Goal: Transaction & Acquisition: Download file/media

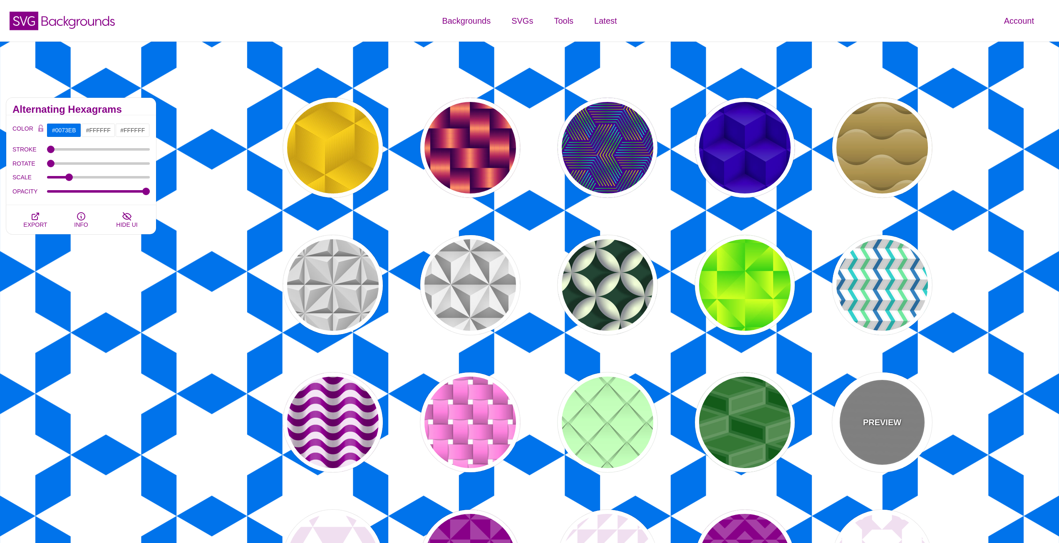
scroll to position [333, 0]
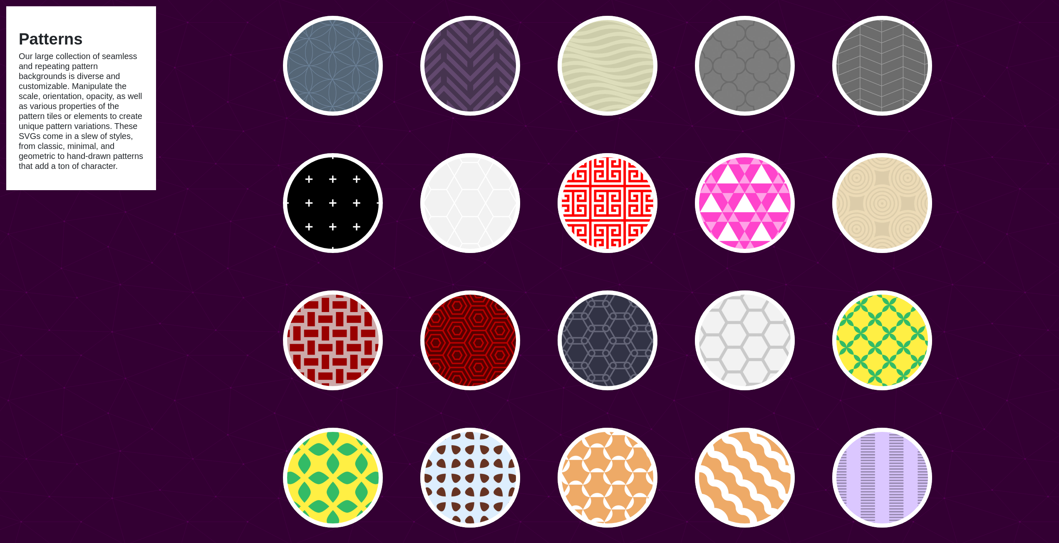
scroll to position [2579, 0]
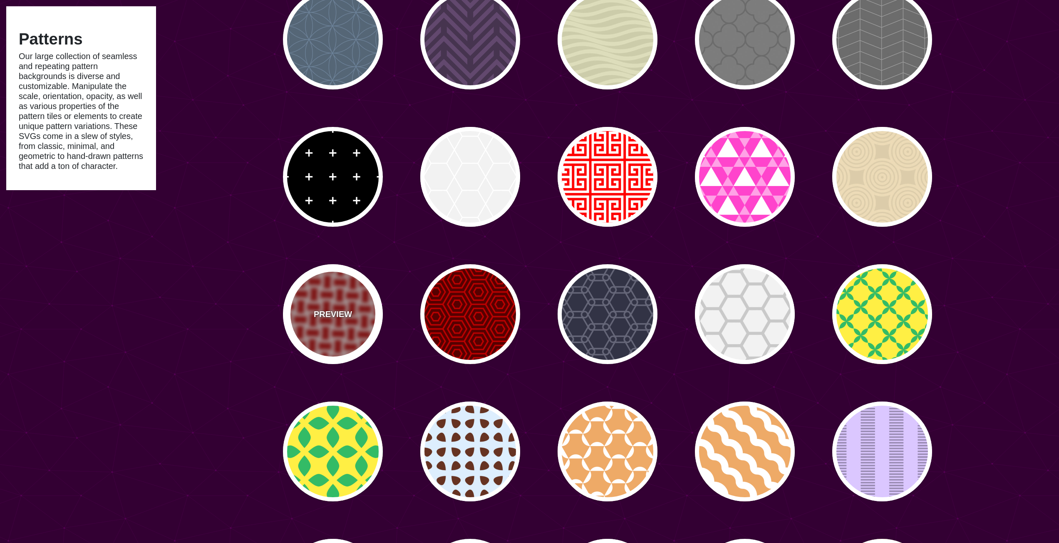
click at [356, 291] on div "PREVIEW" at bounding box center [333, 314] width 100 height 100
type input "#CCAAAA"
type input "#990000"
type input "0"
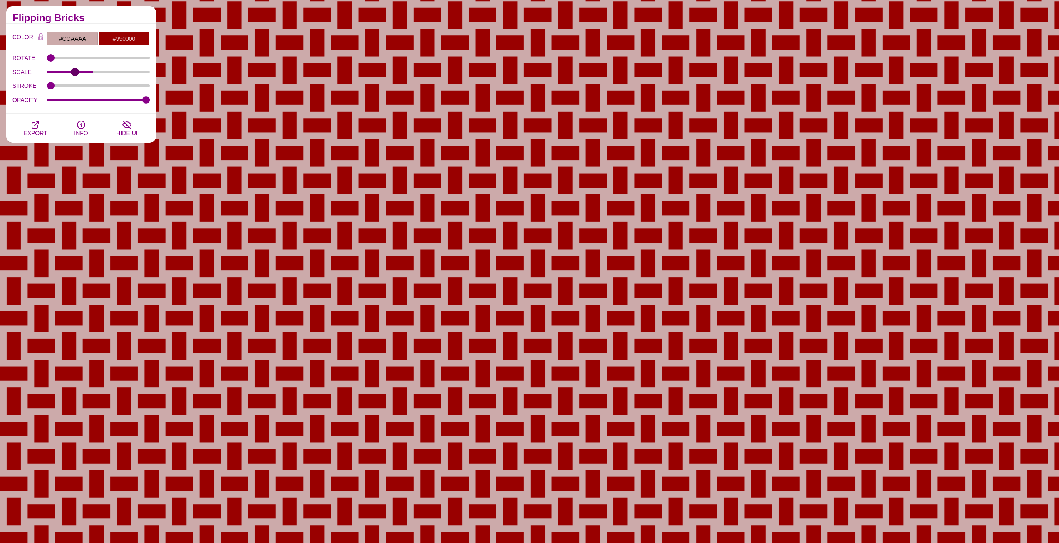
click at [75, 73] on input "SCALE" at bounding box center [98, 71] width 103 height 3
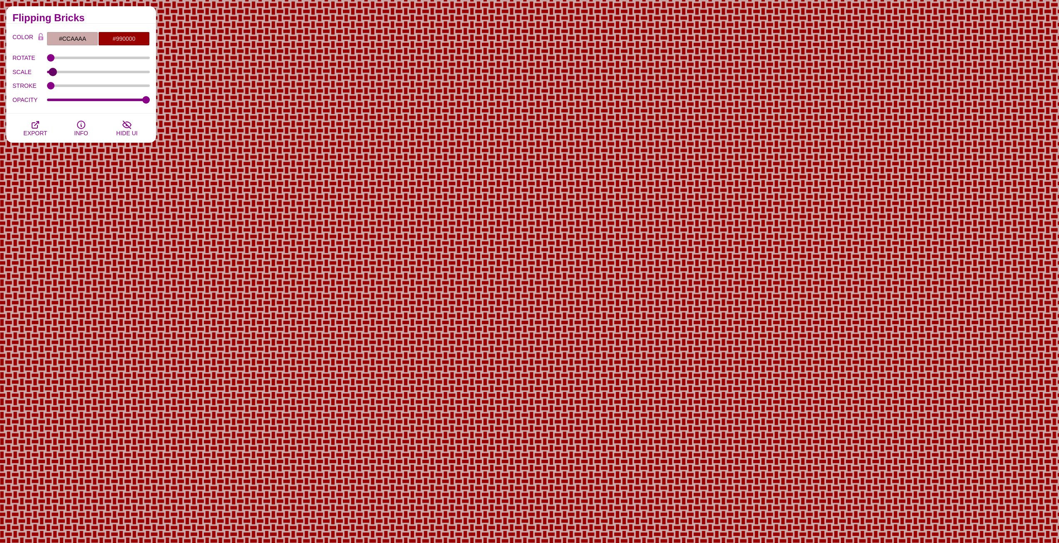
drag, startPoint x: 78, startPoint y: 72, endPoint x: 52, endPoint y: 72, distance: 25.8
type input "0.24"
click at [52, 72] on input "SCALE" at bounding box center [98, 71] width 103 height 3
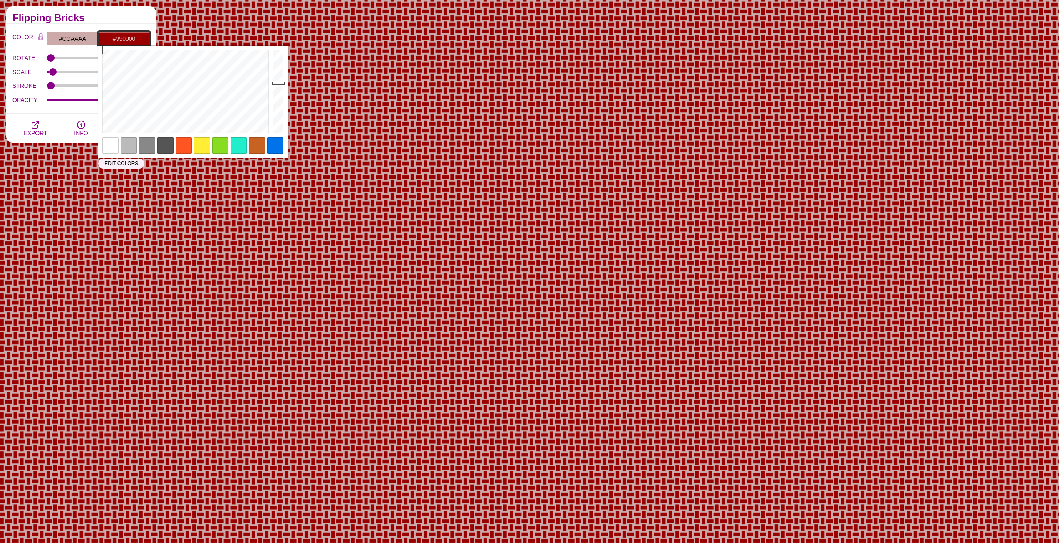
click at [119, 37] on input "#990000" at bounding box center [124, 39] width 52 height 14
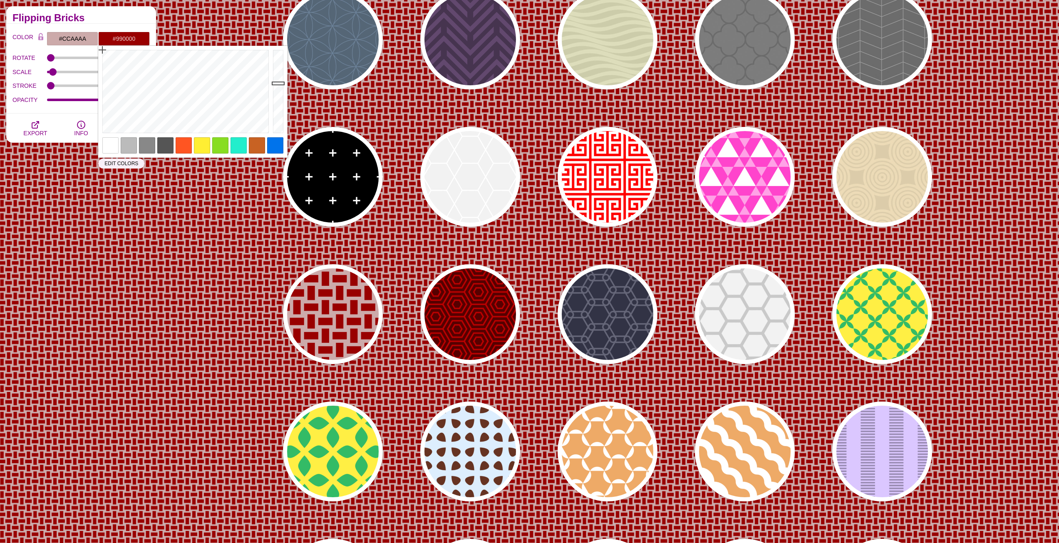
click at [272, 147] on div at bounding box center [275, 145] width 16 height 16
type input "#0073EB"
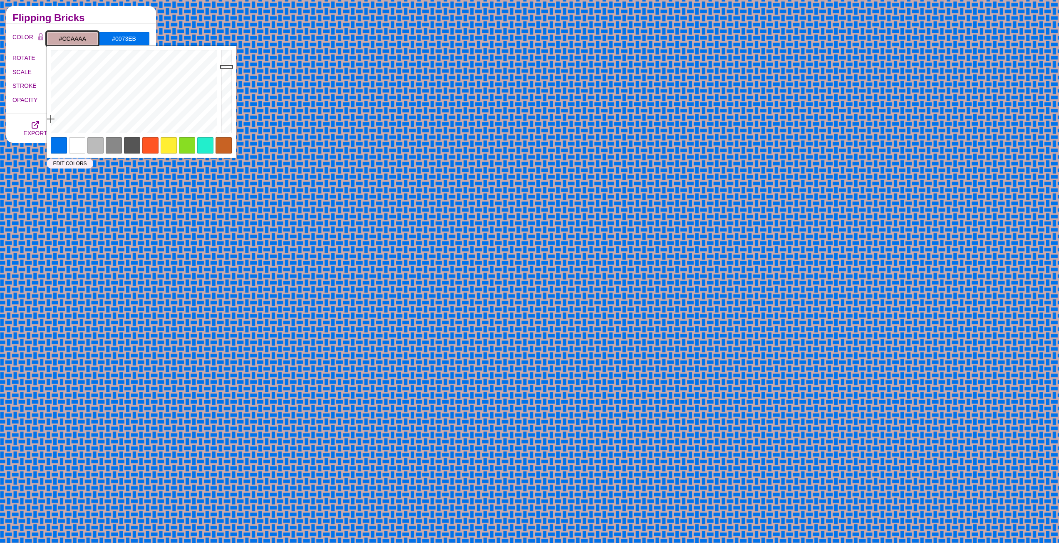
click at [82, 40] on input "#CCAAAA" at bounding box center [73, 39] width 52 height 14
click at [59, 148] on div at bounding box center [59, 145] width 16 height 16
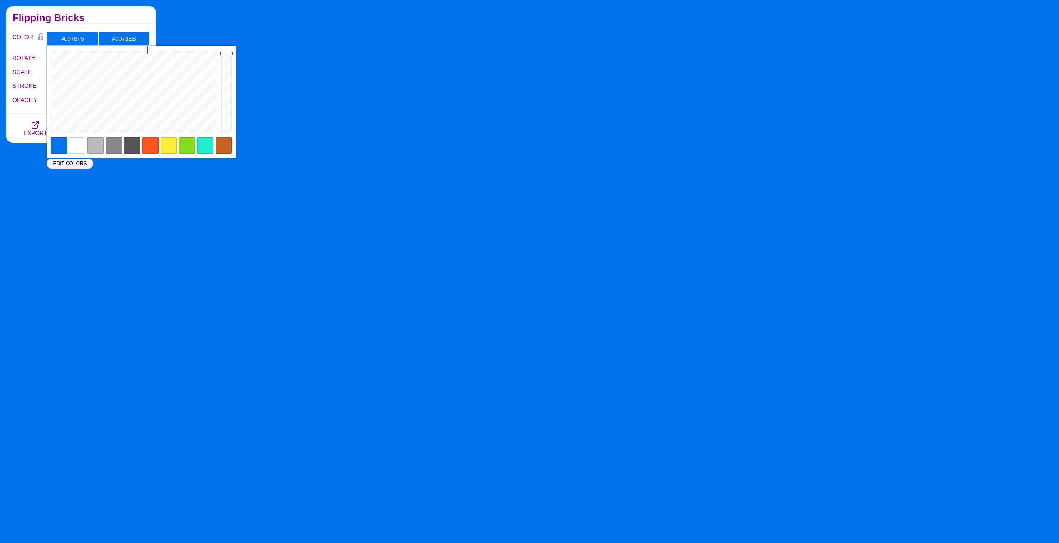
click at [230, 53] on div at bounding box center [227, 92] width 17 height 92
click at [229, 49] on div at bounding box center [227, 92] width 17 height 92
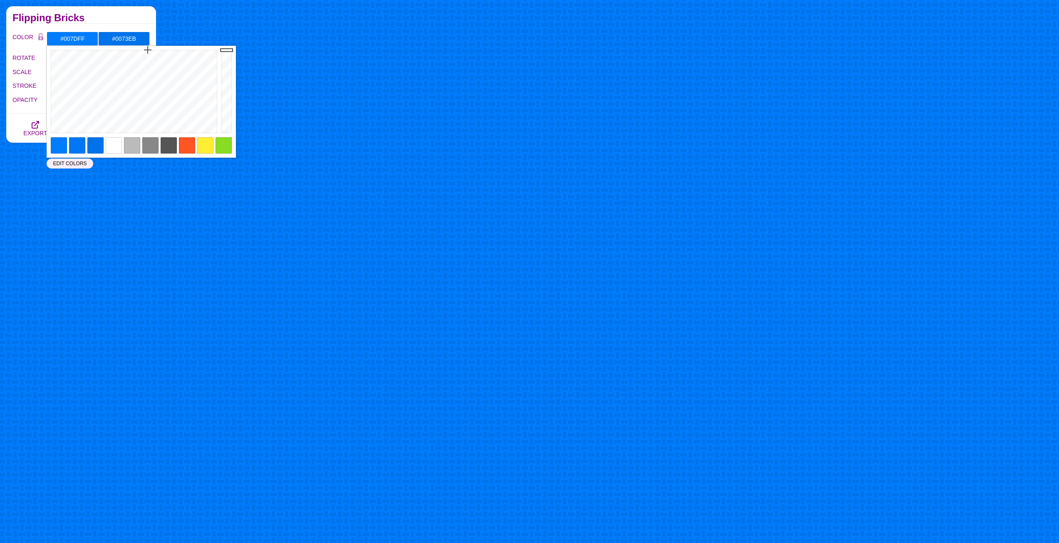
click at [141, 17] on h2 "Flipping Bricks" at bounding box center [80, 18] width 137 height 7
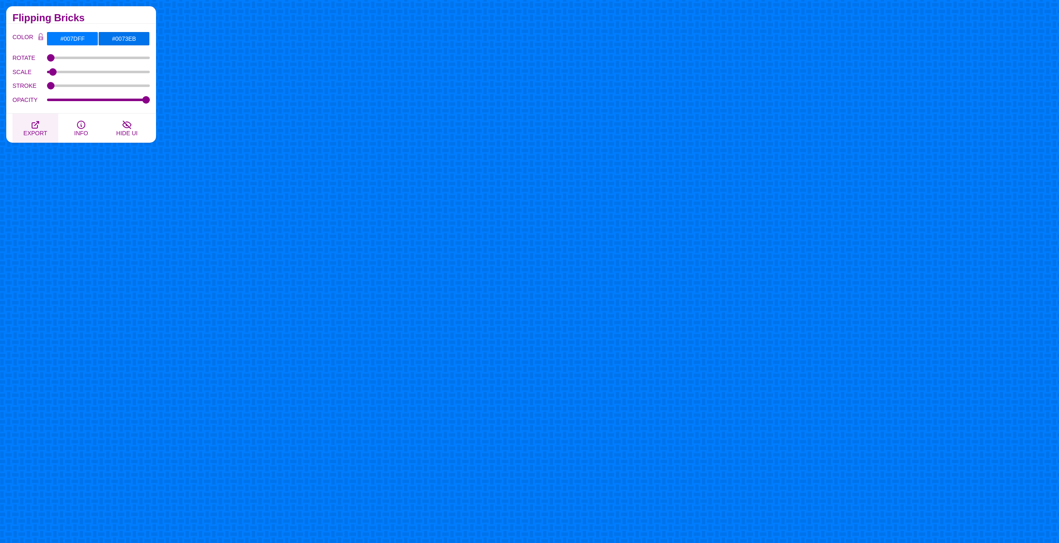
click at [30, 128] on button "EXPORT" at bounding box center [35, 128] width 46 height 29
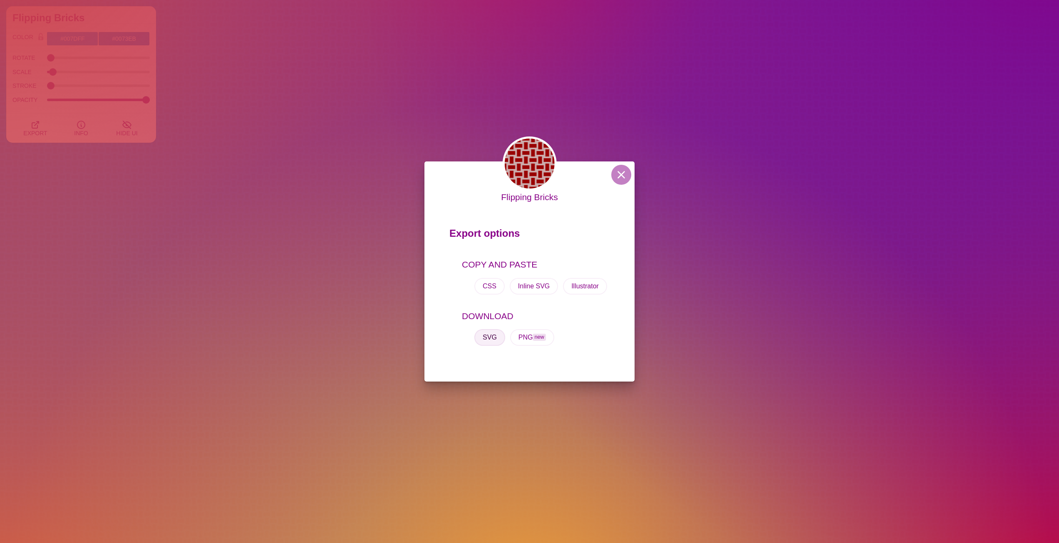
click at [491, 339] on button "SVG" at bounding box center [489, 337] width 31 height 17
click at [487, 337] on button "SVG" at bounding box center [489, 337] width 31 height 17
click at [325, 107] on div "Flipping Bricks Export options COPY AND PASTE CSS Inline SVG Illustrator DOWNLO…" at bounding box center [529, 271] width 1059 height 543
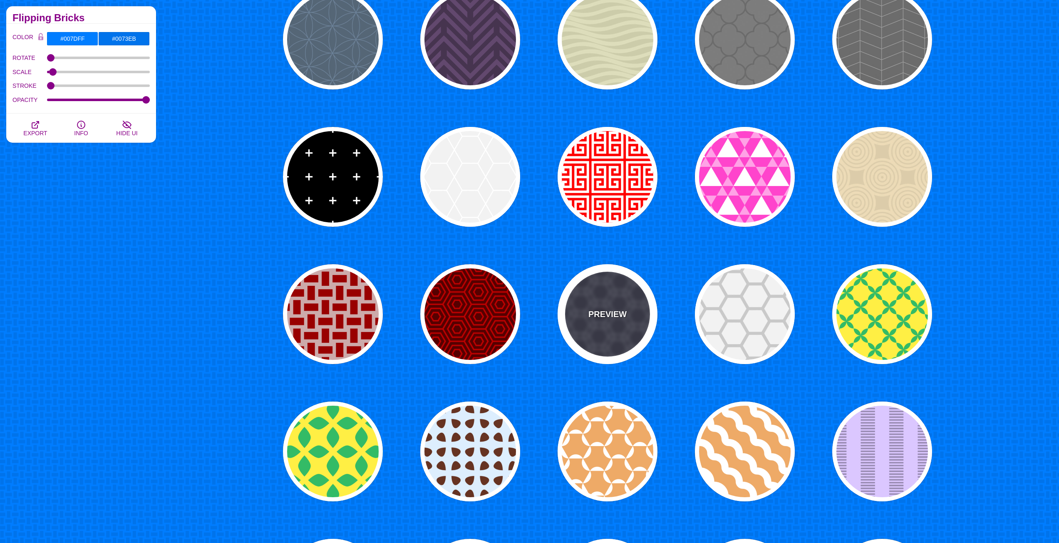
click at [602, 328] on div "PREVIEW" at bounding box center [607, 314] width 100 height 100
type input "#333344"
type input "#666677"
type input "1"
type input "5"
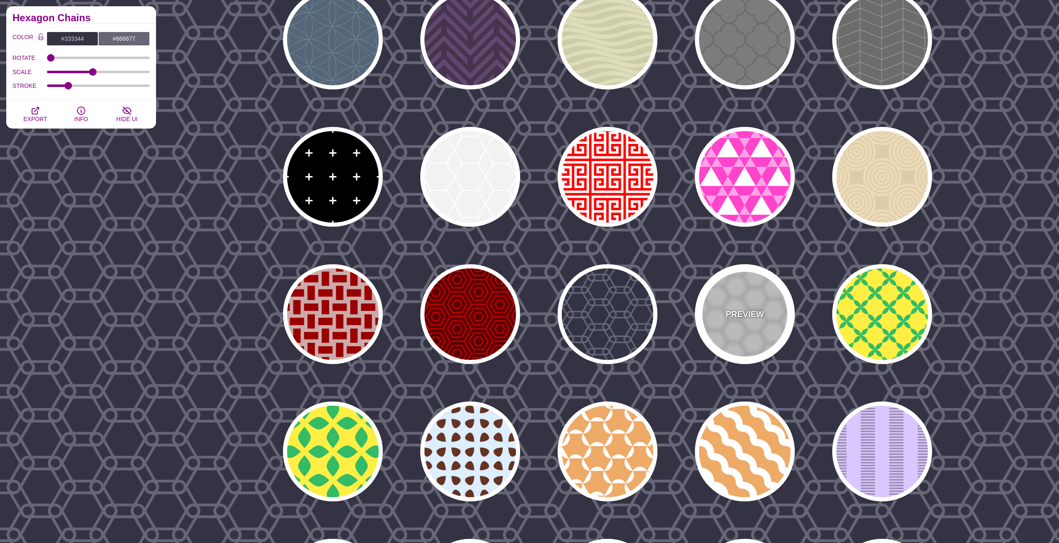
click at [724, 288] on div "PREVIEW" at bounding box center [745, 314] width 100 height 100
type input "#BBBBBB"
type input "#EEEEEE"
type input "75"
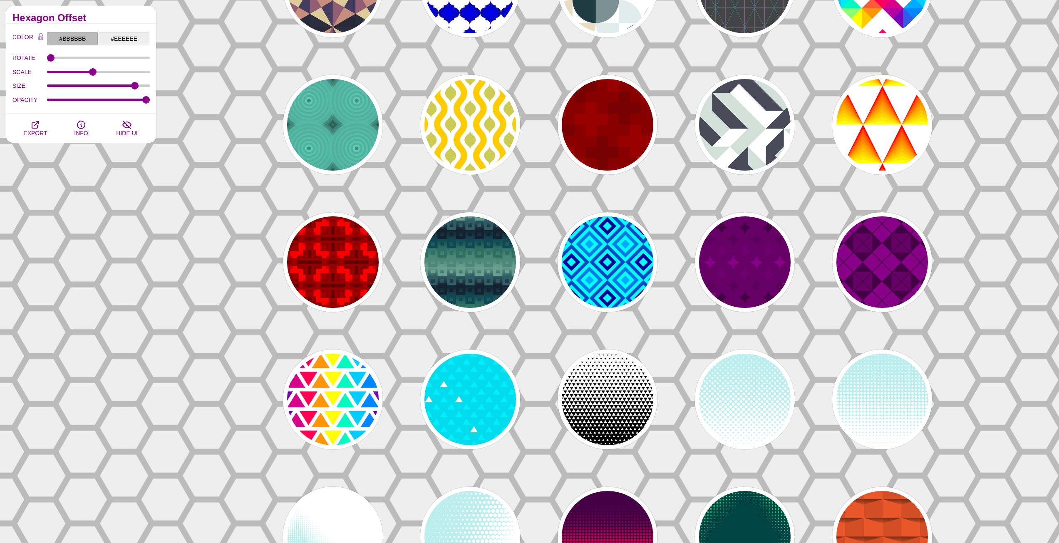
scroll to position [1248, 0]
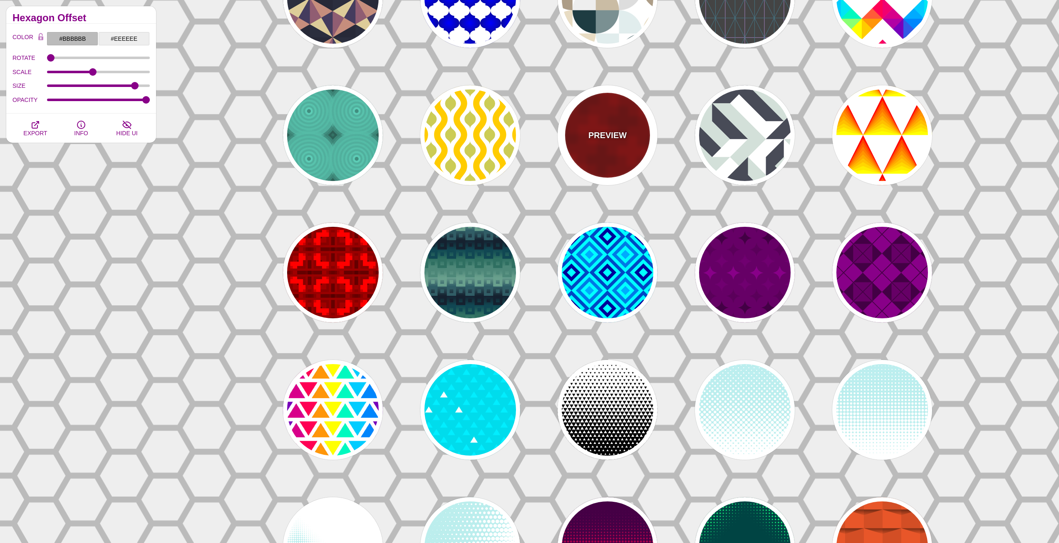
click at [628, 121] on div "PREVIEW" at bounding box center [607, 135] width 100 height 100
type input "#880000"
type input "#990000"
type input "#770000"
type input "1000"
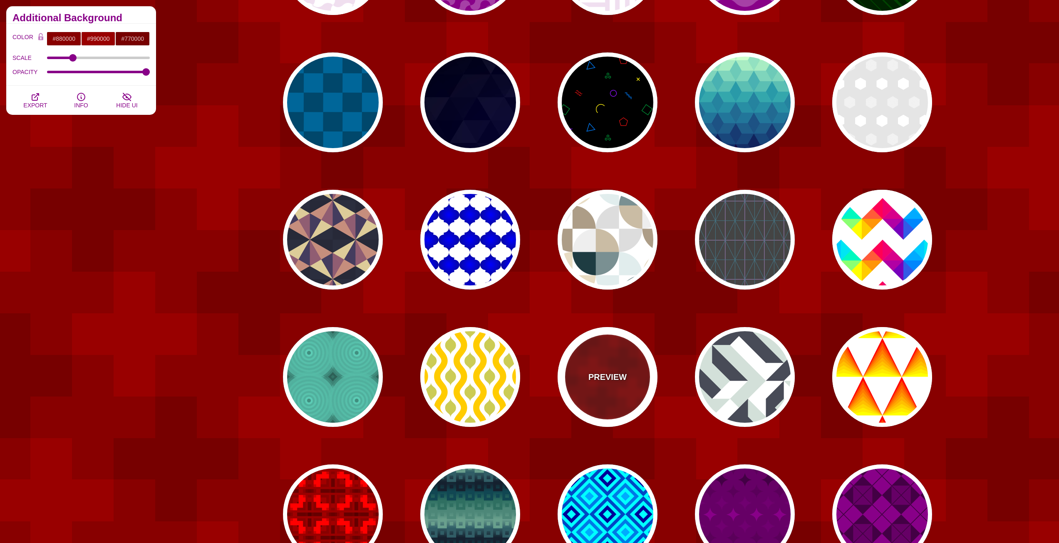
scroll to position [998, 0]
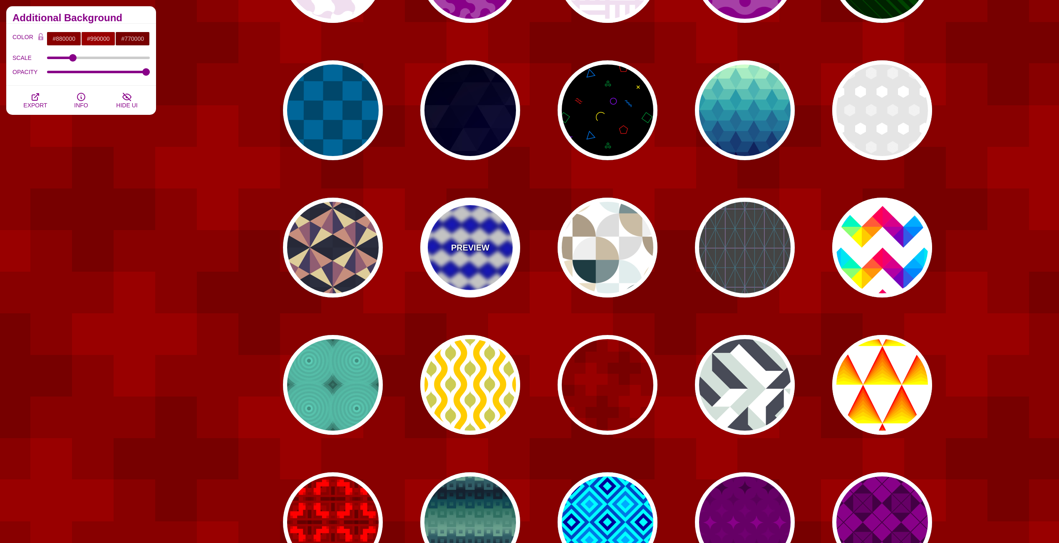
click at [478, 224] on div "PREVIEW" at bounding box center [470, 248] width 100 height 100
type input "#FFFFFF"
type input "#0000FF"
type input "#111144"
type input "#00BBFF"
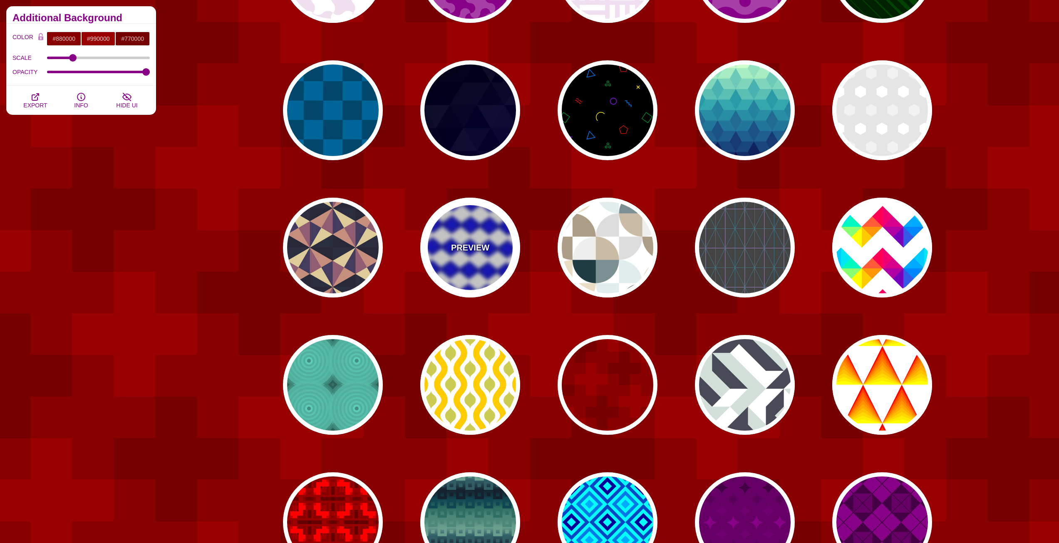
type input "100"
type input "50"
type input "10"
type input "0"
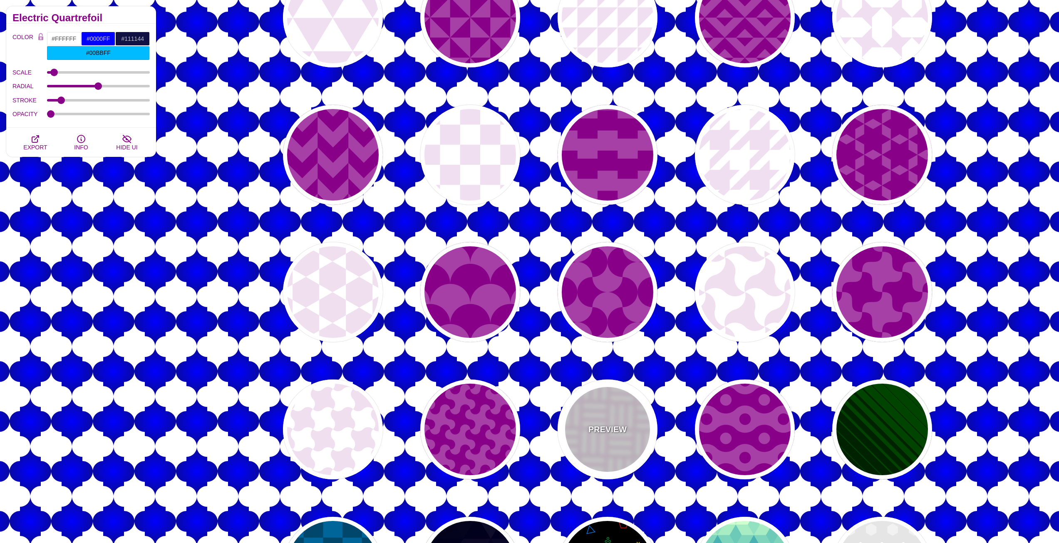
scroll to position [541, 0]
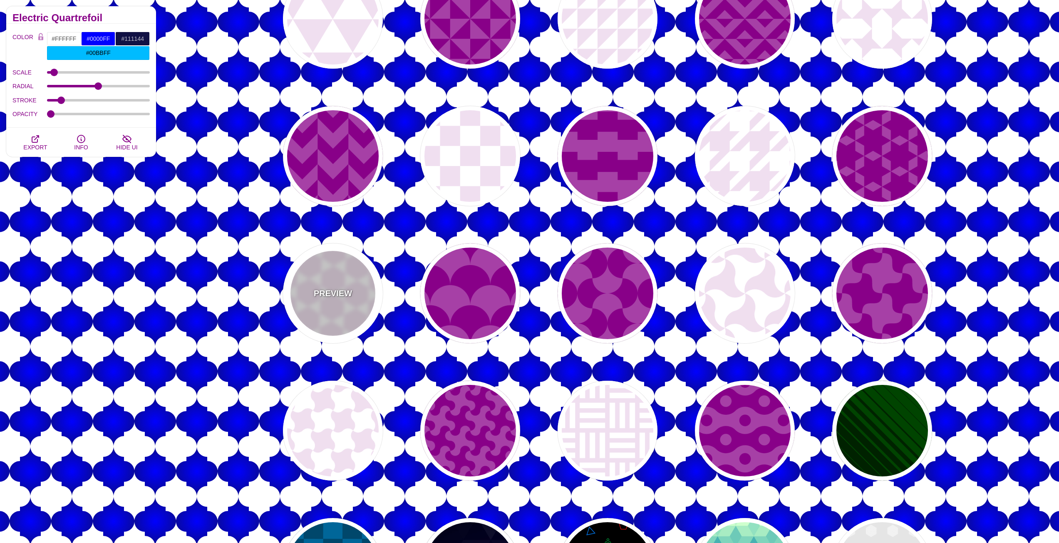
click at [351, 265] on div "PREVIEW" at bounding box center [333, 293] width 100 height 100
type input "#F0DFF0"
type input "#880088"
type input "0"
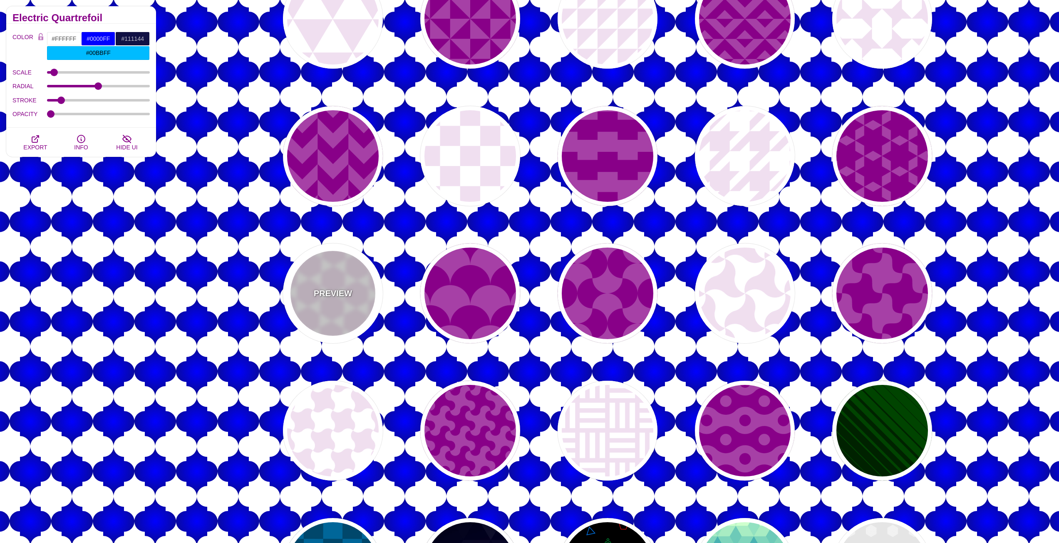
type input "0.2"
type input "1"
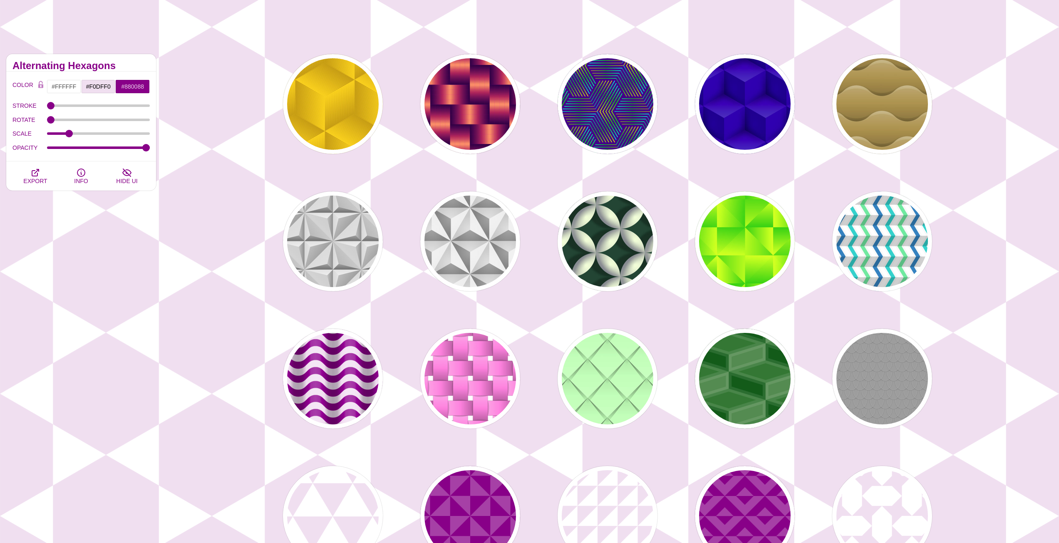
scroll to position [42, 0]
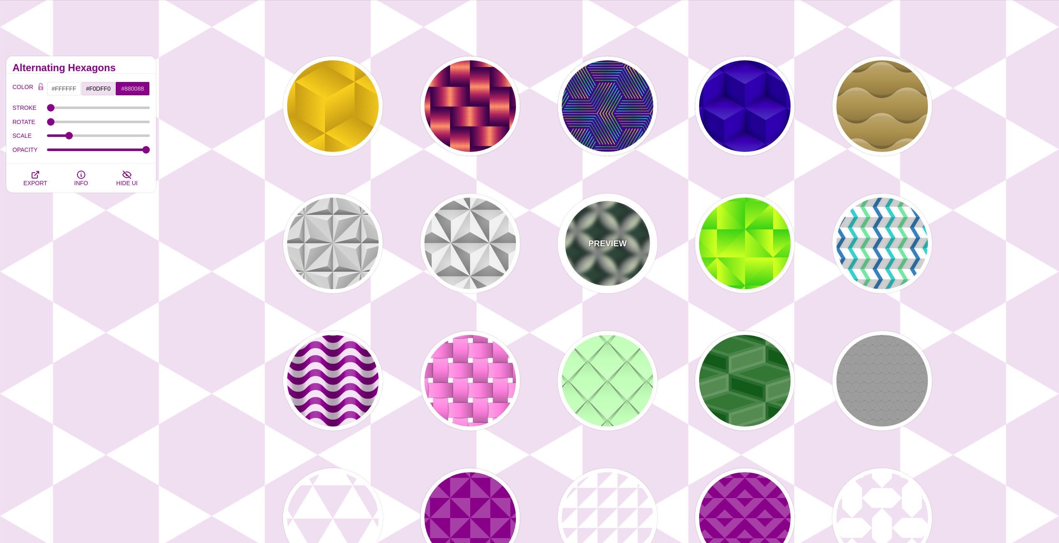
click at [584, 221] on div "PREVIEW" at bounding box center [607, 243] width 100 height 100
type input "#204434"
type input "#F6FFD9"
type input "#81848C"
type input "1"
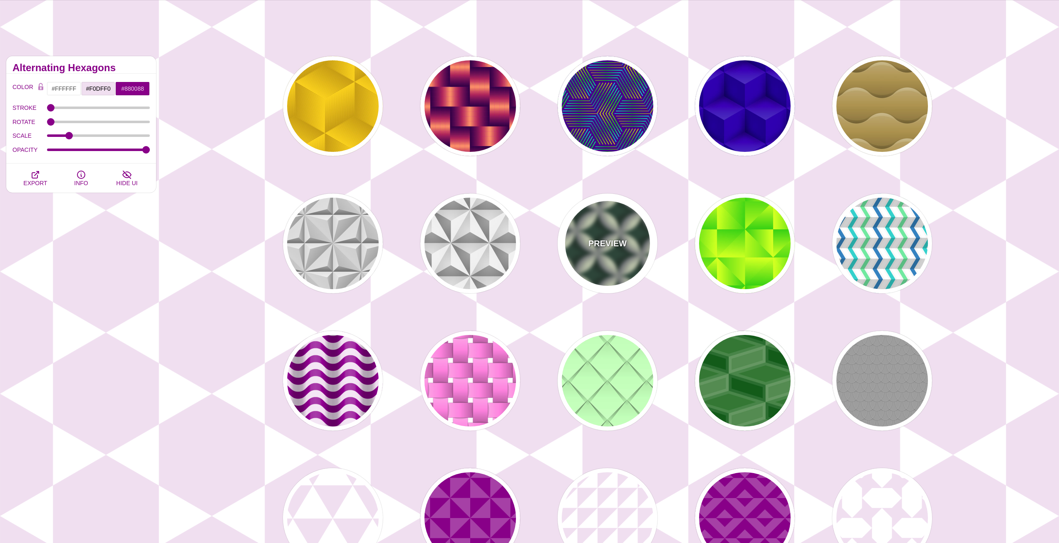
type input "0.3"
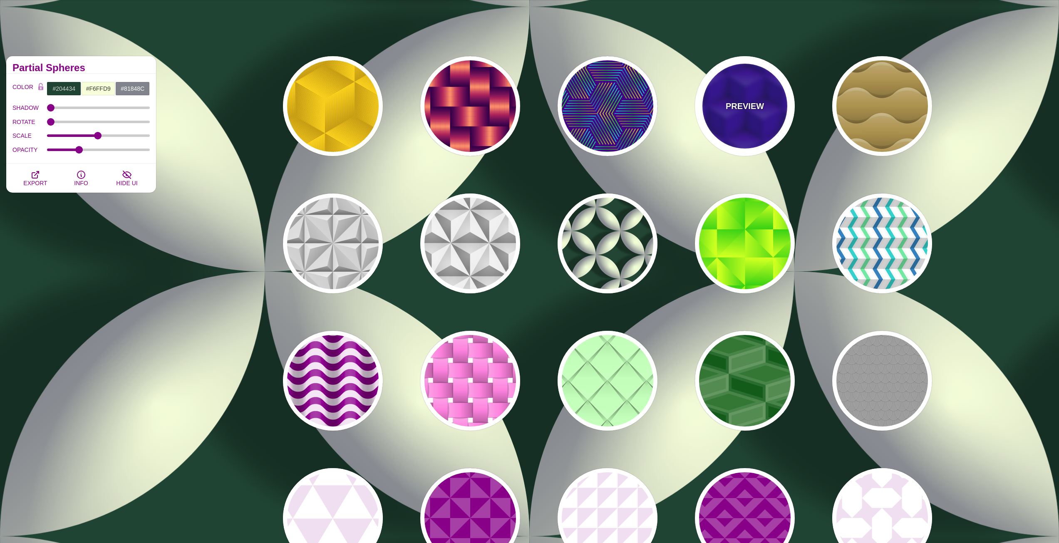
click at [755, 81] on div "PREVIEW" at bounding box center [745, 106] width 100 height 100
type input "#0000AA"
type input "345"
type input "0.4"
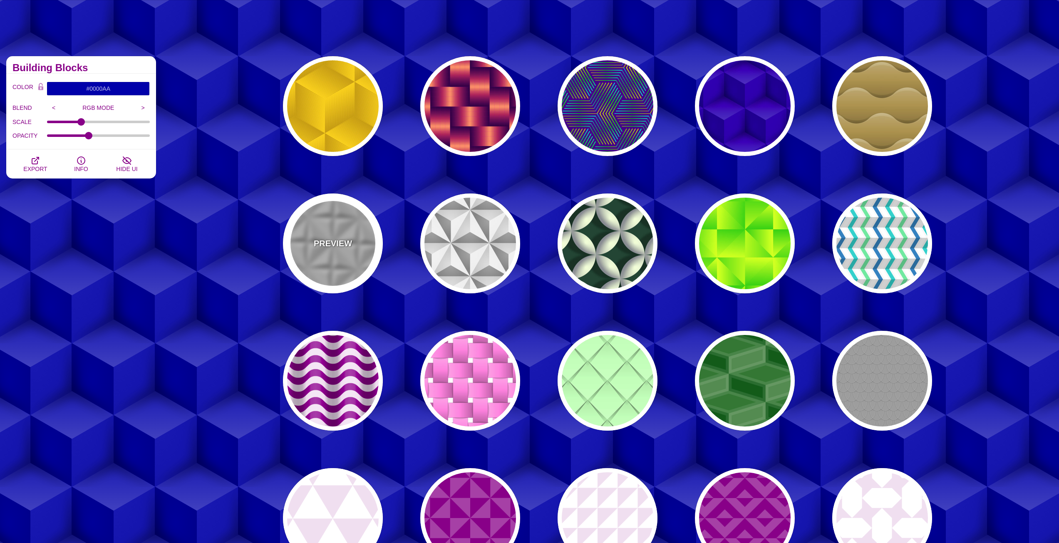
click at [354, 228] on div "PREVIEW" at bounding box center [333, 243] width 100 height 100
type input "#C7C7C7"
type input "0"
type input "0.5"
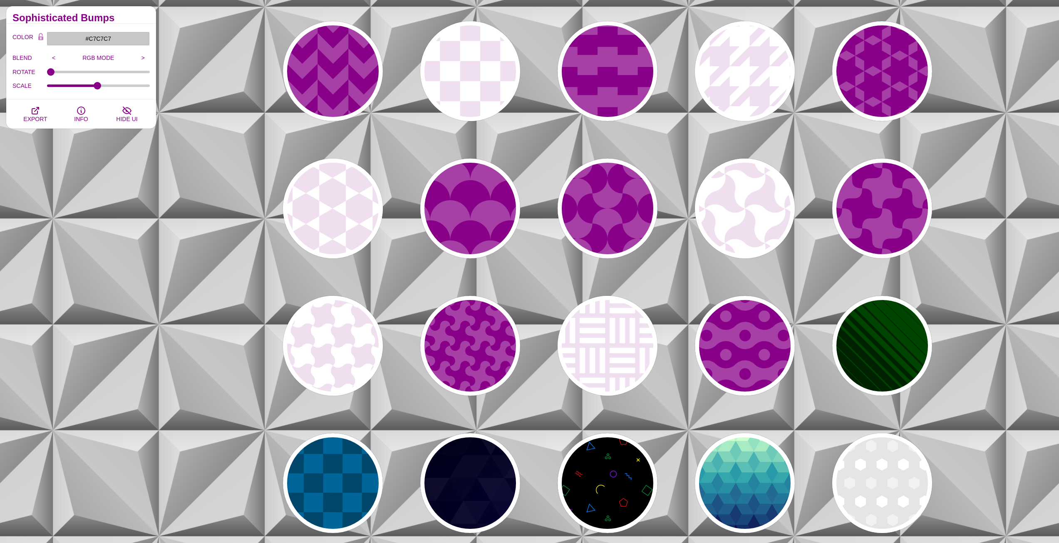
scroll to position [707, 0]
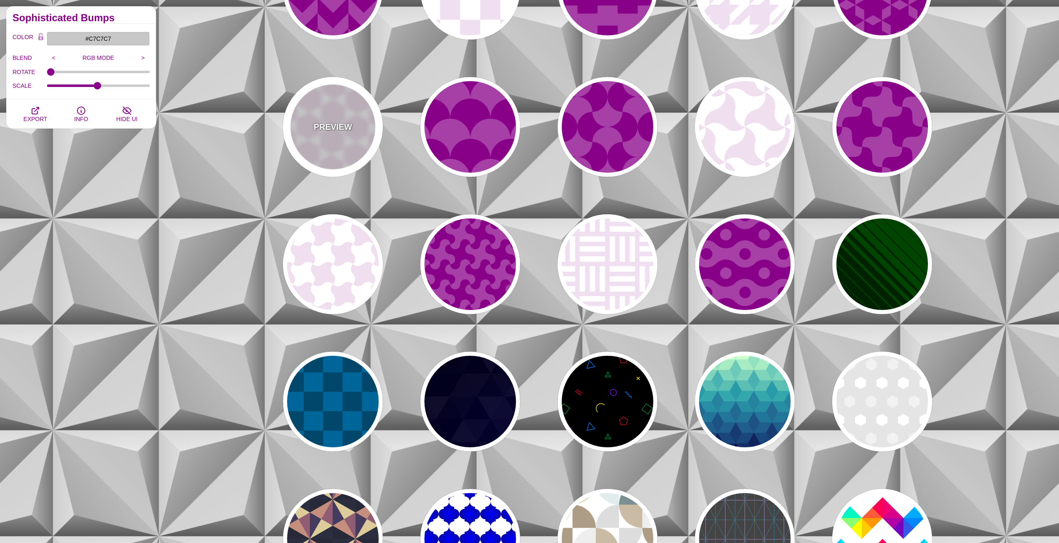
click at [322, 111] on div "PREVIEW" at bounding box center [333, 127] width 100 height 100
type input "#FFFFFF"
type input "#F0DFF0"
type input "#880088"
type input "0"
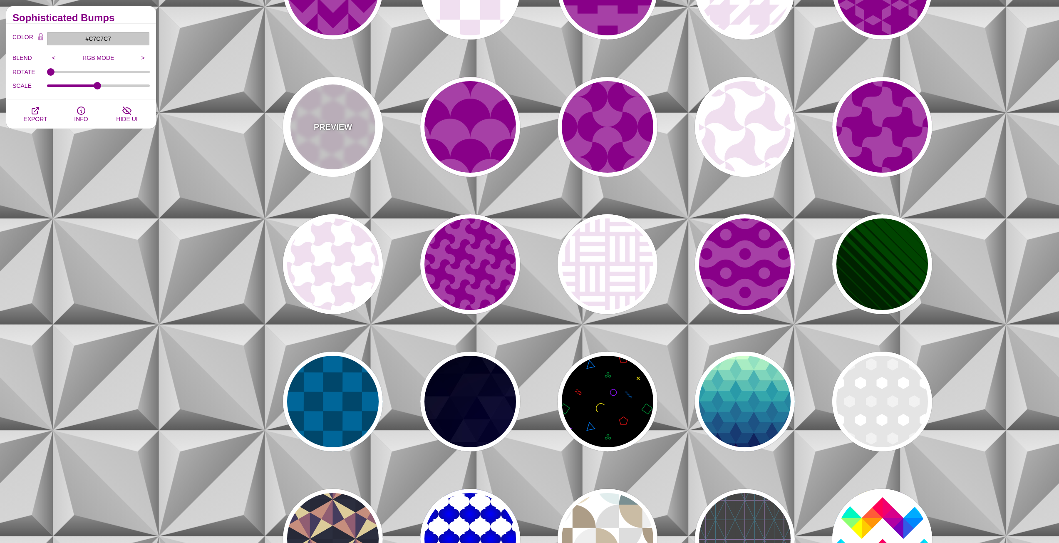
type input "0.2"
type input "1"
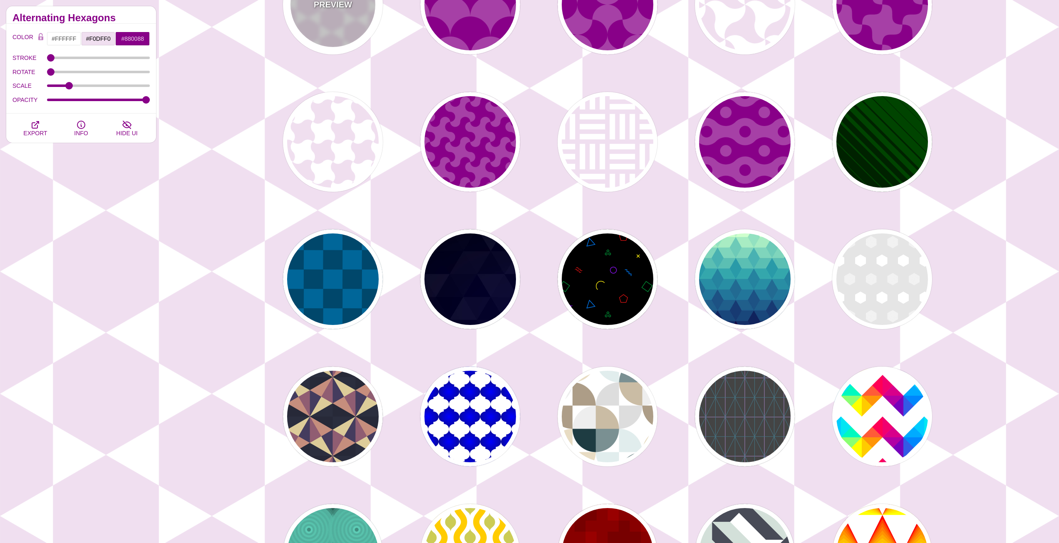
scroll to position [832, 0]
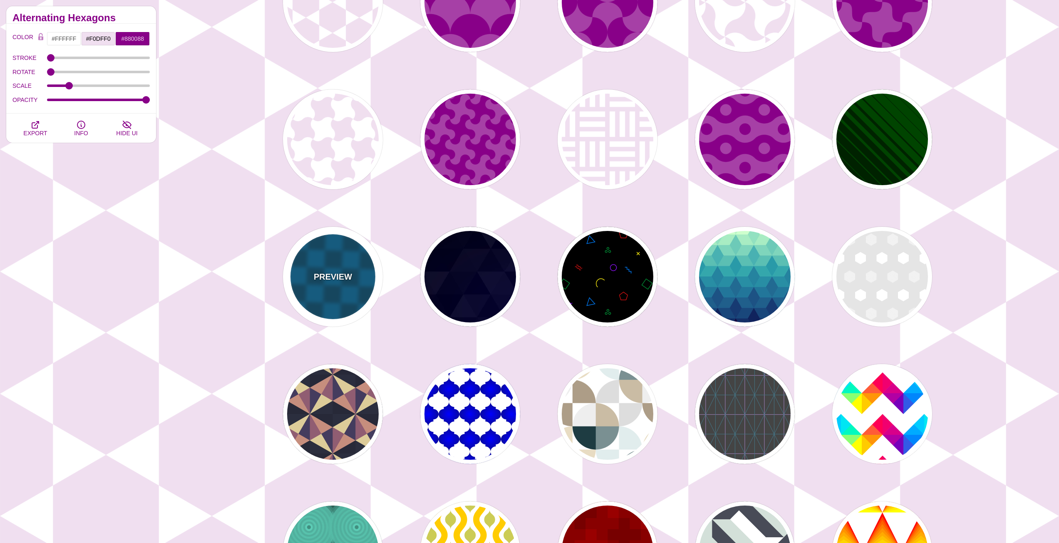
click at [329, 245] on div "PREVIEW" at bounding box center [333, 277] width 100 height 100
type input "#00476B"
type input "#006699"
type input "1"
type input "5"
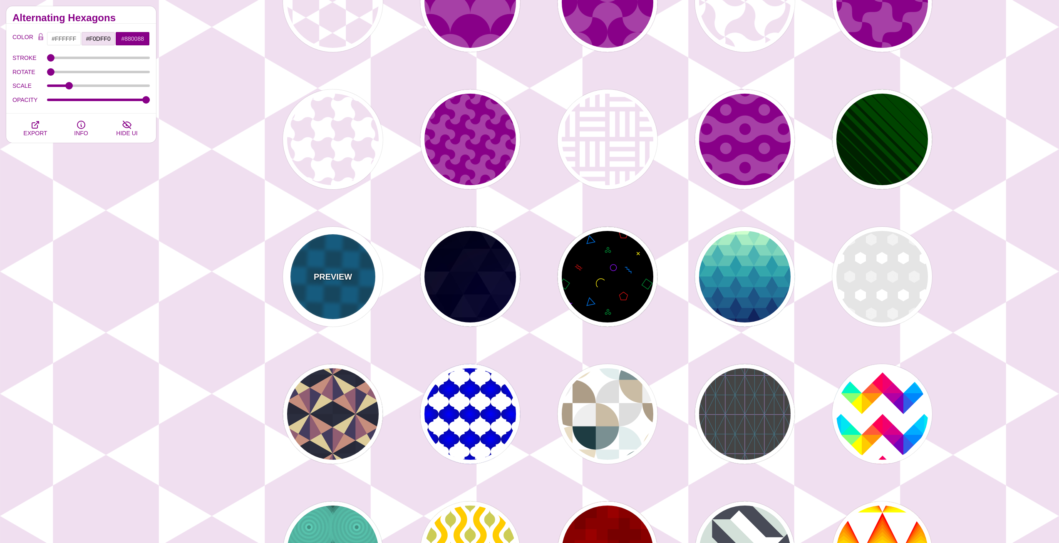
type input "15"
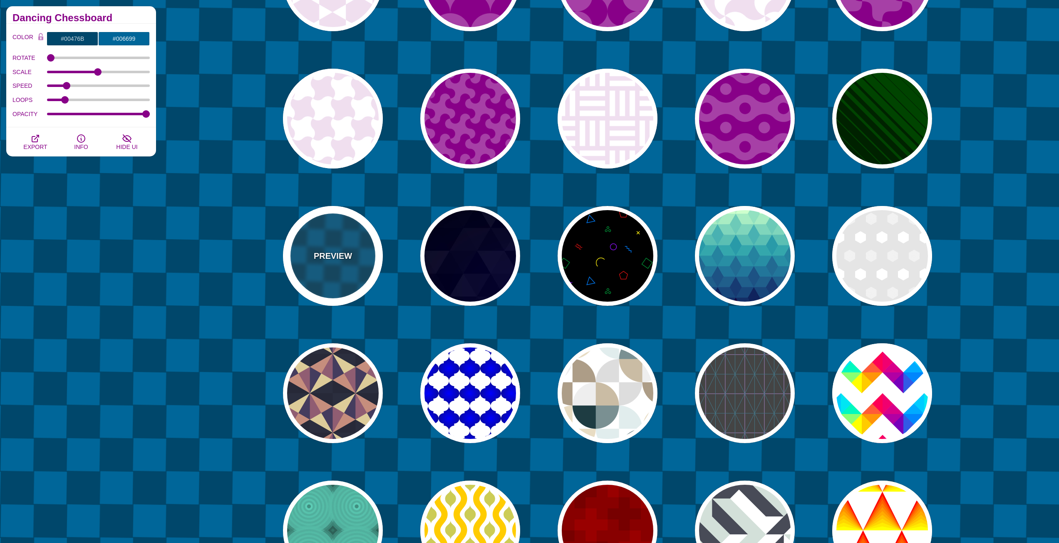
scroll to position [873, 0]
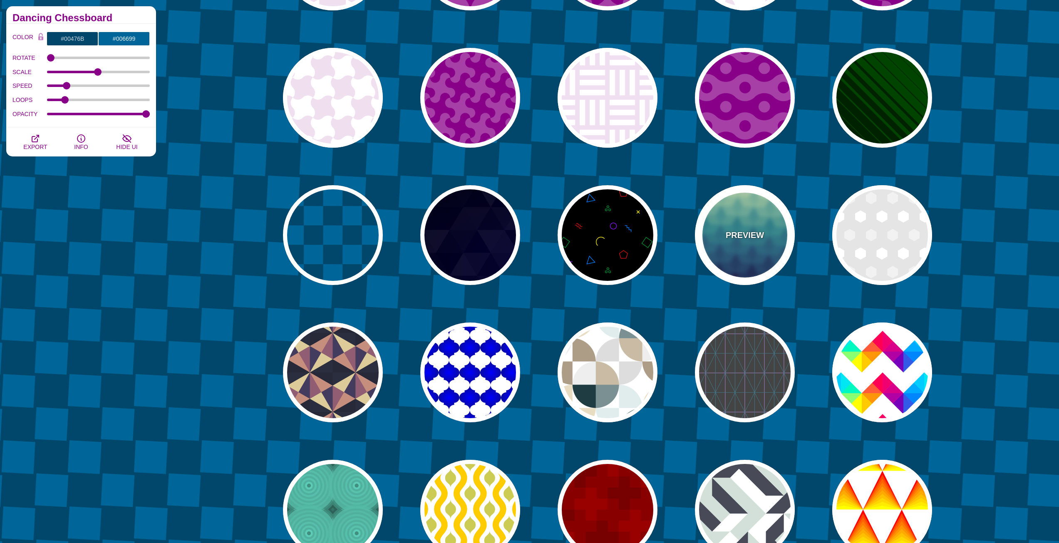
click at [755, 217] on div "PREVIEW" at bounding box center [745, 235] width 100 height 100
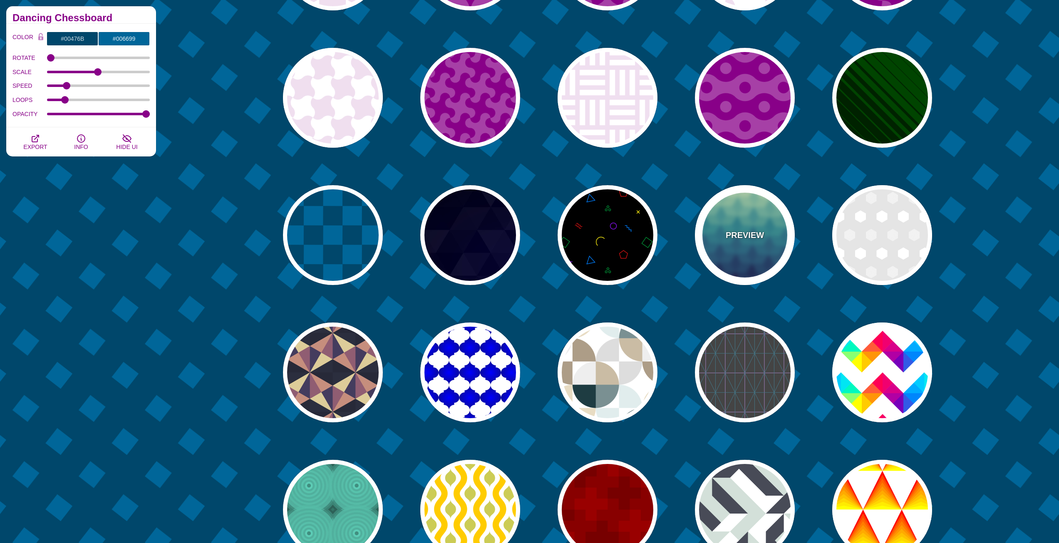
type input "#CCFFCC"
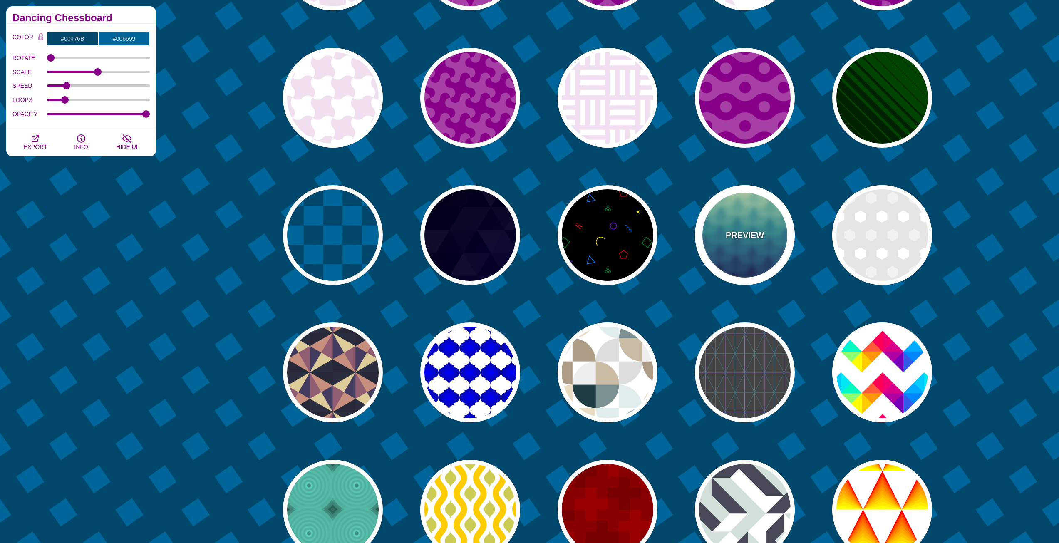
type input "#111144"
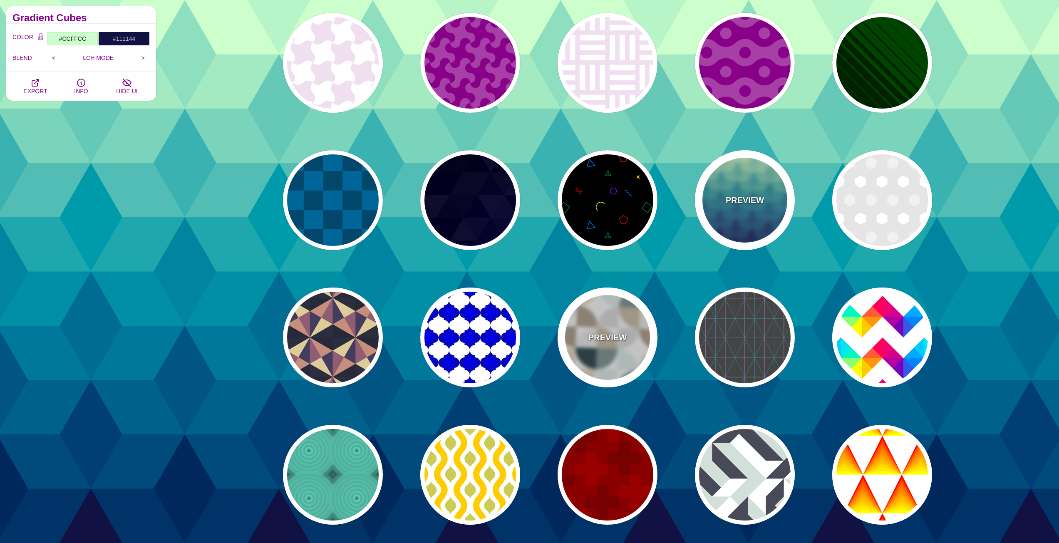
scroll to position [998, 0]
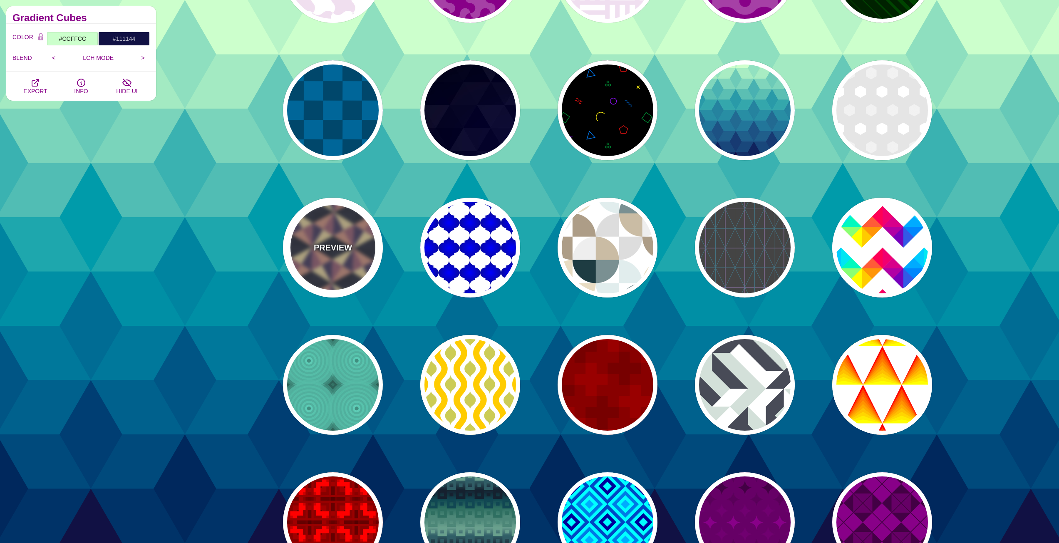
click at [357, 242] on div "PREVIEW" at bounding box center [333, 248] width 100 height 100
type input "#DDCC99"
type input "#443C5E"
type input "#272938"
type input "0.25"
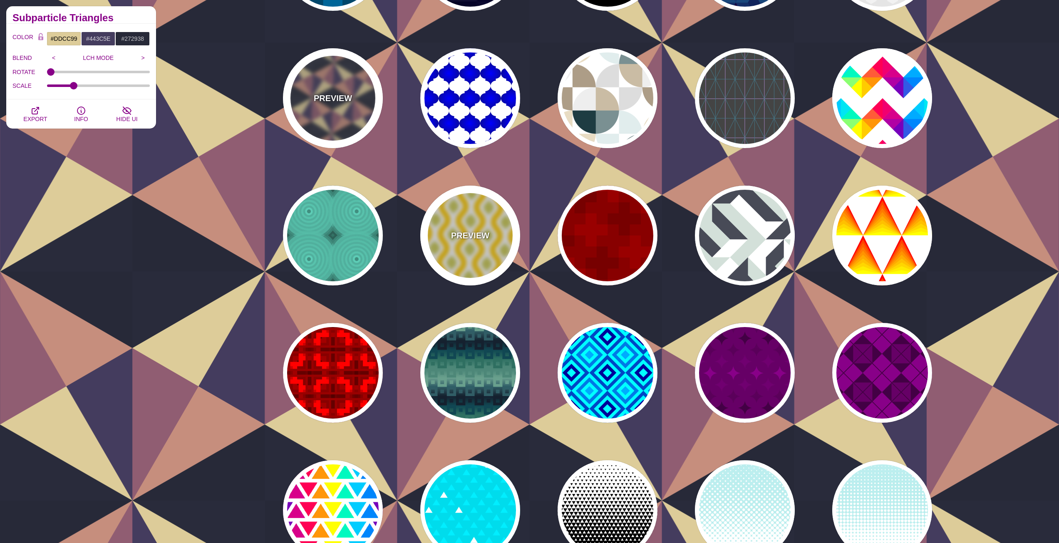
scroll to position [1165, 0]
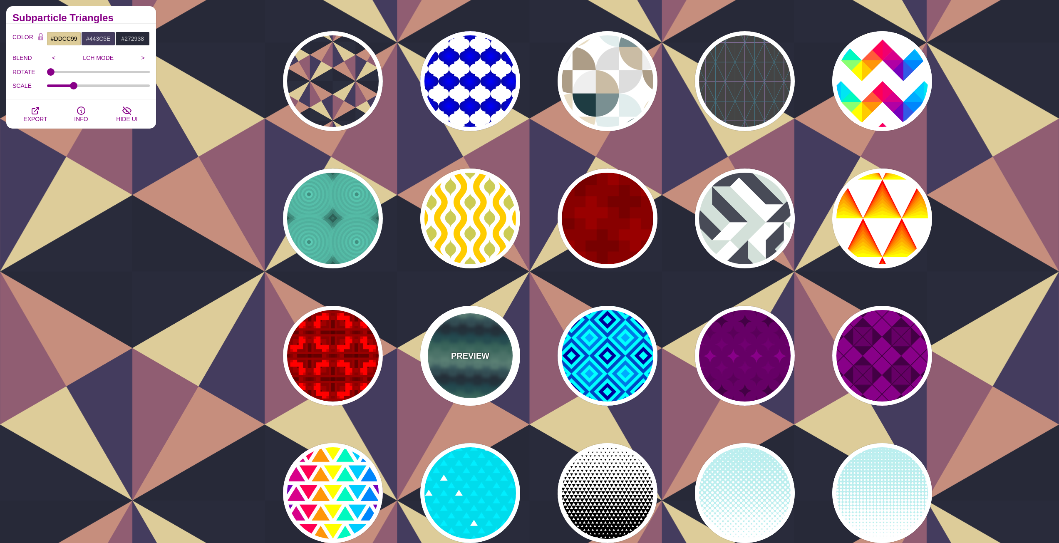
click at [492, 333] on div "PREVIEW" at bounding box center [470, 356] width 100 height 100
type input "#699F8D"
type input "#15212E"
type input "#2E6F61"
type input "1"
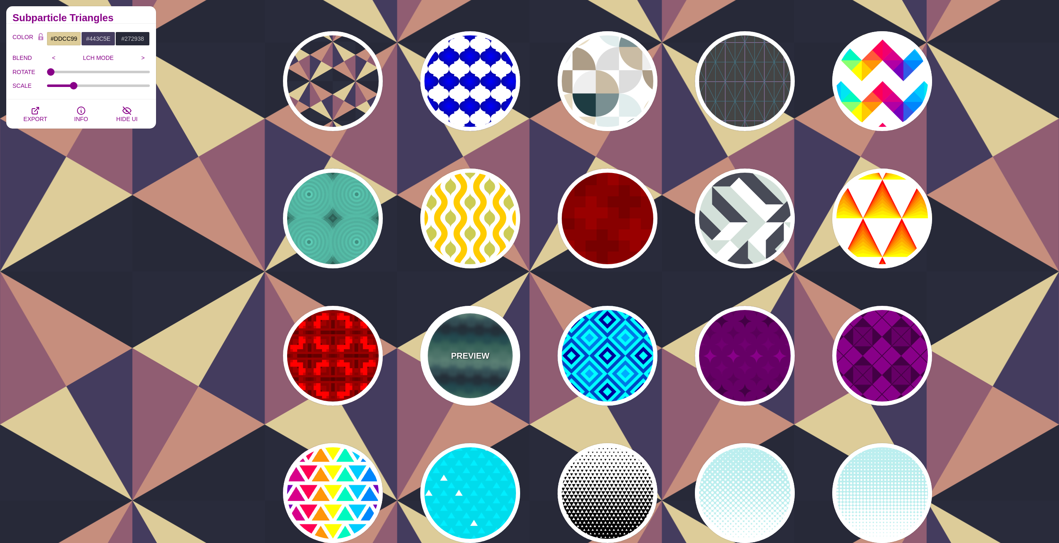
type input "1"
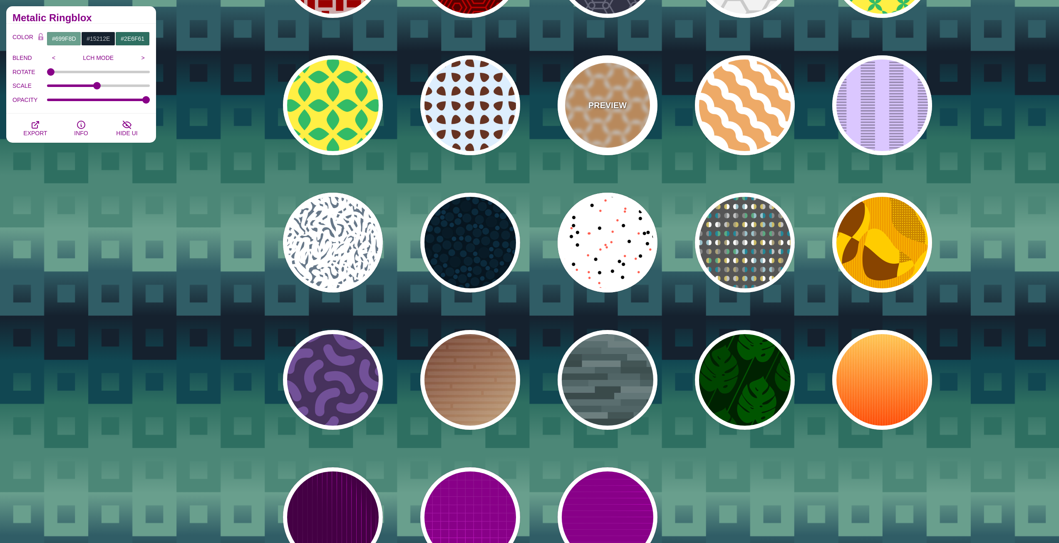
scroll to position [2995, 0]
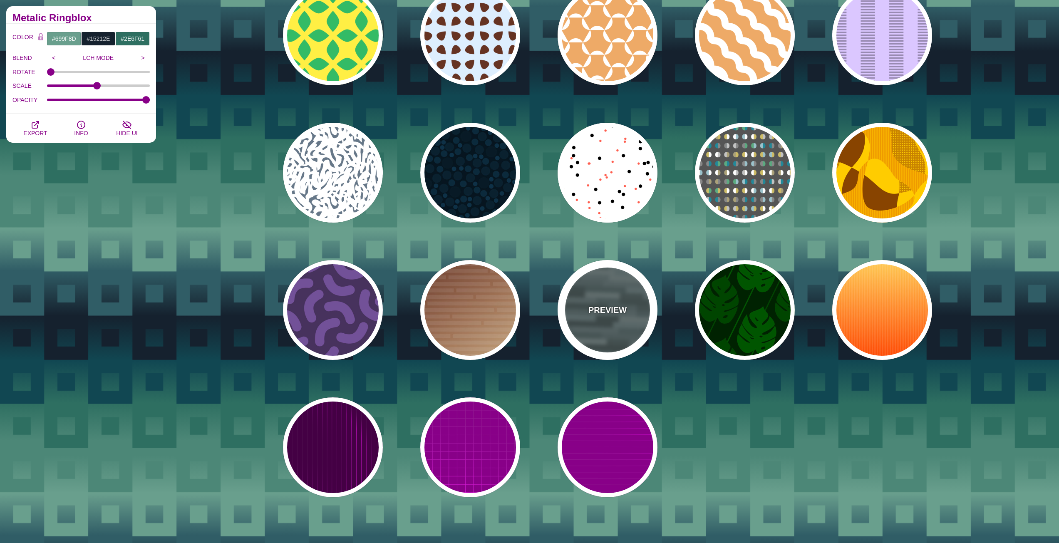
click at [606, 282] on div "PREVIEW" at bounding box center [607, 310] width 100 height 100
type input "#506566"
type input "0.5"
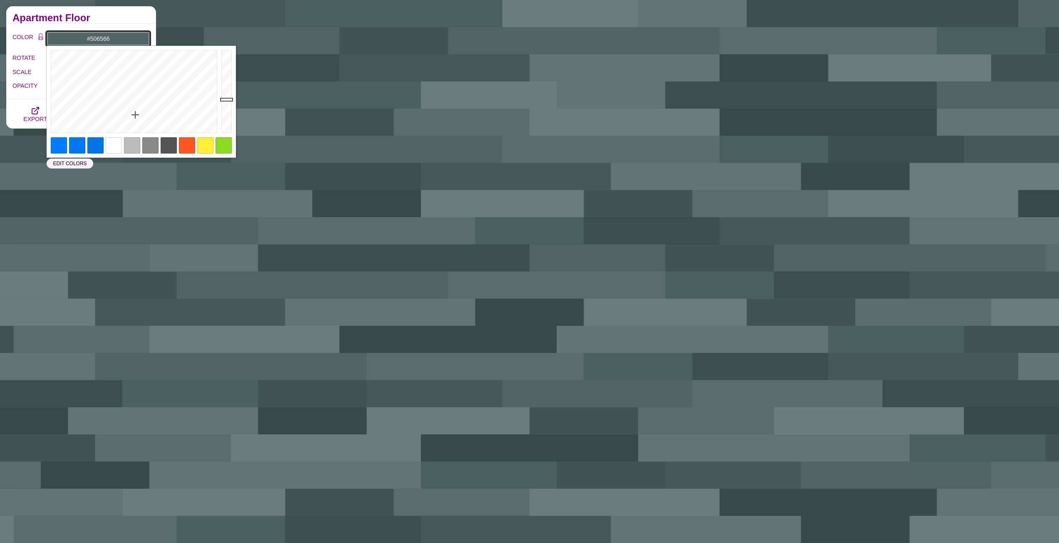
click at [99, 40] on input "#506566" at bounding box center [98, 39] width 103 height 14
click at [90, 144] on div at bounding box center [95, 145] width 16 height 16
type input "#0073EB"
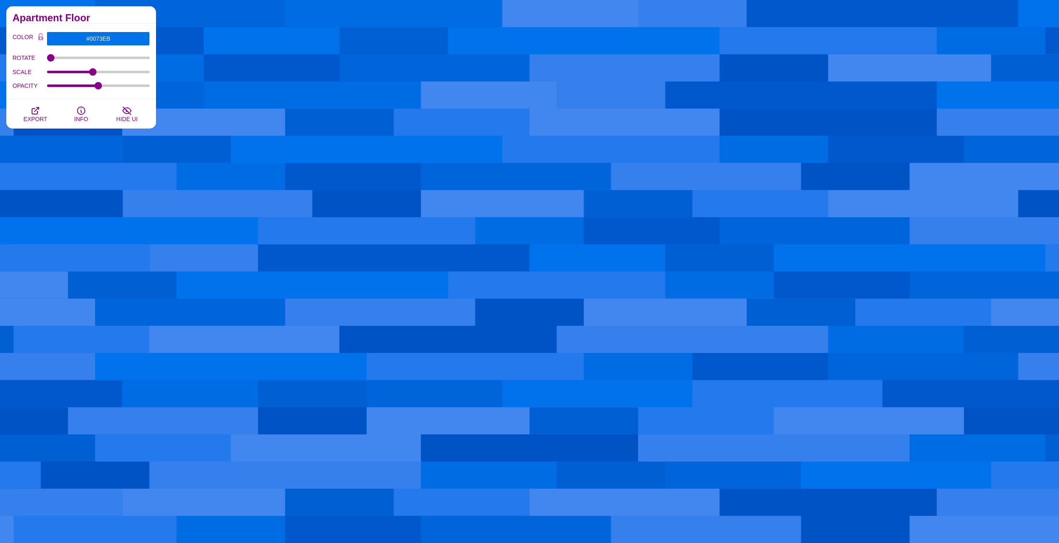
click at [104, 25] on div "COLOR #0073EB #15212E #2E6F61 #00BBFF #555555 #666666 #777777 #888888 #999999 B…" at bounding box center [81, 62] width 150 height 76
drag, startPoint x: 96, startPoint y: 84, endPoint x: 98, endPoint y: 88, distance: 4.7
click at [98, 87] on input "OPACITY" at bounding box center [98, 85] width 103 height 3
type input "0.5"
click at [99, 86] on input "OPACITY" at bounding box center [98, 85] width 103 height 3
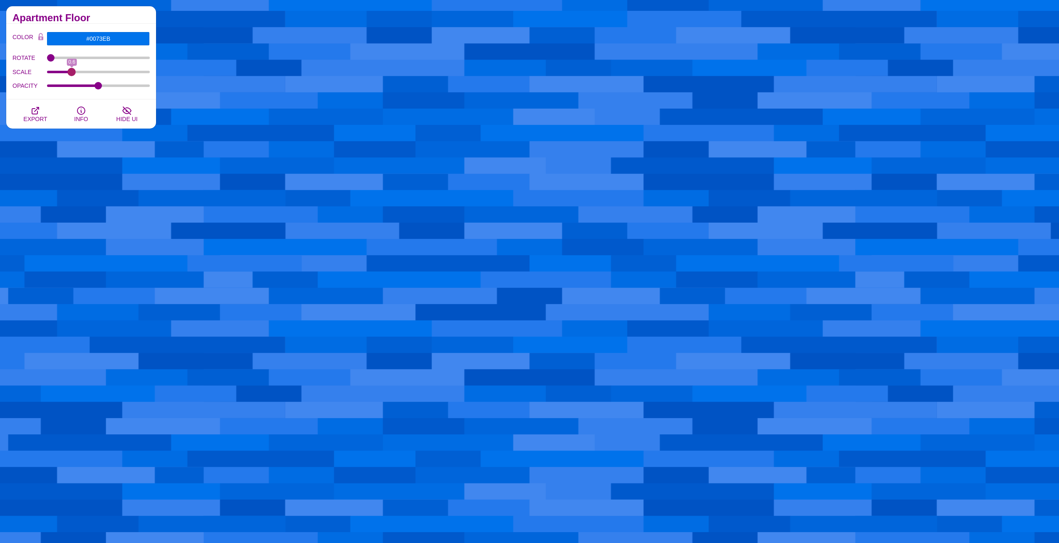
drag, startPoint x: 93, startPoint y: 72, endPoint x: 71, endPoint y: 71, distance: 22.1
type input "0.6"
click at [71, 71] on input "SCALE" at bounding box center [98, 71] width 103 height 3
click at [94, 36] on input "#0073EB" at bounding box center [98, 39] width 103 height 14
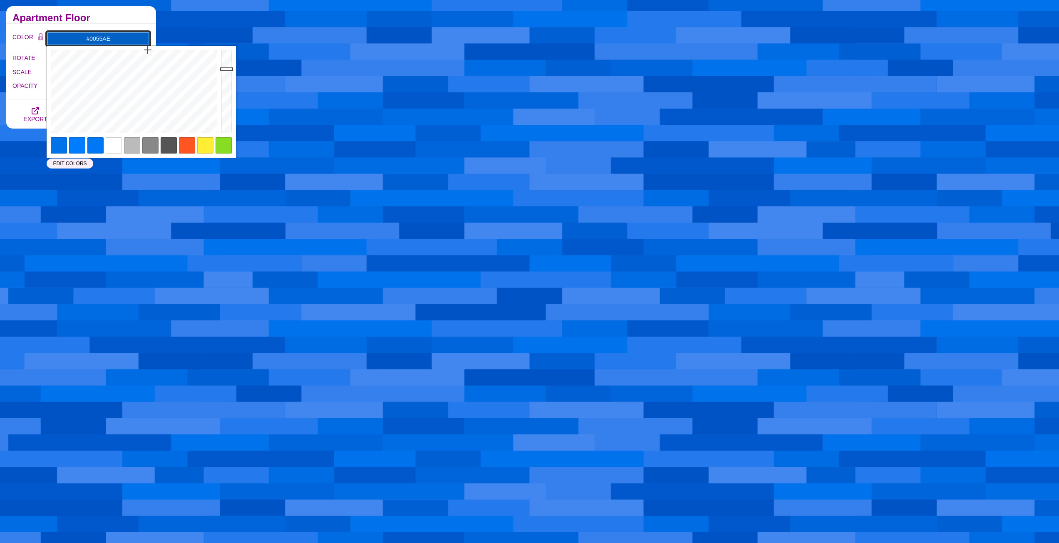
drag, startPoint x: 224, startPoint y: 57, endPoint x: 225, endPoint y: 76, distance: 19.2
click at [225, 76] on div at bounding box center [227, 92] width 17 height 92
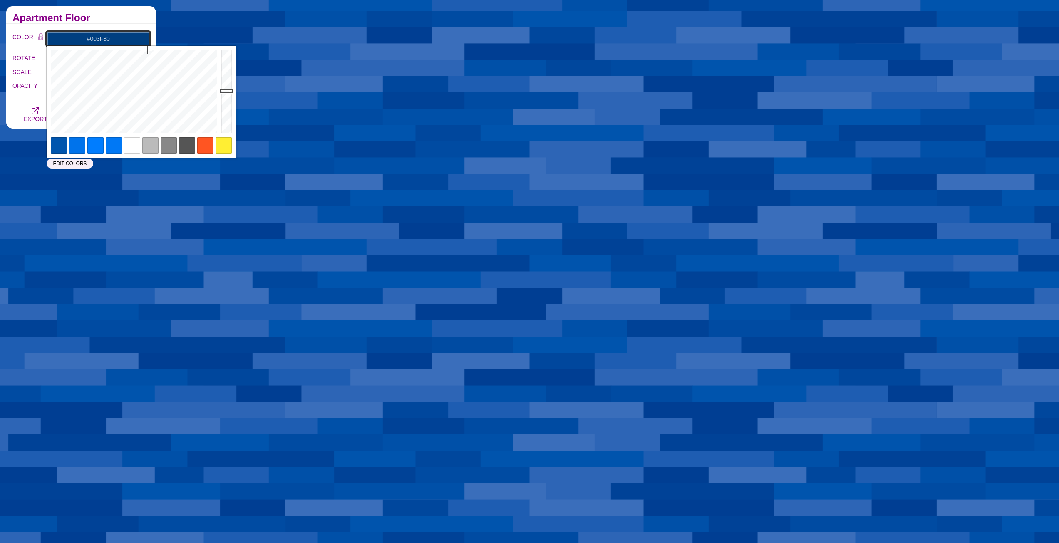
drag, startPoint x: 225, startPoint y: 76, endPoint x: 226, endPoint y: 91, distance: 15.0
click at [226, 91] on div at bounding box center [227, 92] width 17 height 92
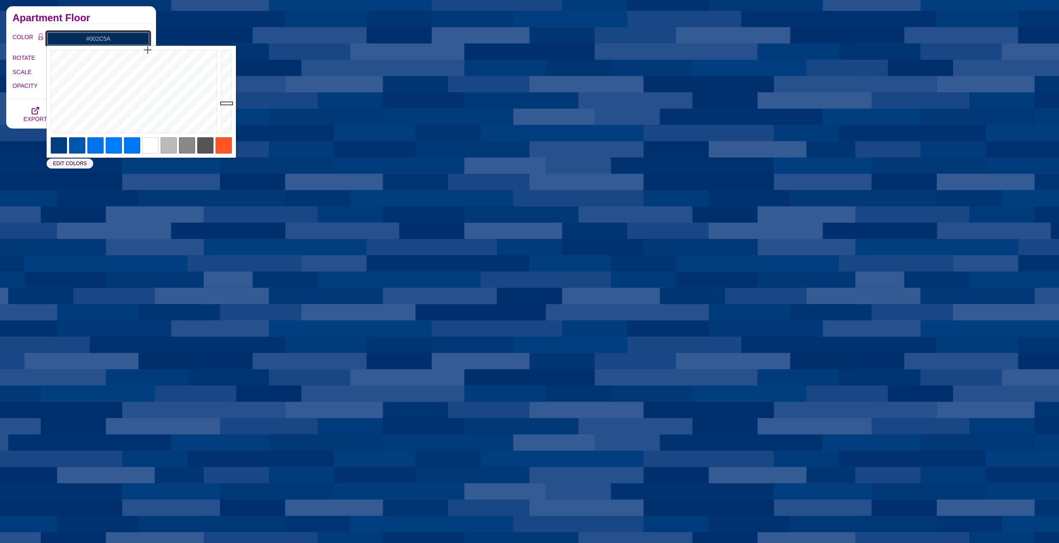
drag, startPoint x: 226, startPoint y: 91, endPoint x: 223, endPoint y: 104, distance: 12.8
click at [223, 104] on div at bounding box center [227, 92] width 17 height 92
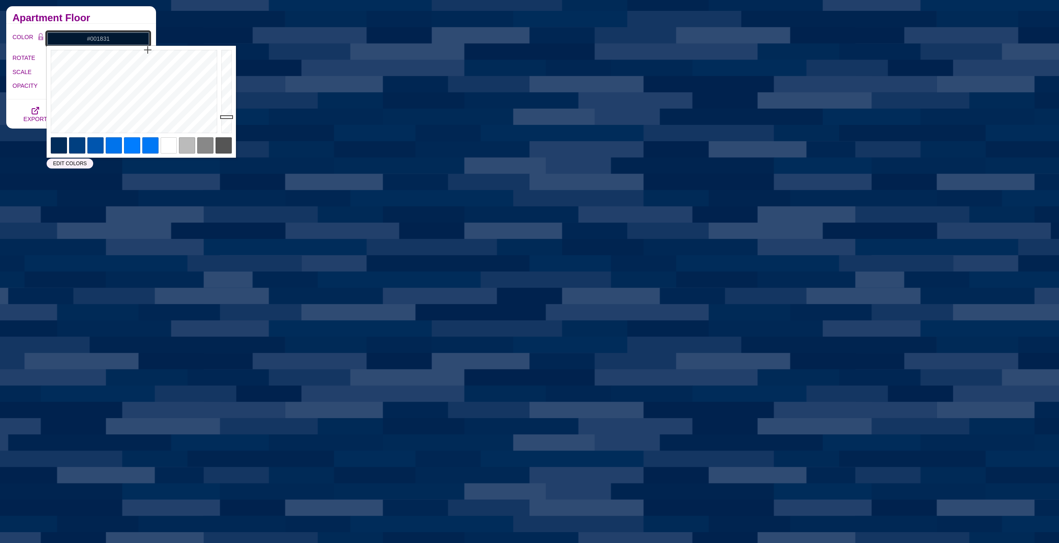
drag, startPoint x: 225, startPoint y: 111, endPoint x: 225, endPoint y: 117, distance: 5.4
click at [225, 117] on div at bounding box center [227, 92] width 17 height 92
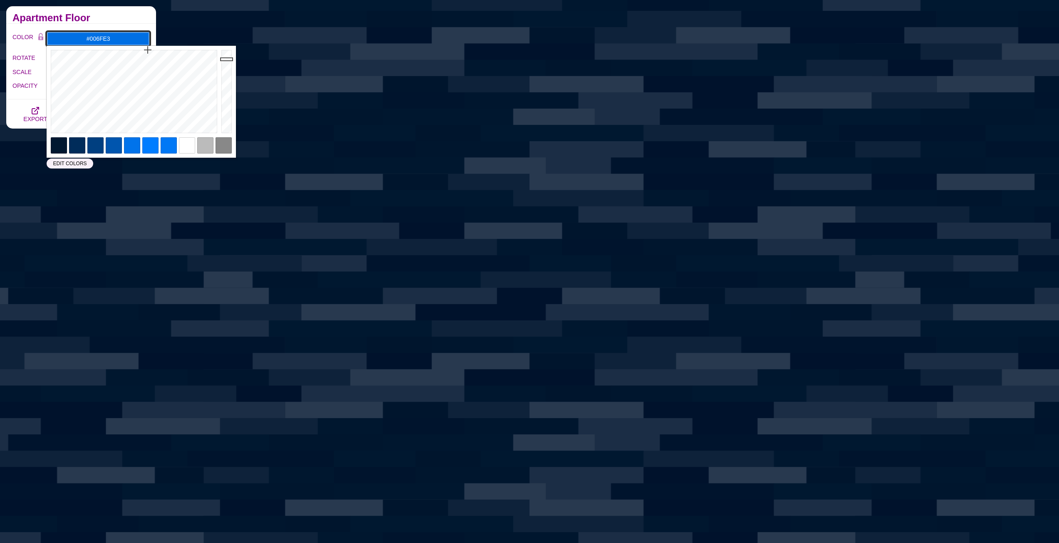
drag, startPoint x: 225, startPoint y: 117, endPoint x: 218, endPoint y: 59, distance: 58.2
click at [218, 59] on div "Close" at bounding box center [141, 102] width 189 height 112
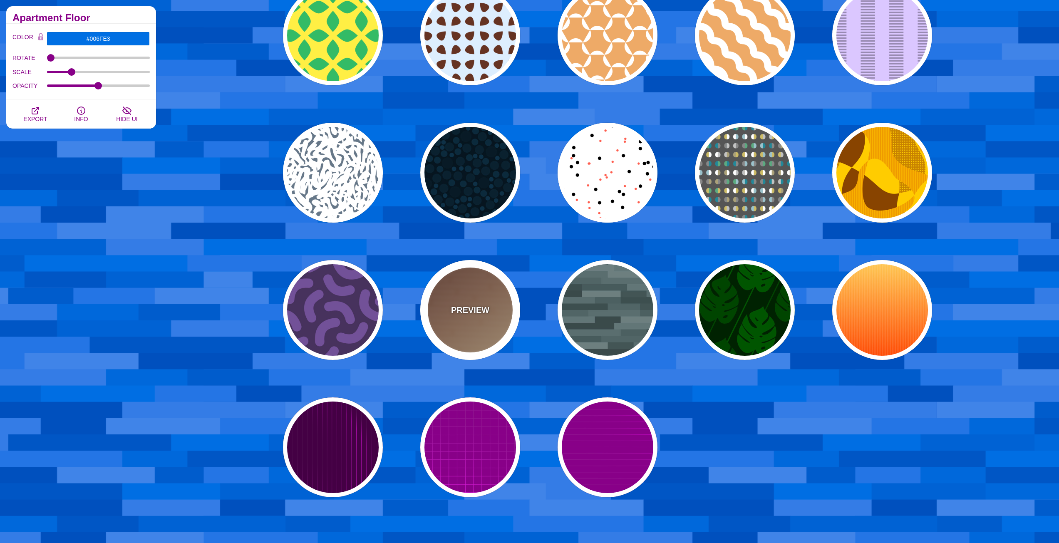
click at [463, 294] on div "PREVIEW" at bounding box center [470, 310] width 100 height 100
type input "#FFEEBB"
type input "#330000"
type input "#DDDDDD"
type input "1.02"
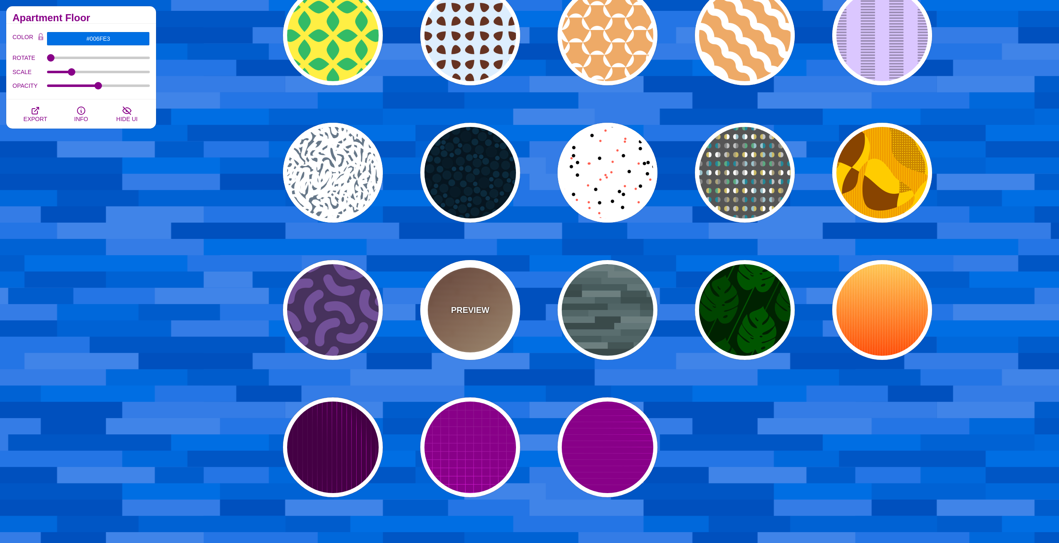
type input "1"
type input "30"
type input "0.1"
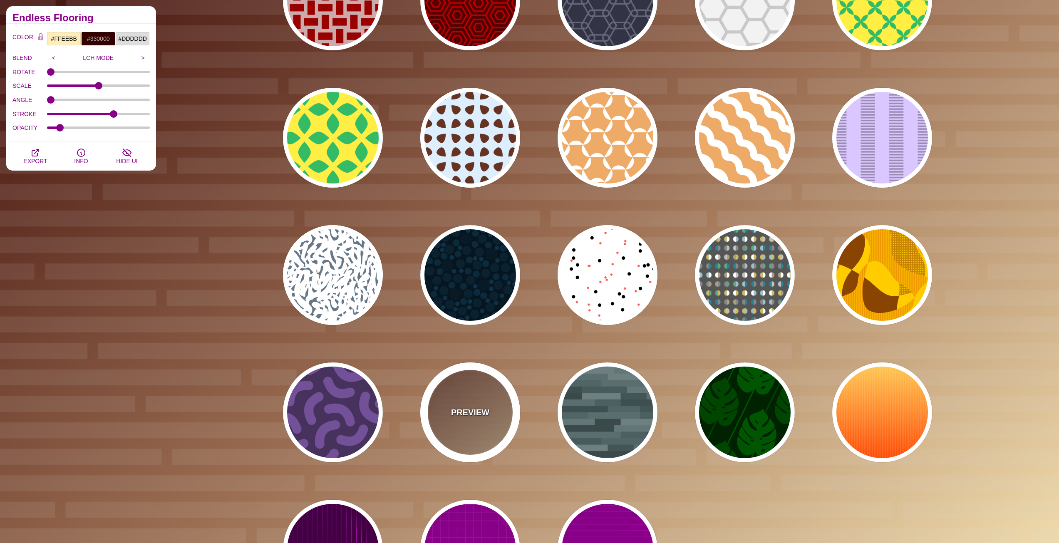
scroll to position [2787, 0]
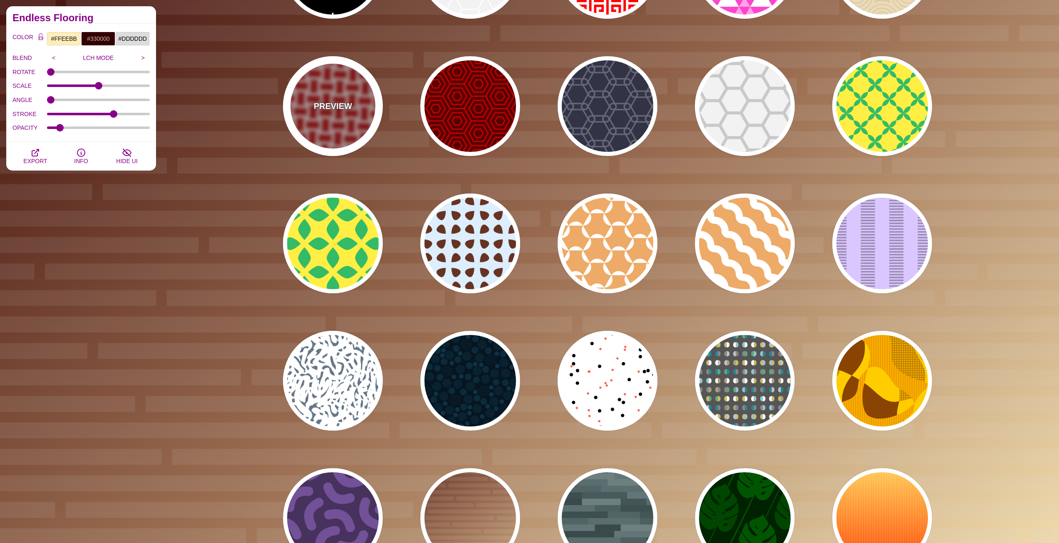
click at [329, 87] on div "PREVIEW" at bounding box center [333, 106] width 100 height 100
type input "#CCAAAA"
type input "#990000"
type input "1"
type input "0"
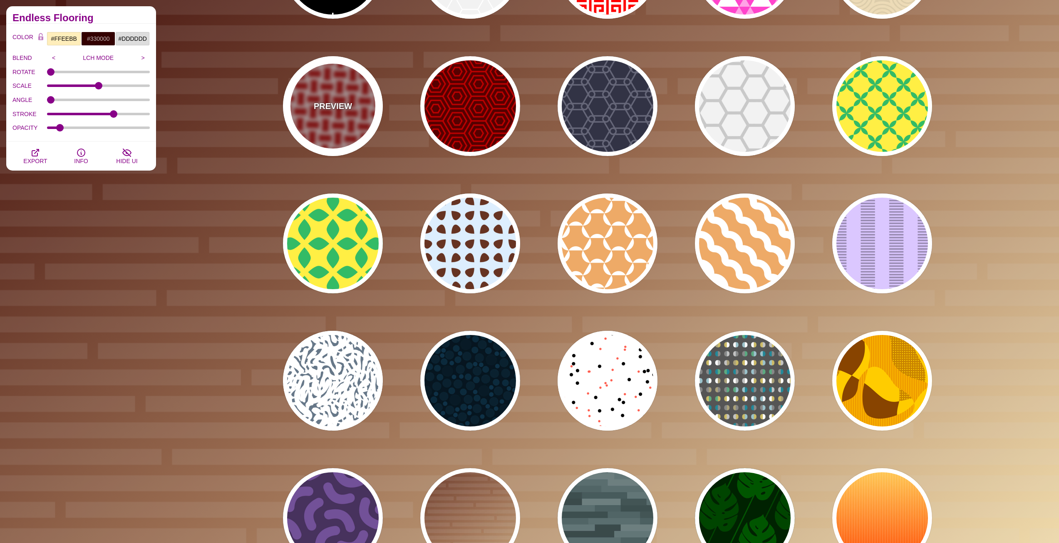
type input "1"
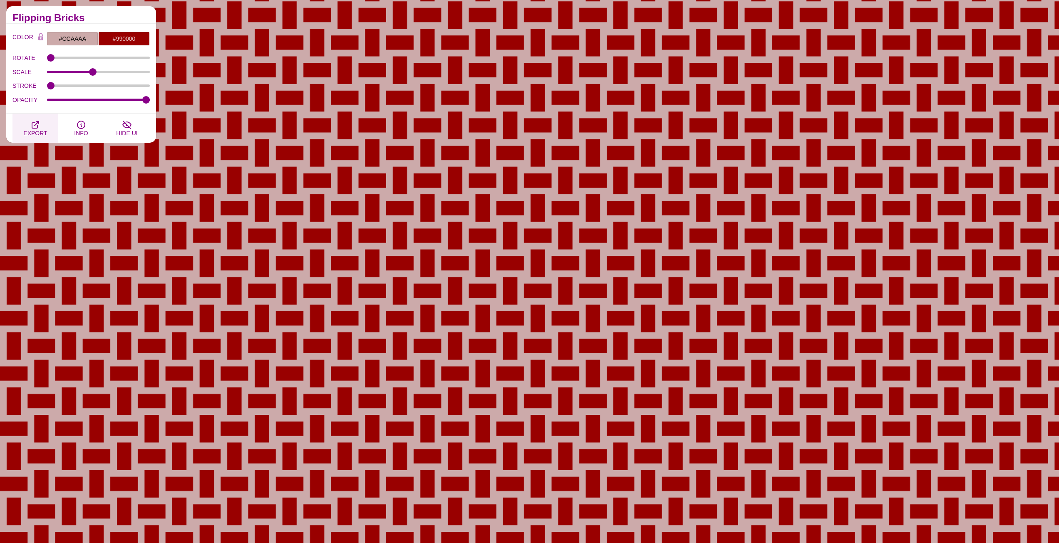
click at [42, 130] on span "EXPORT" at bounding box center [35, 133] width 24 height 7
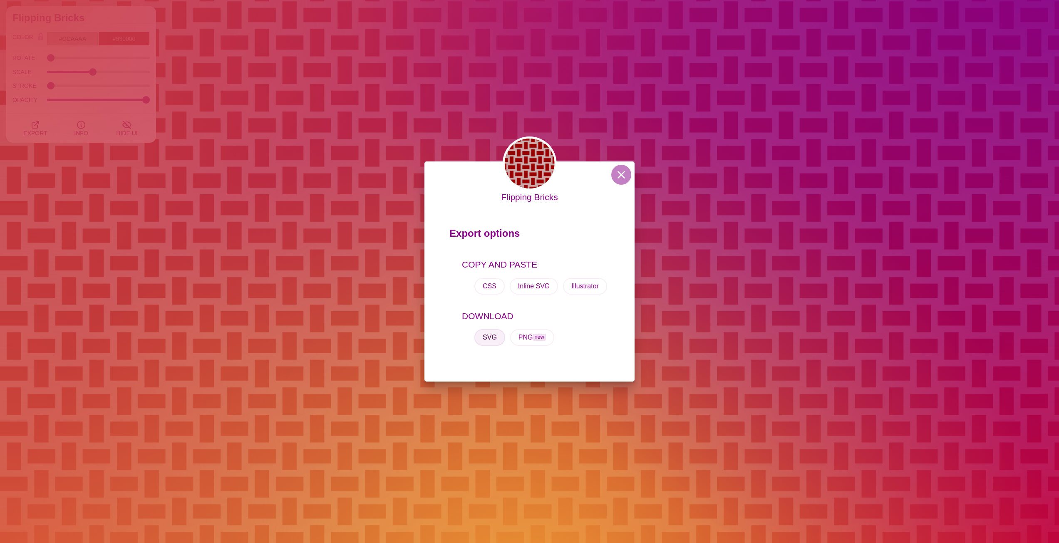
click at [492, 334] on button "SVG" at bounding box center [489, 337] width 31 height 17
click at [750, 164] on div "Flipping Bricks Export options COPY AND PASTE CSS Inline SVG Illustrator DOWNLO…" at bounding box center [529, 271] width 1059 height 543
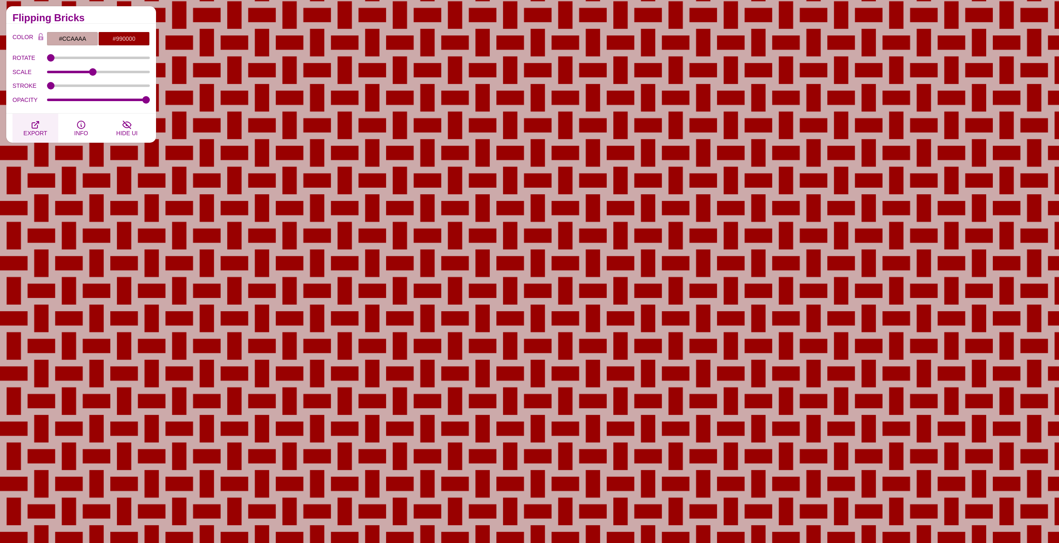
click at [32, 128] on icon "button" at bounding box center [35, 124] width 7 height 7
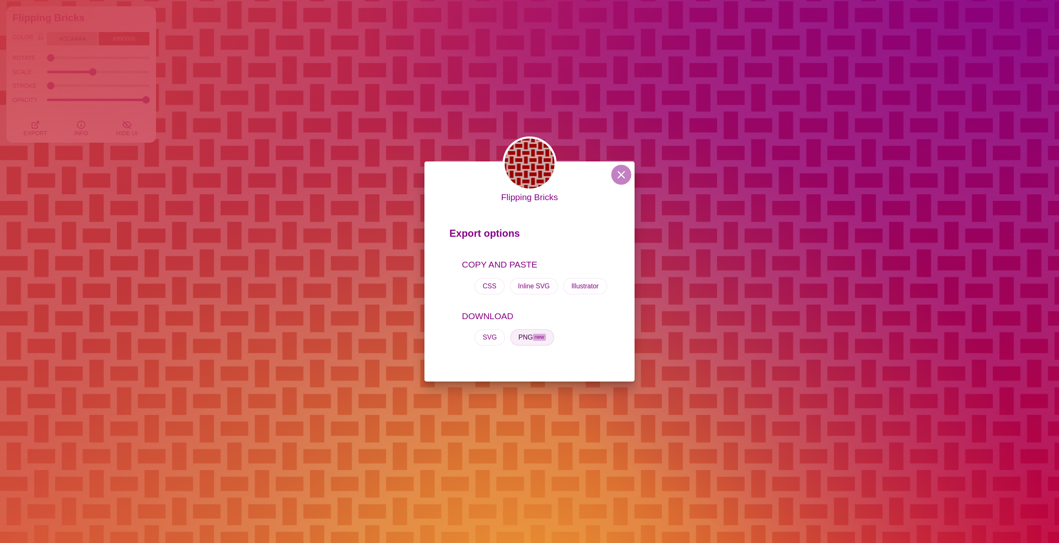
click at [526, 340] on button "PNG new" at bounding box center [532, 337] width 44 height 17
click at [620, 176] on button at bounding box center [621, 175] width 20 height 20
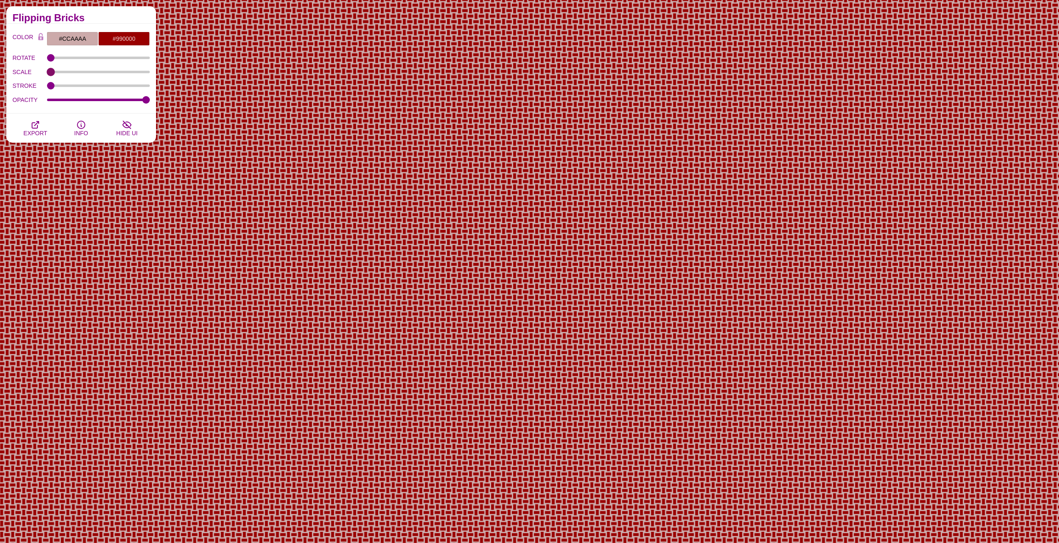
drag, startPoint x: 90, startPoint y: 70, endPoint x: 50, endPoint y: 70, distance: 40.3
type input "0.2"
click at [50, 70] on input "SCALE" at bounding box center [98, 71] width 103 height 3
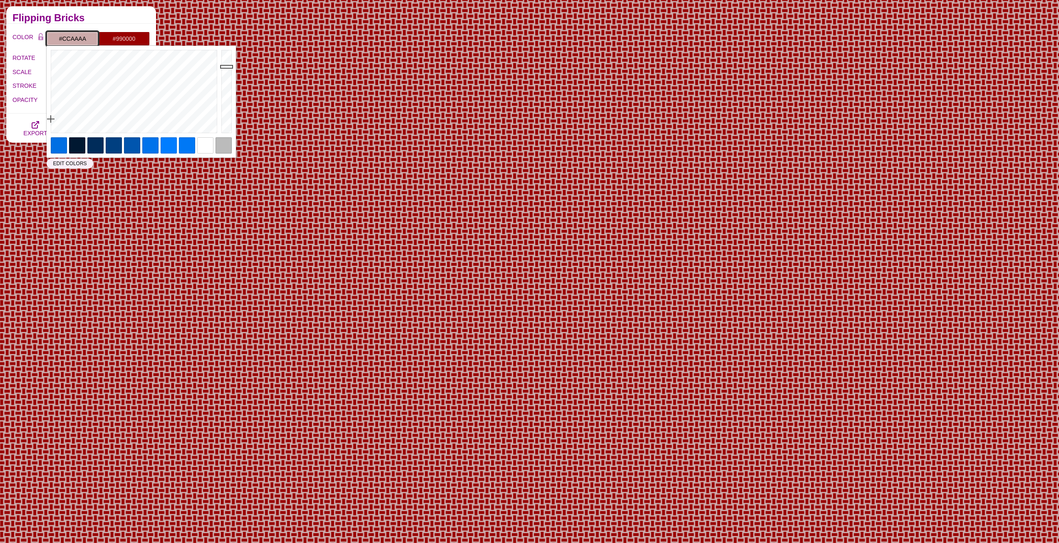
click at [82, 39] on input "#CCAAAA" at bounding box center [73, 39] width 52 height 14
click at [202, 147] on div at bounding box center [205, 145] width 16 height 16
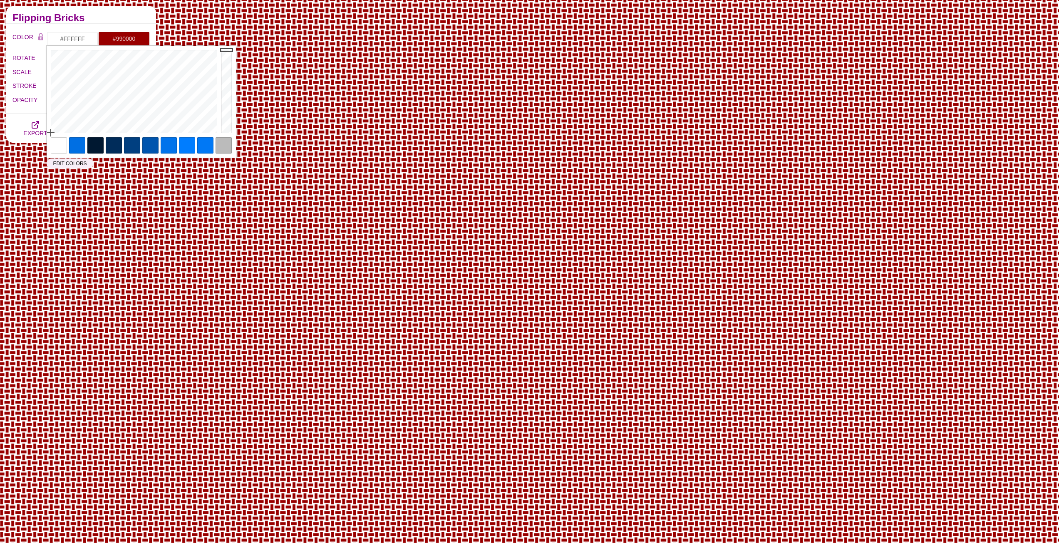
click at [95, 143] on div at bounding box center [95, 145] width 16 height 16
type input "#001831"
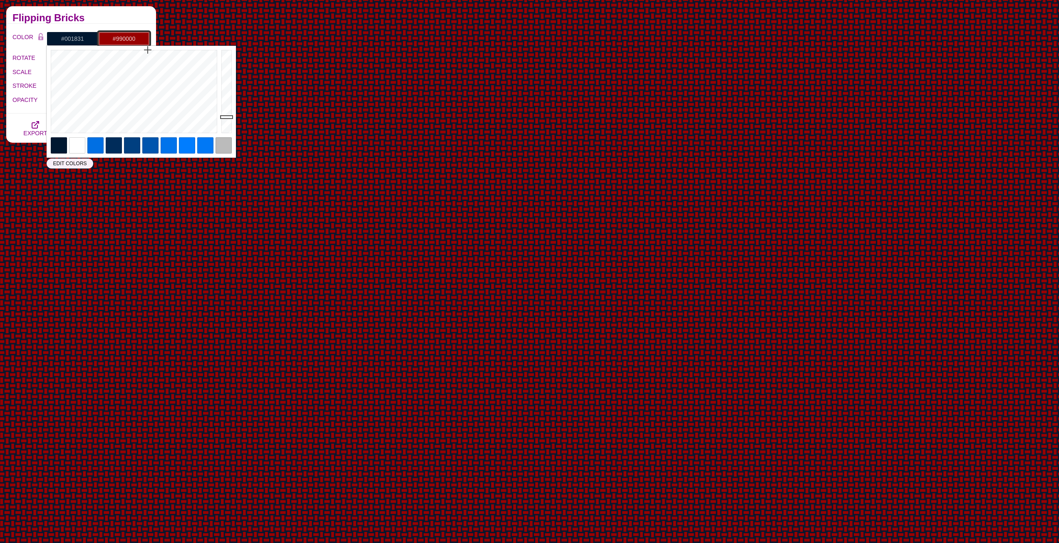
click at [131, 35] on input "#990000" at bounding box center [124, 39] width 52 height 14
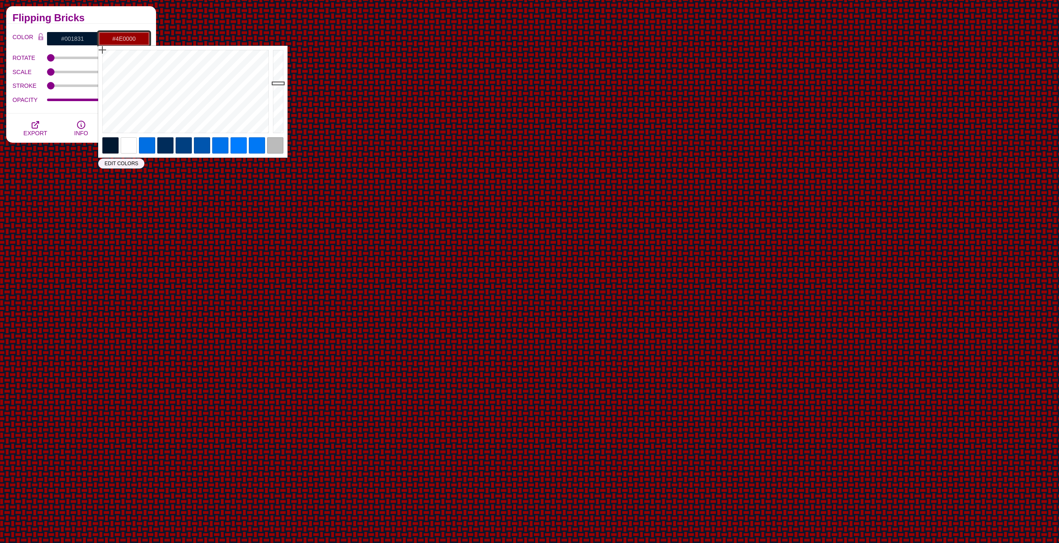
type input "#4D0000"
drag, startPoint x: 278, startPoint y: 85, endPoint x: 279, endPoint y: 108, distance: 22.5
click at [279, 108] on div at bounding box center [279, 92] width 17 height 92
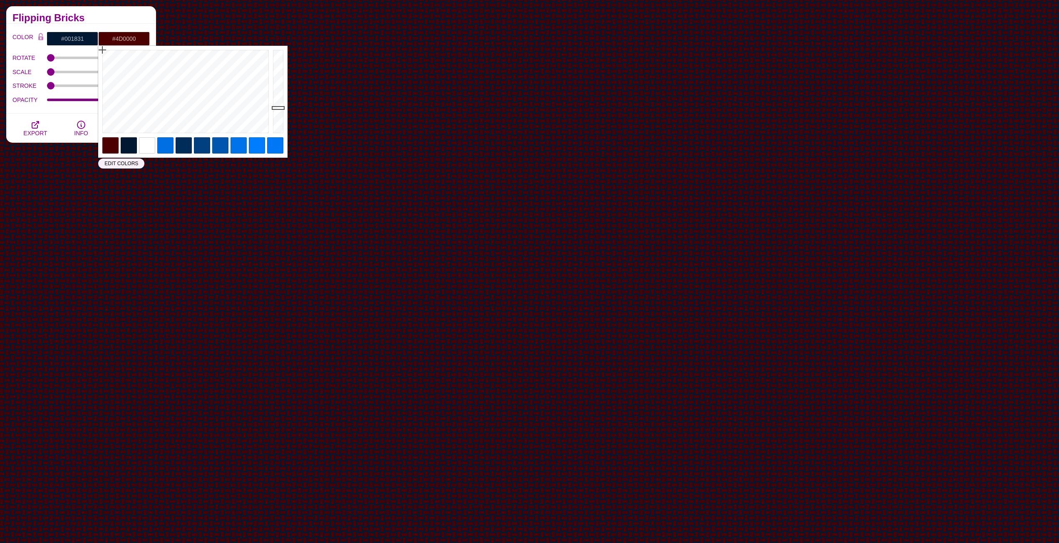
click at [138, 14] on div "Flipping Bricks" at bounding box center [81, 14] width 150 height 17
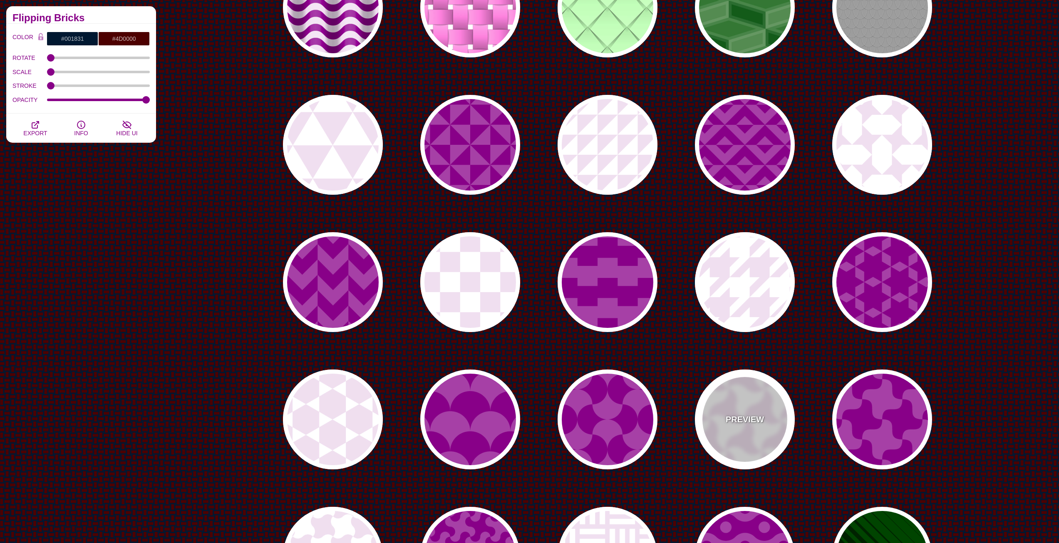
scroll to position [416, 0]
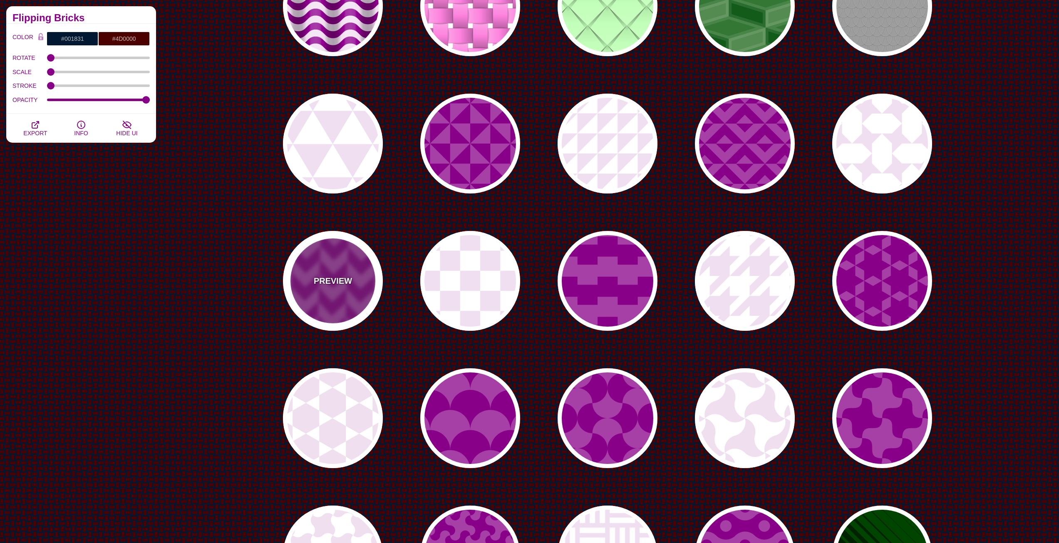
click at [335, 252] on div "PREVIEW" at bounding box center [333, 281] width 100 height 100
type input "#A640A6"
type input "#880088"
type input "#FFFFFF"
type input "0"
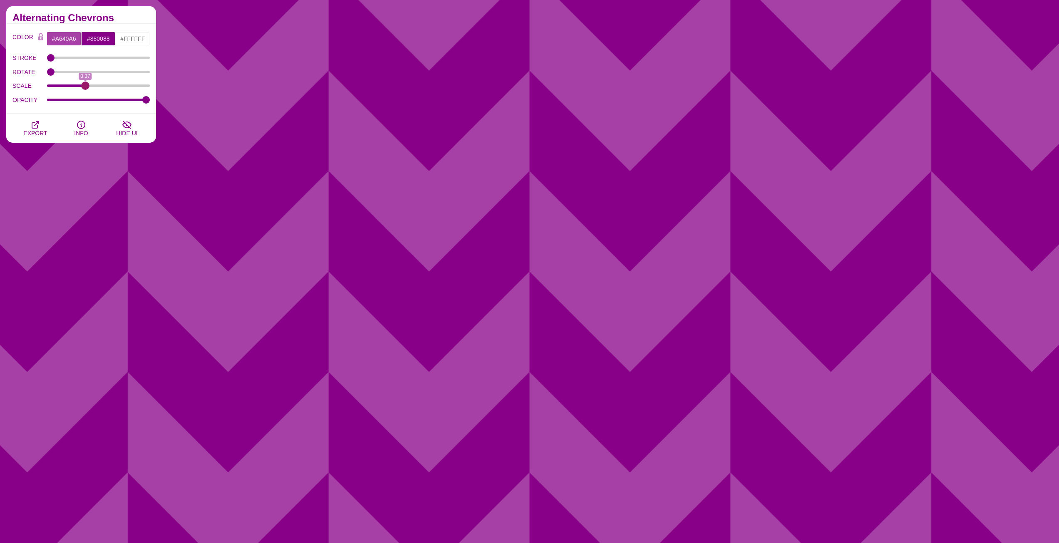
drag, startPoint x: 72, startPoint y: 86, endPoint x: 85, endPoint y: 92, distance: 14.0
type input "0.37"
click at [85, 87] on input "SCALE" at bounding box center [98, 85] width 103 height 3
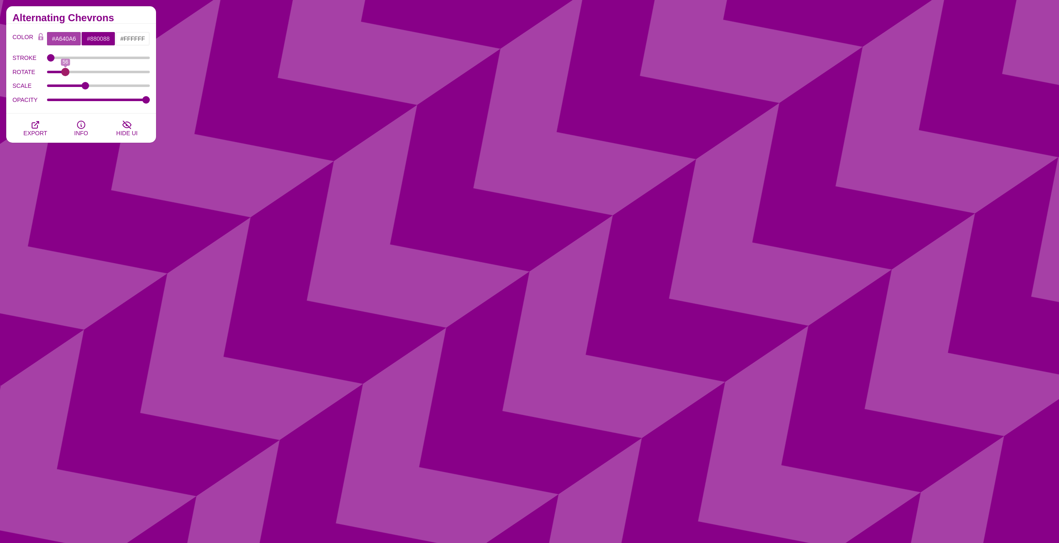
drag, startPoint x: 53, startPoint y: 72, endPoint x: 65, endPoint y: 79, distance: 13.8
click at [65, 74] on input "ROTATE" at bounding box center [98, 71] width 103 height 3
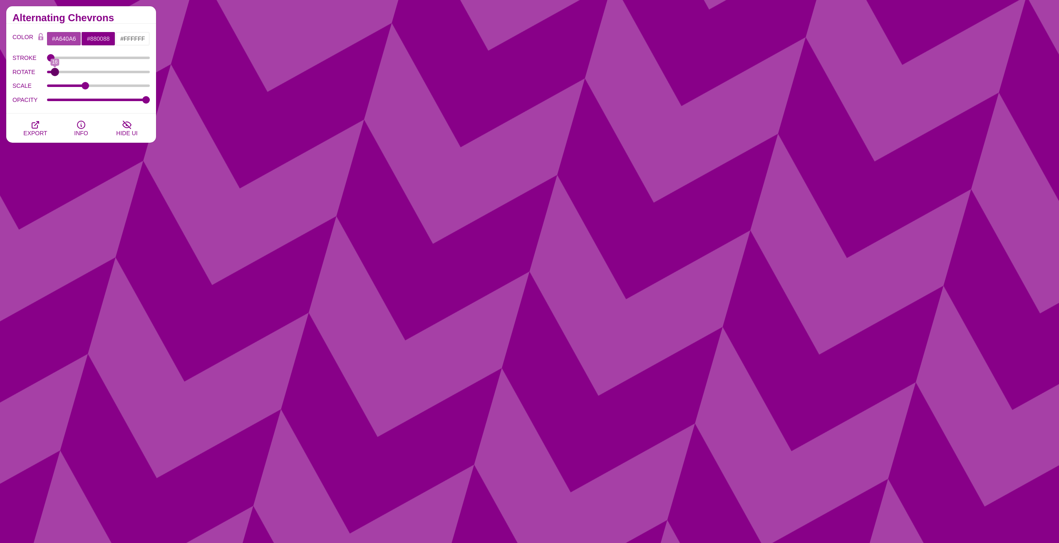
drag, startPoint x: 64, startPoint y: 72, endPoint x: 55, endPoint y: 75, distance: 9.9
type input "16"
click at [55, 74] on input "ROTATE" at bounding box center [98, 71] width 103 height 3
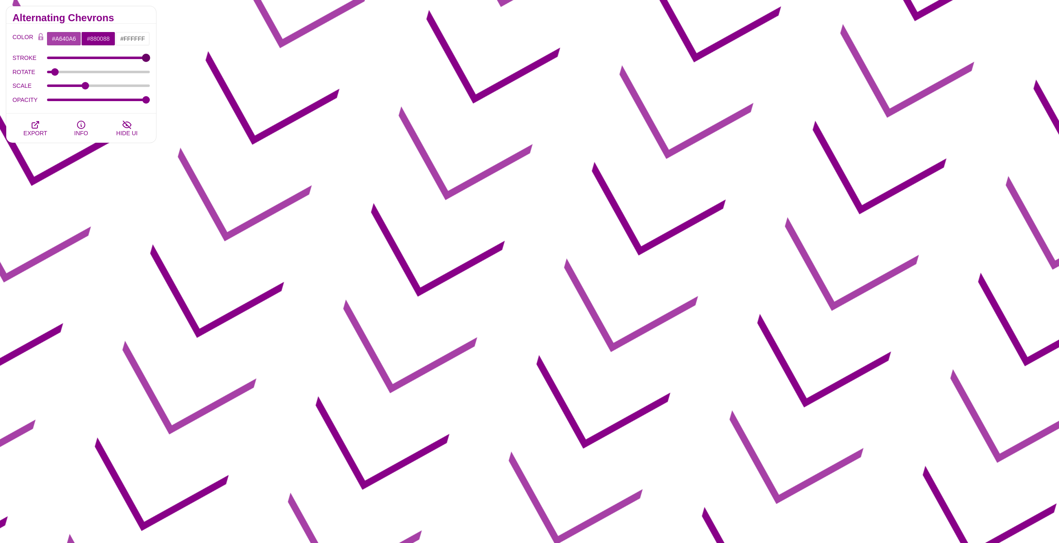
drag, startPoint x: 51, startPoint y: 58, endPoint x: 153, endPoint y: 72, distance: 103.3
type input "32"
click at [150, 59] on input "STROKE" at bounding box center [98, 57] width 103 height 3
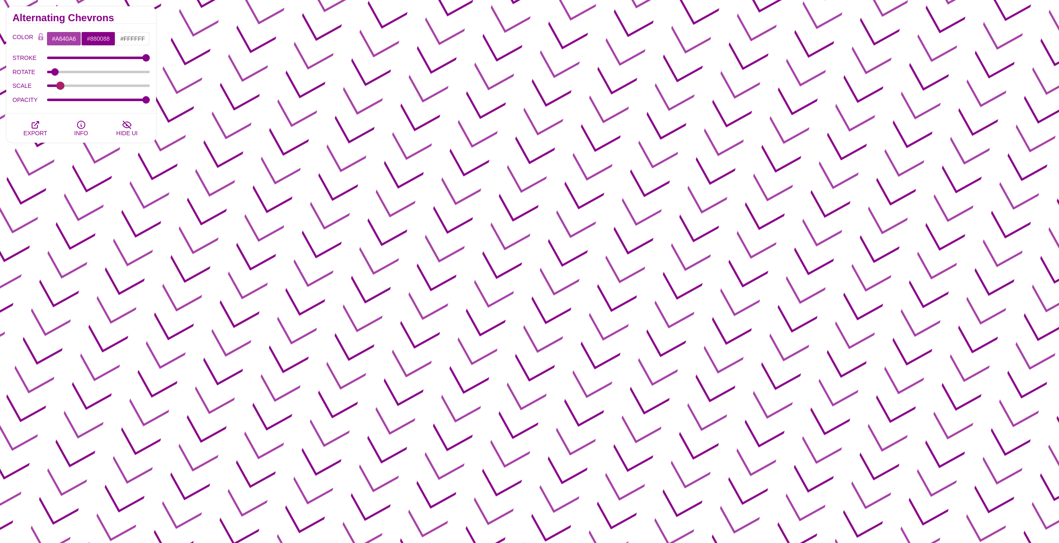
drag, startPoint x: 80, startPoint y: 84, endPoint x: 60, endPoint y: 81, distance: 20.2
type input "0.11"
click at [60, 84] on input "SCALE" at bounding box center [98, 85] width 103 height 3
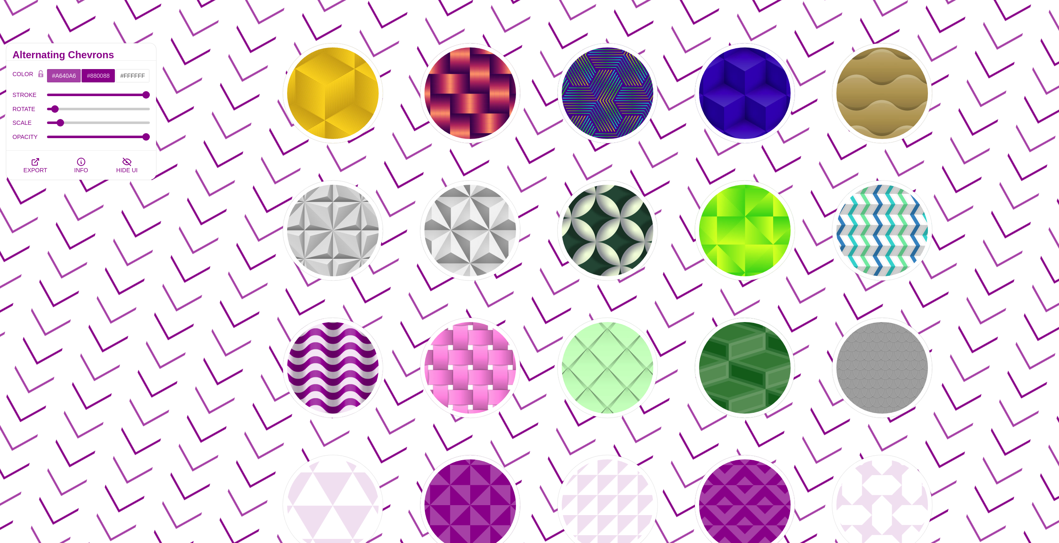
scroll to position [42, 0]
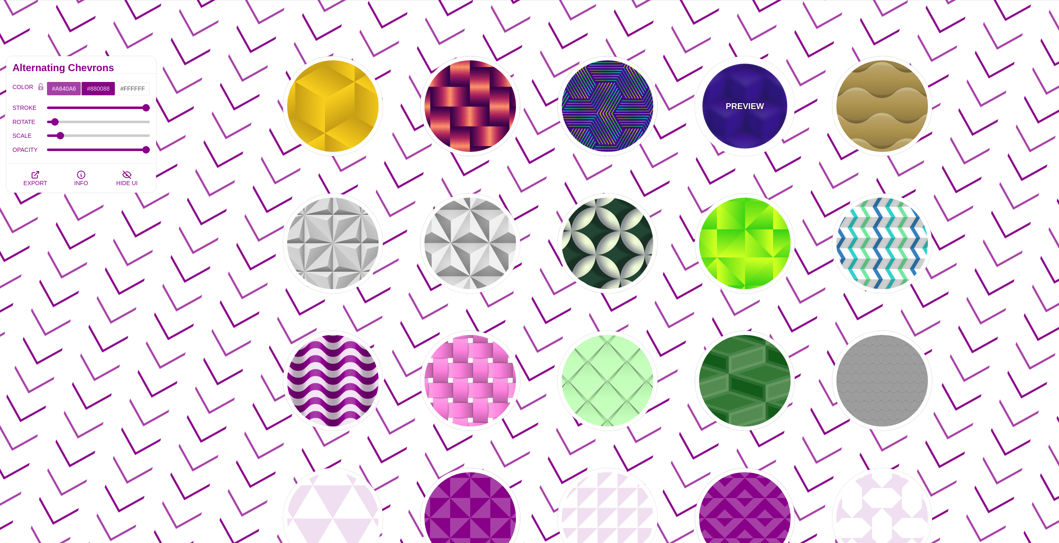
click at [729, 87] on div "PREVIEW" at bounding box center [745, 106] width 100 height 100
type input "#0000AA"
type input "345"
type input "0.4"
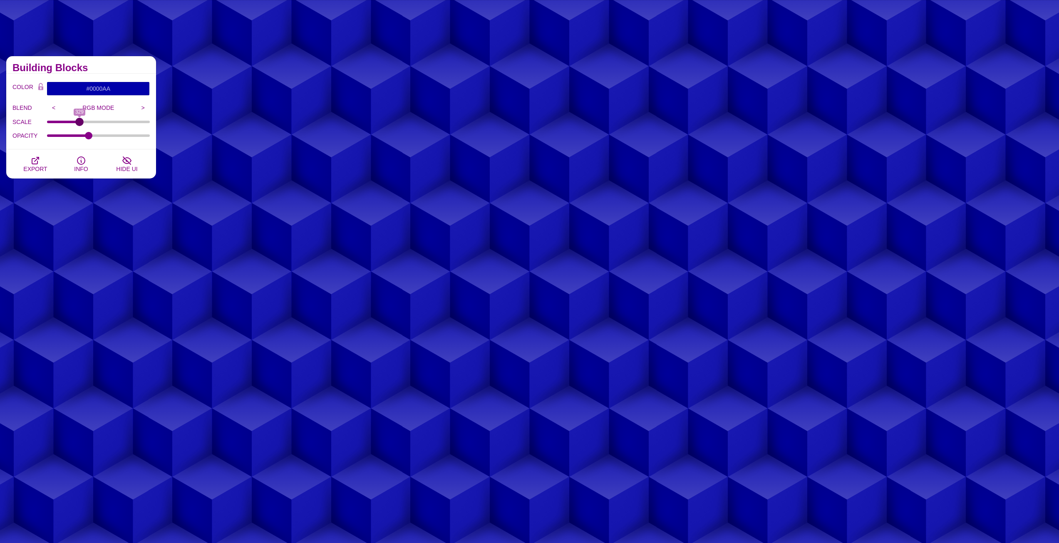
type input "329"
click at [79, 123] on input "SCALE" at bounding box center [98, 121] width 103 height 3
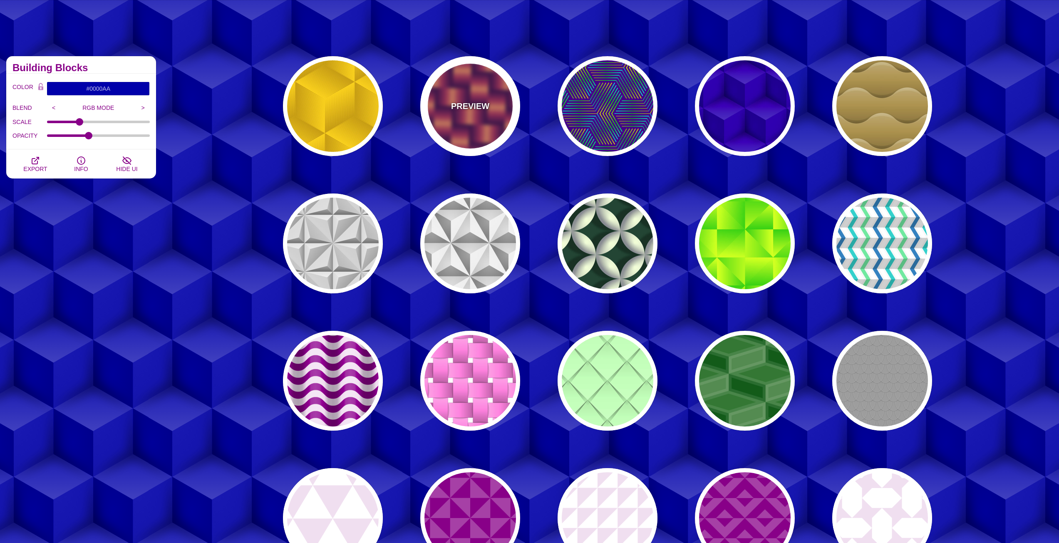
click at [495, 106] on div "PREVIEW" at bounding box center [470, 106] width 100 height 100
type input "#7700AA"
type input "#FF9966"
type input "#EE00BB"
type input "0"
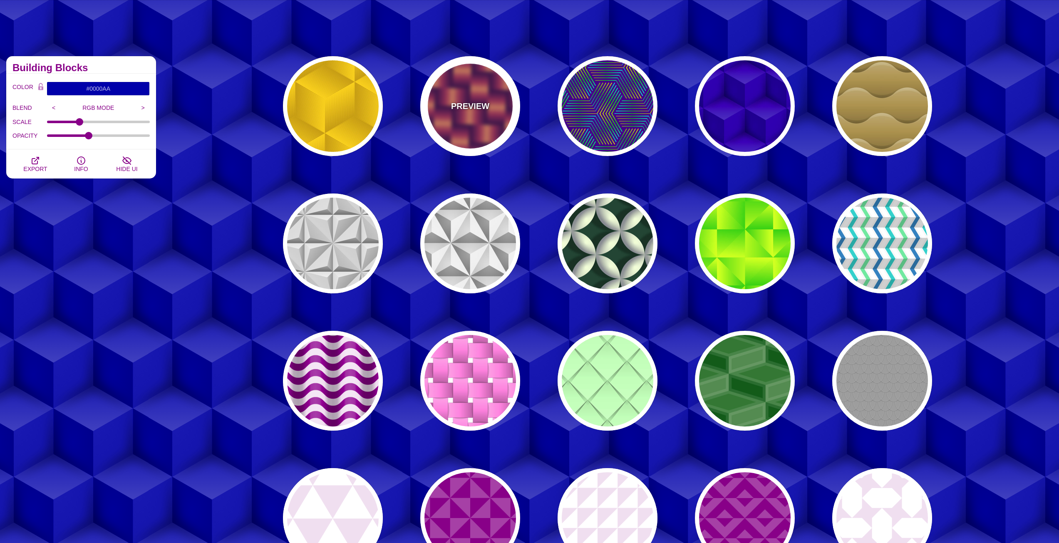
type input "0.2"
type input "2"
type input "0.7"
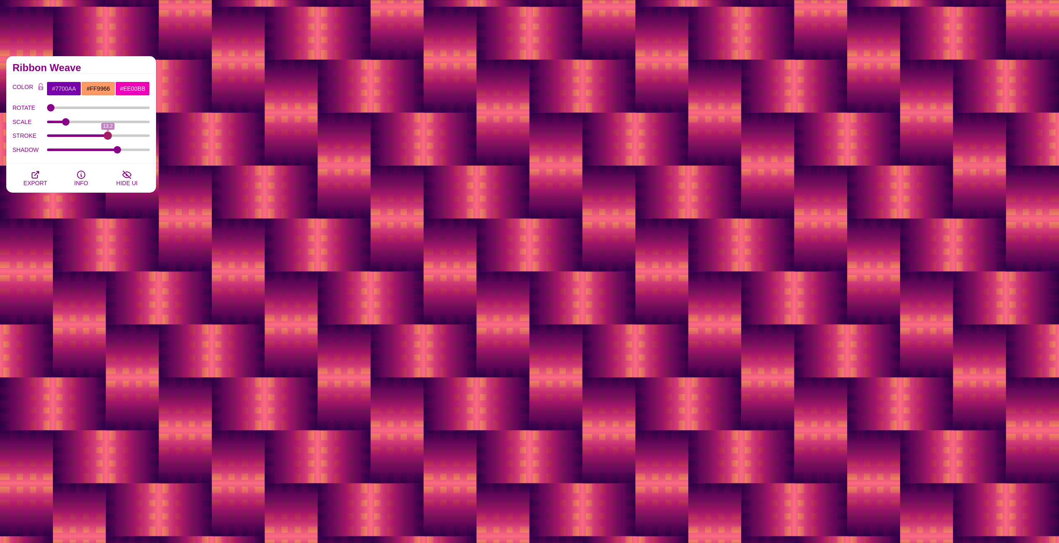
drag, startPoint x: 61, startPoint y: 134, endPoint x: 108, endPoint y: 142, distance: 47.8
type input "13.2"
click at [108, 137] on input "STROKE" at bounding box center [98, 135] width 103 height 3
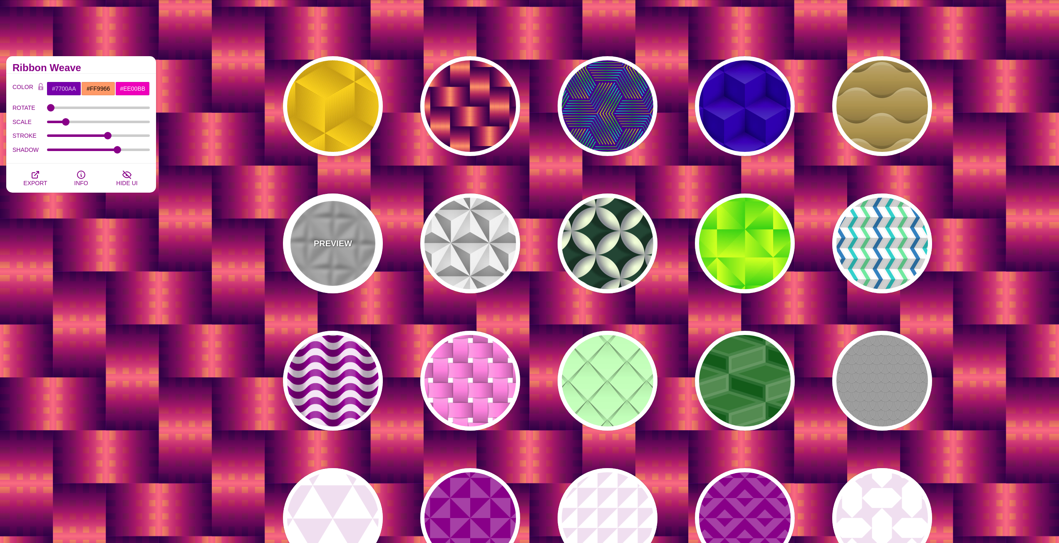
click at [323, 234] on div "PREVIEW" at bounding box center [333, 243] width 100 height 100
type input "#C7C7C7"
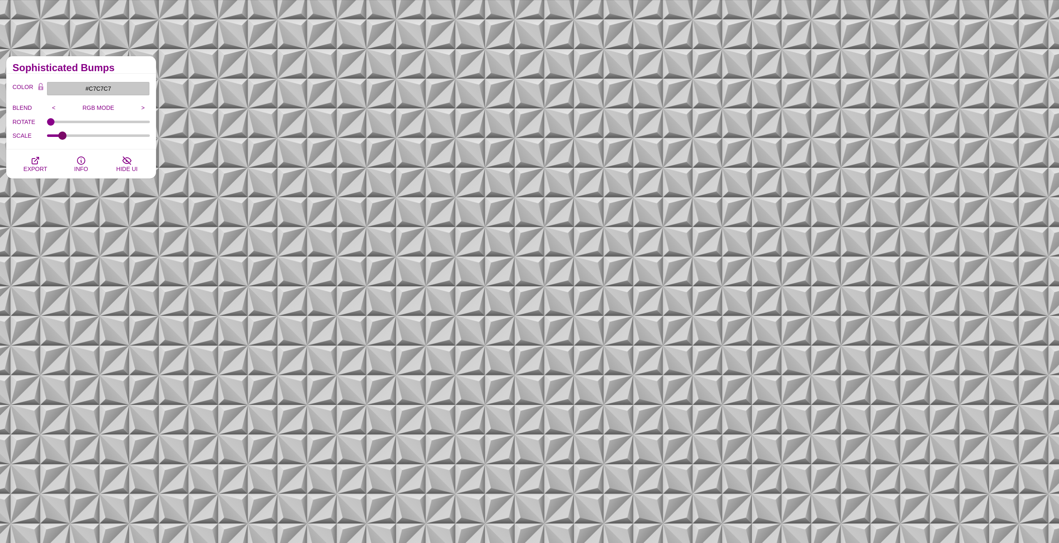
drag, startPoint x: 99, startPoint y: 136, endPoint x: 63, endPoint y: 134, distance: 35.9
type input "0.14"
click at [63, 134] on input "SCALE" at bounding box center [98, 135] width 103 height 3
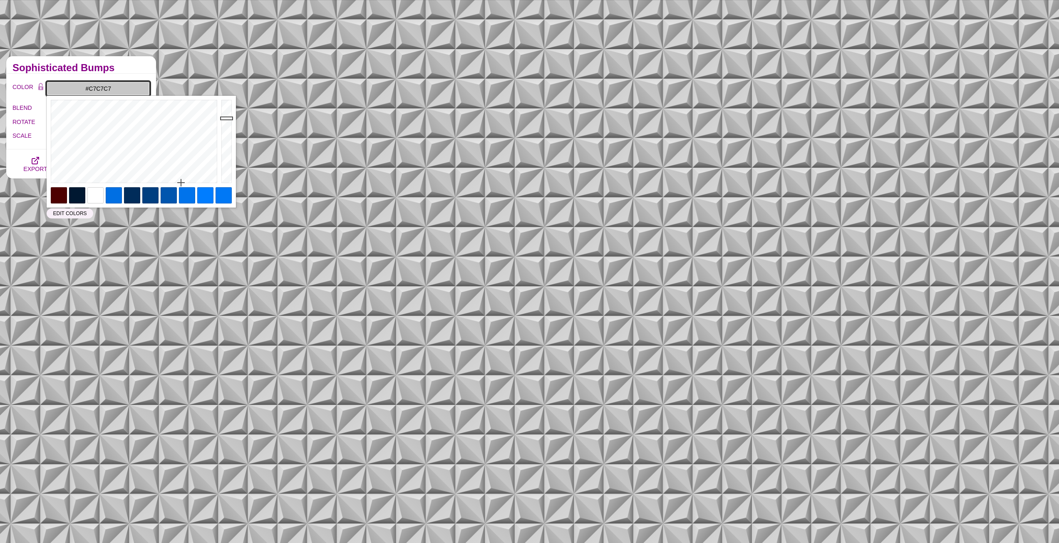
click at [99, 90] on input "#C7C7C7" at bounding box center [98, 89] width 103 height 14
click at [113, 193] on div at bounding box center [114, 195] width 16 height 16
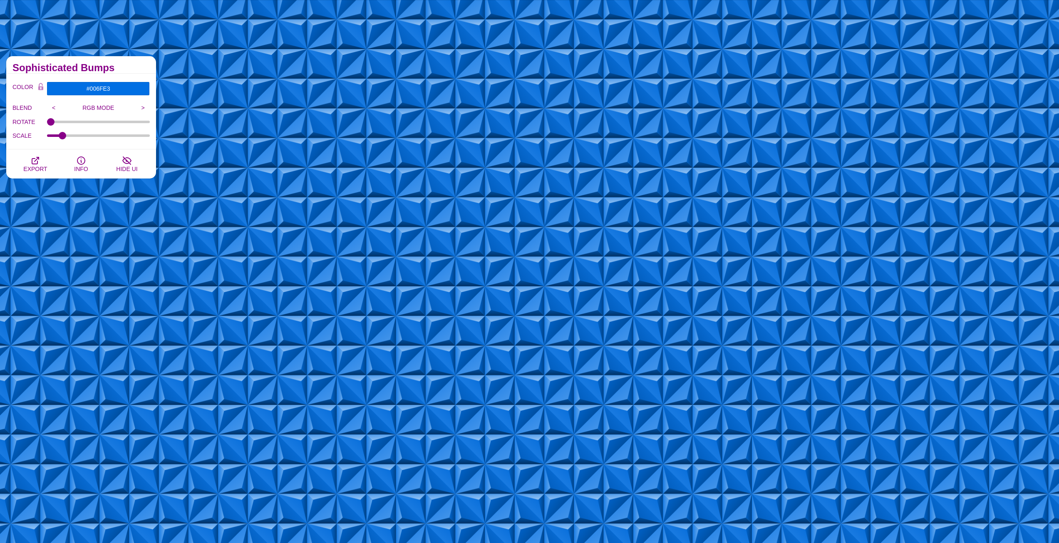
click at [124, 76] on div "COLOR #006FE3 #FF9966 #EE00BB #00BBFF #555555 #666666 #777777 #888888 #999999 B…" at bounding box center [81, 112] width 150 height 76
click at [141, 108] on input ">" at bounding box center [143, 107] width 14 height 12
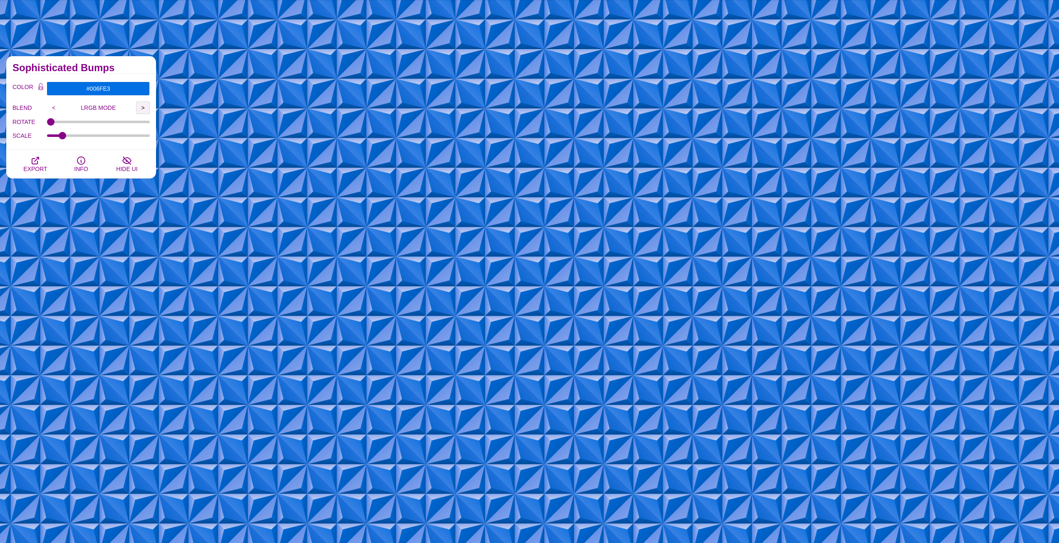
click at [141, 108] on input ">" at bounding box center [143, 107] width 14 height 12
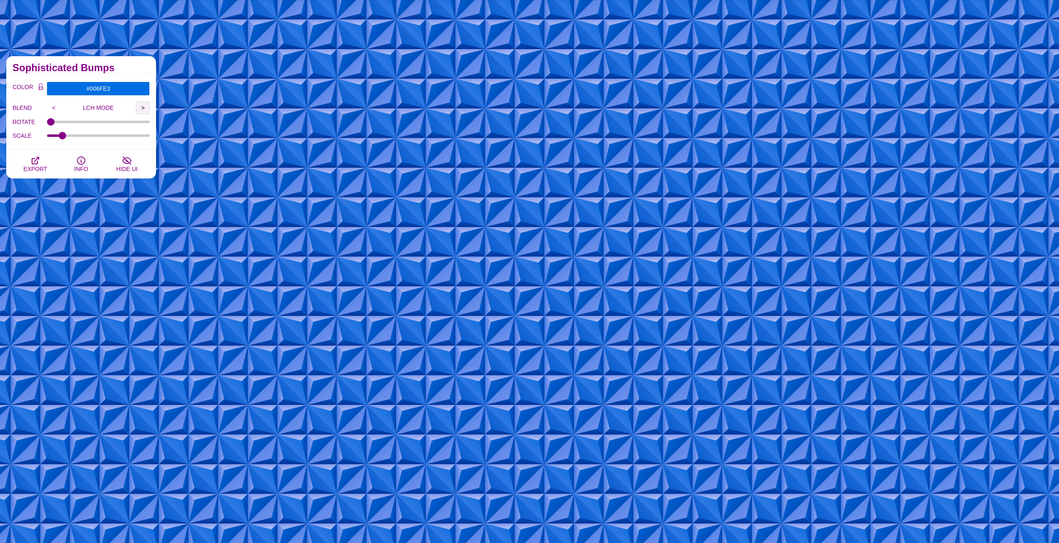
click at [141, 108] on input ">" at bounding box center [143, 107] width 14 height 12
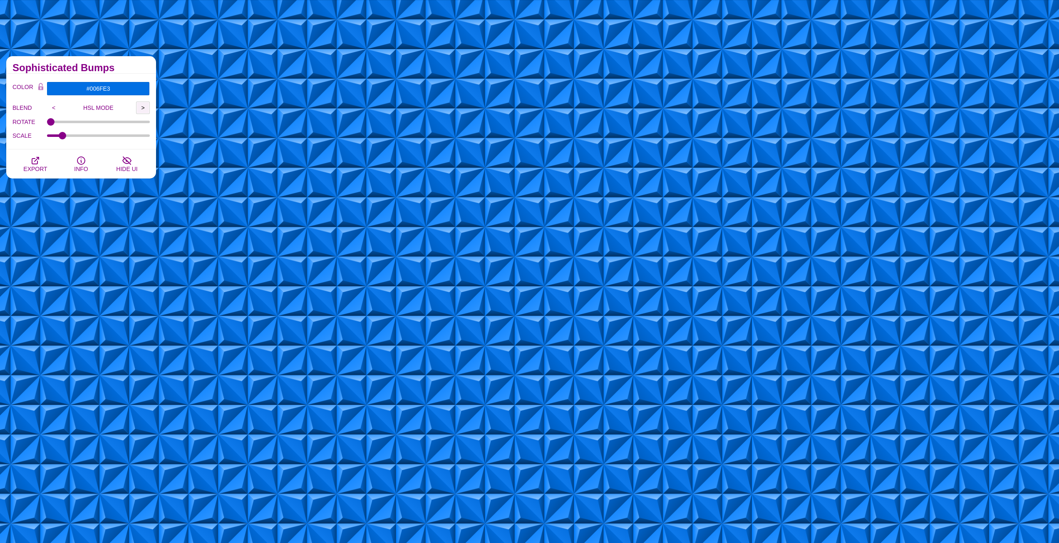
click at [140, 108] on input ">" at bounding box center [143, 107] width 14 height 12
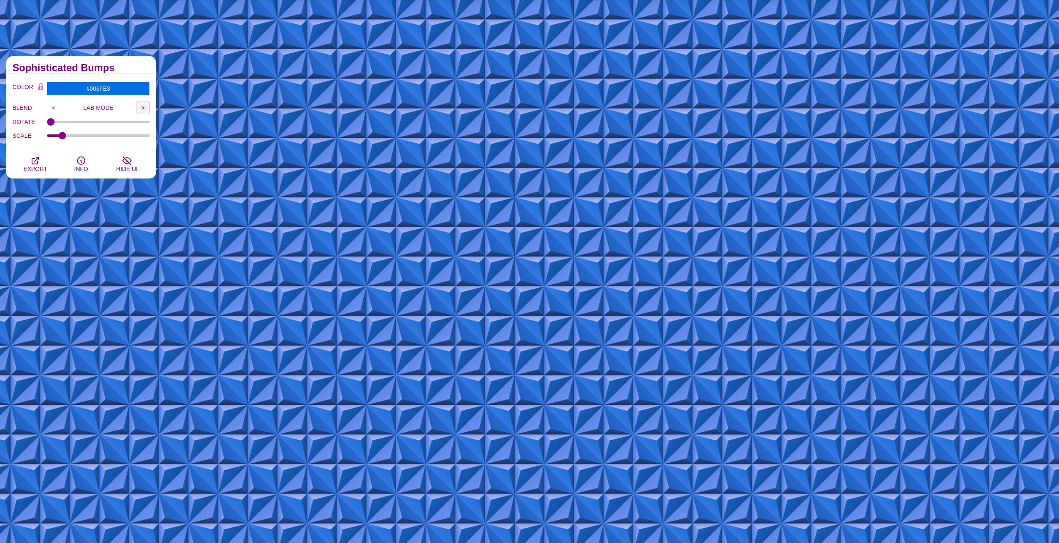
click at [140, 108] on input ">" at bounding box center [143, 107] width 14 height 12
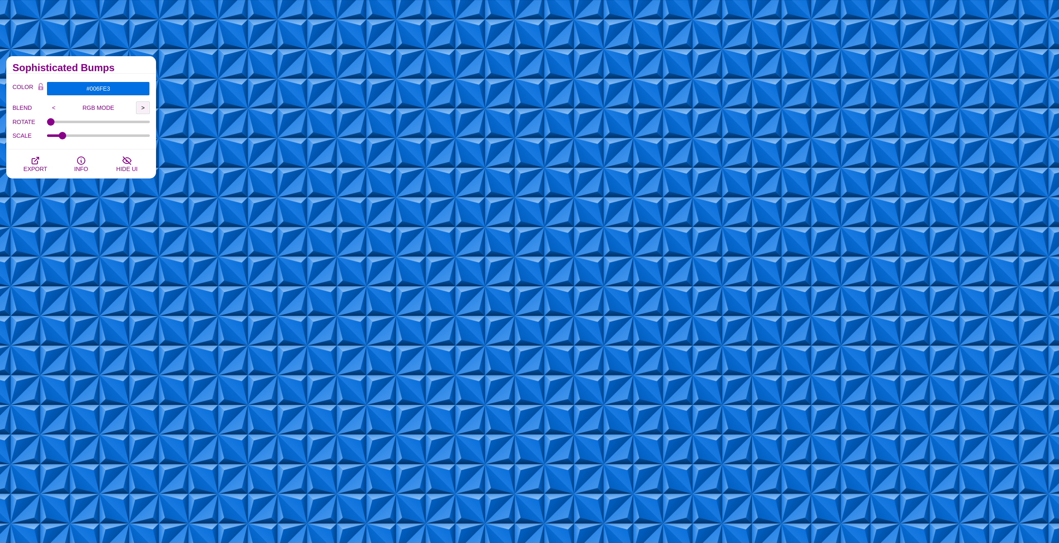
click at [140, 108] on input ">" at bounding box center [143, 107] width 14 height 12
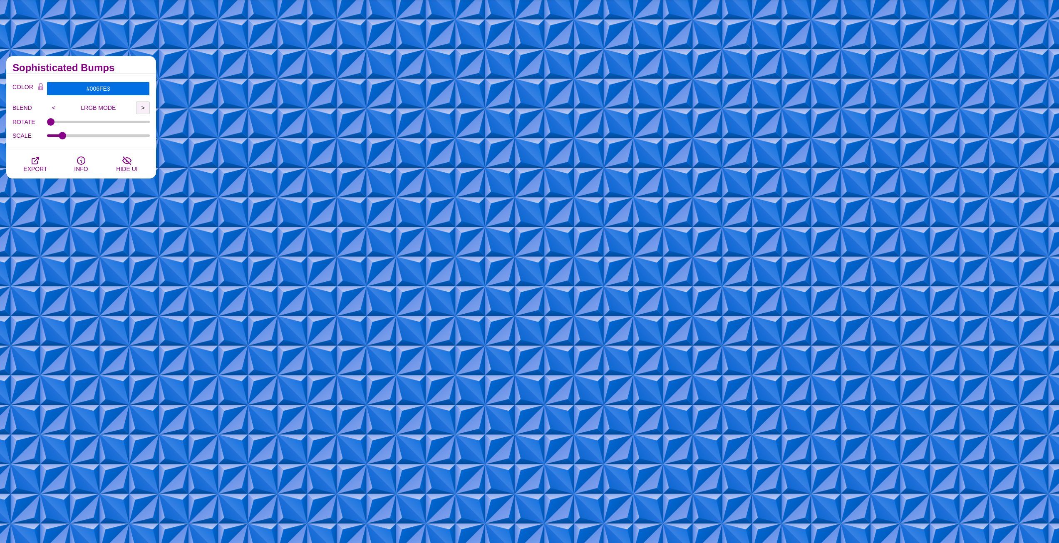
click at [140, 108] on input ">" at bounding box center [143, 107] width 14 height 12
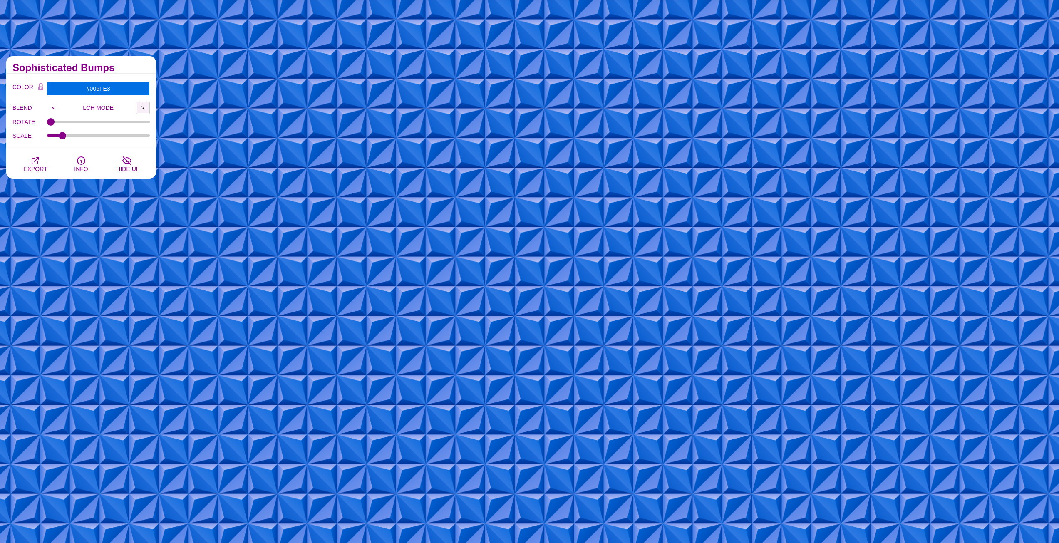
click at [139, 108] on input ">" at bounding box center [143, 107] width 14 height 12
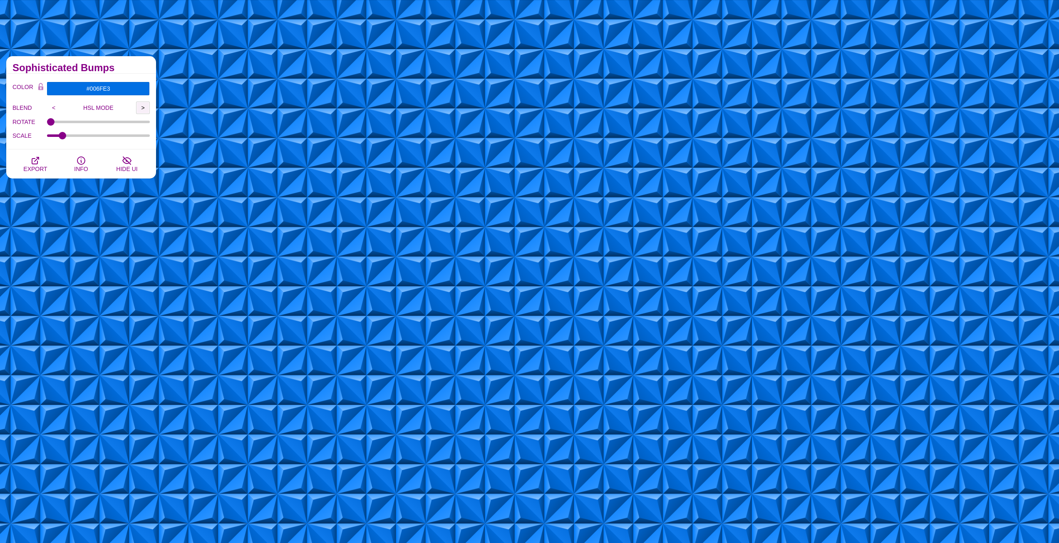
click at [139, 109] on input ">" at bounding box center [143, 107] width 14 height 12
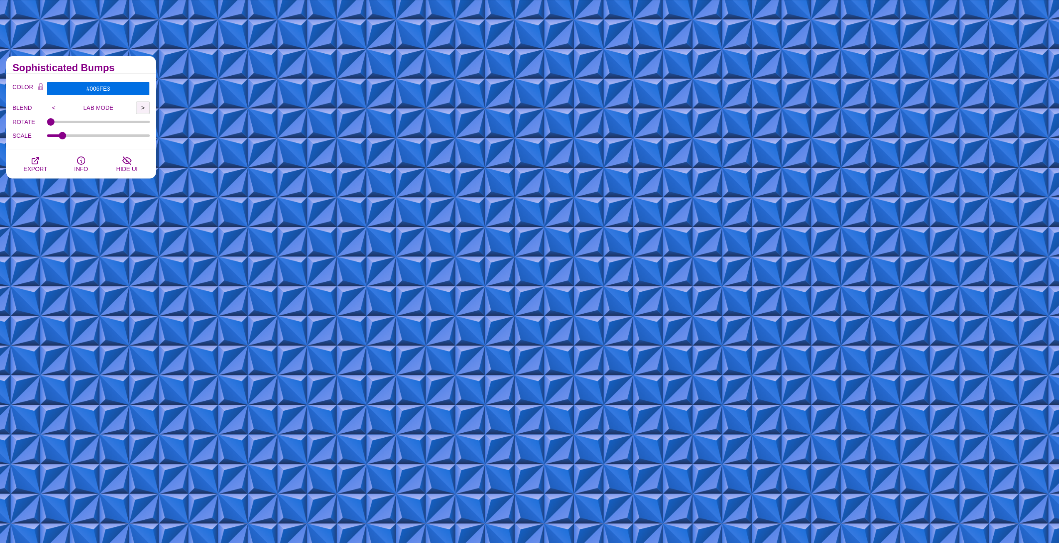
click at [139, 109] on input ">" at bounding box center [143, 107] width 14 height 12
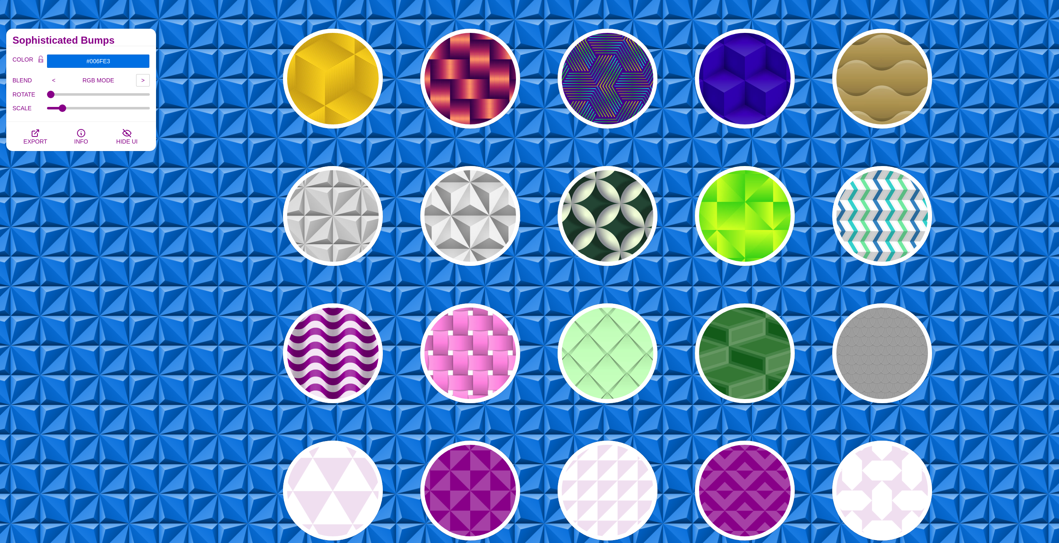
scroll to position [125, 0]
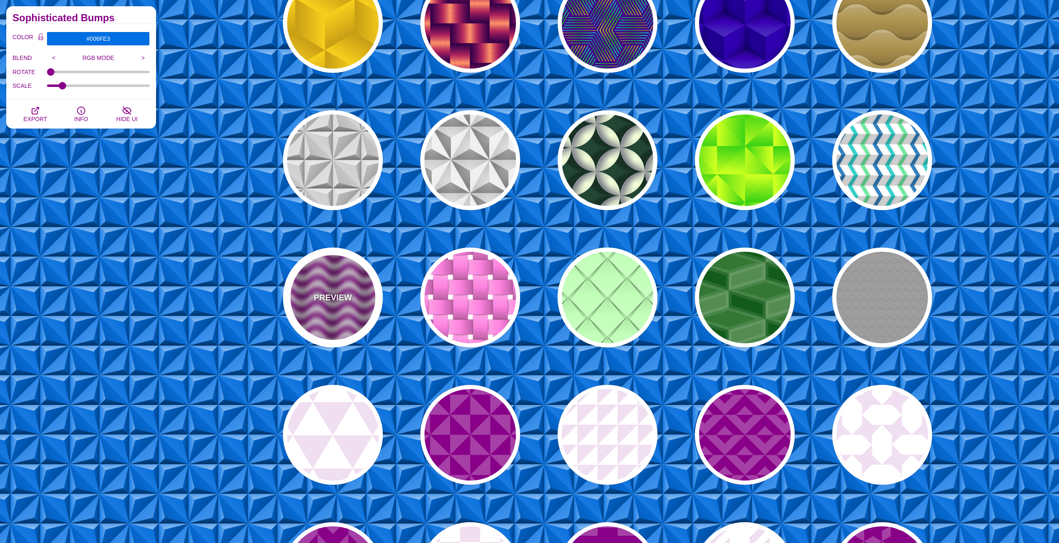
click at [349, 270] on div "PREVIEW" at bounding box center [333, 297] width 100 height 100
type input "#880088"
type input "#F0DFF0"
type input "#880088"
type input "0"
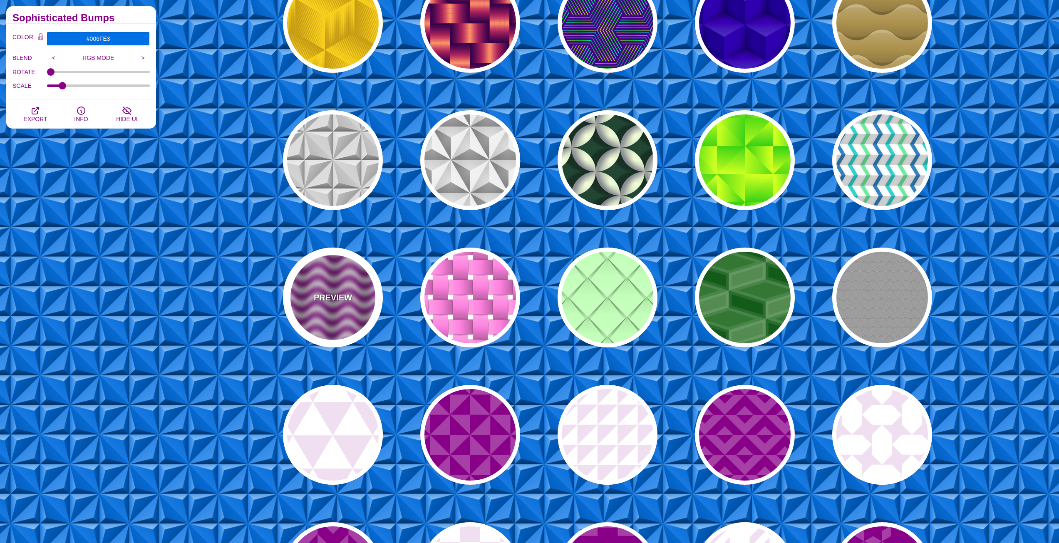
type input "0.2"
type input "0.4"
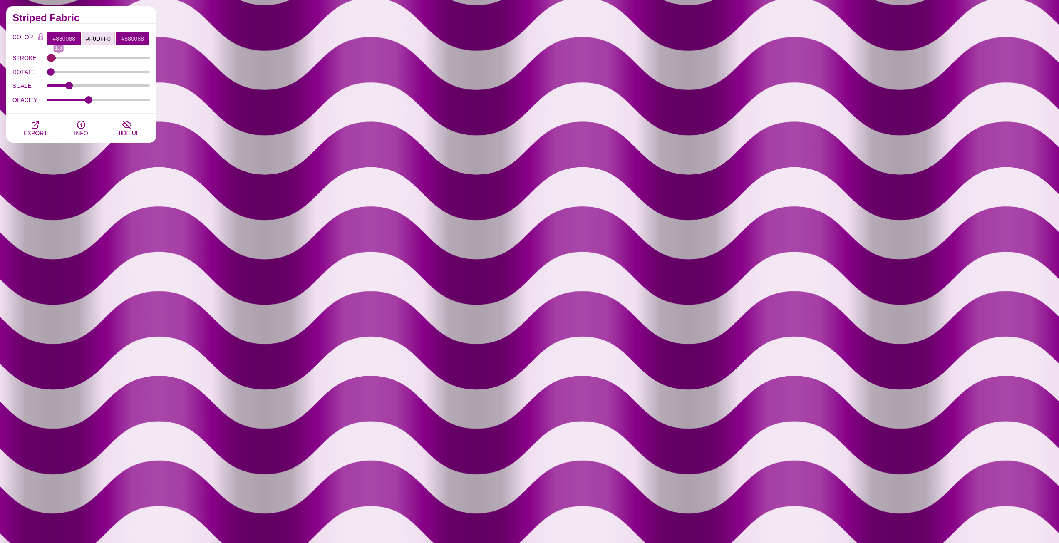
type input "0"
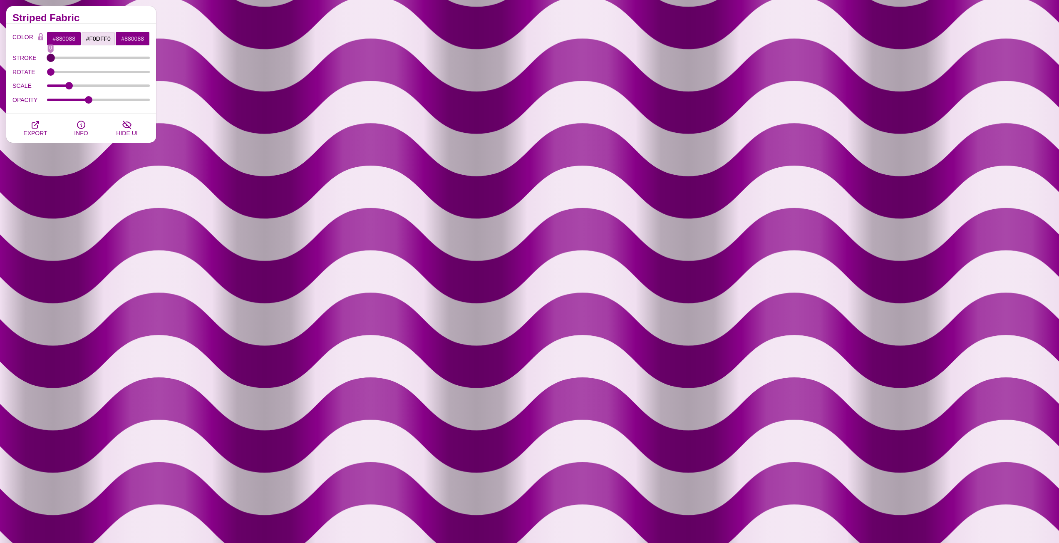
drag, startPoint x: 49, startPoint y: 56, endPoint x: 25, endPoint y: 77, distance: 31.9
click at [47, 59] on input "STROKE" at bounding box center [98, 57] width 103 height 3
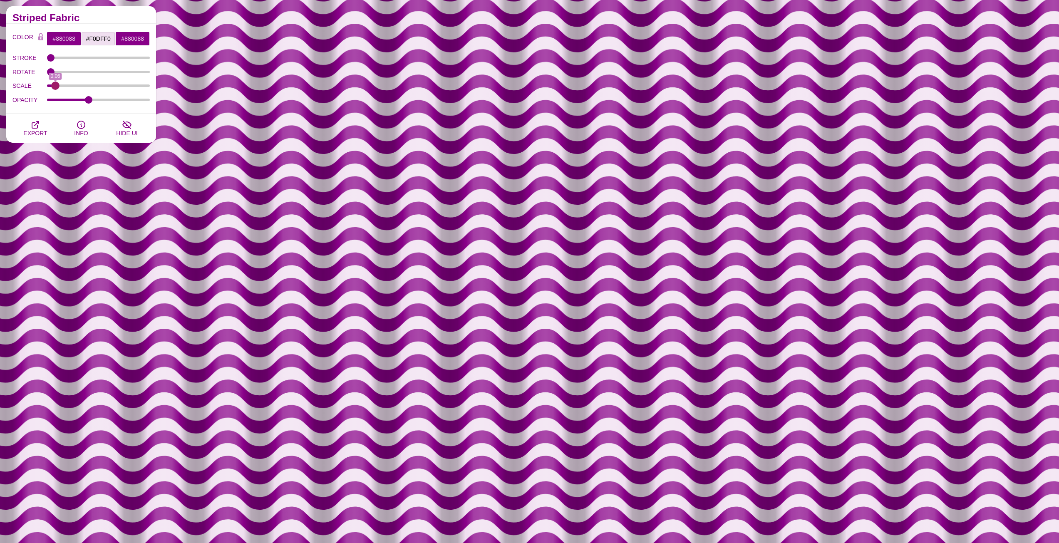
drag, startPoint x: 67, startPoint y: 88, endPoint x: 56, endPoint y: 88, distance: 11.6
type input "0.06"
click at [56, 87] on input "SCALE" at bounding box center [98, 85] width 103 height 3
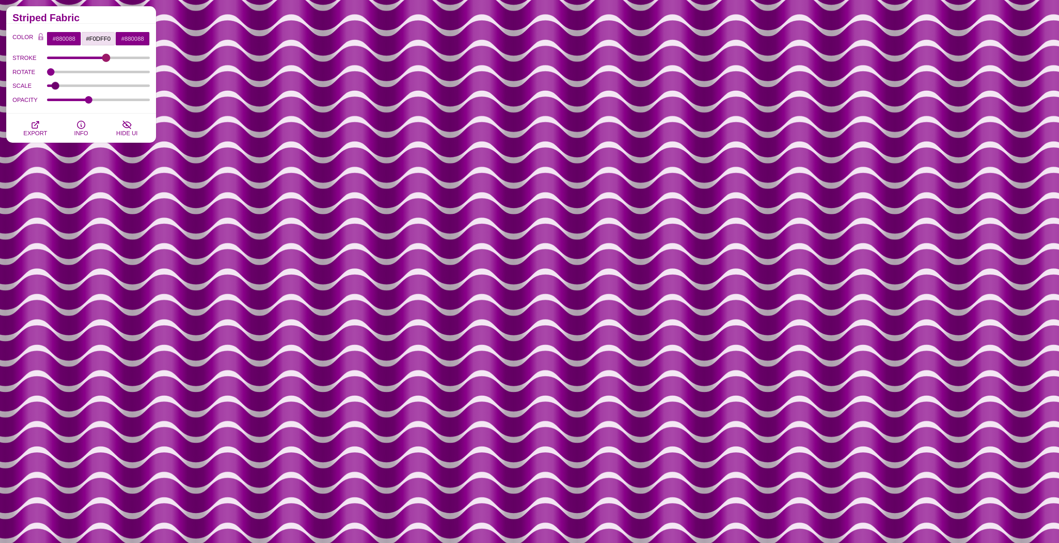
drag, startPoint x: 50, startPoint y: 59, endPoint x: 106, endPoint y: 64, distance: 56.4
type input "10.5"
click at [106, 59] on input "STROKE" at bounding box center [98, 57] width 103 height 3
click at [60, 40] on input "#880088" at bounding box center [64, 39] width 35 height 14
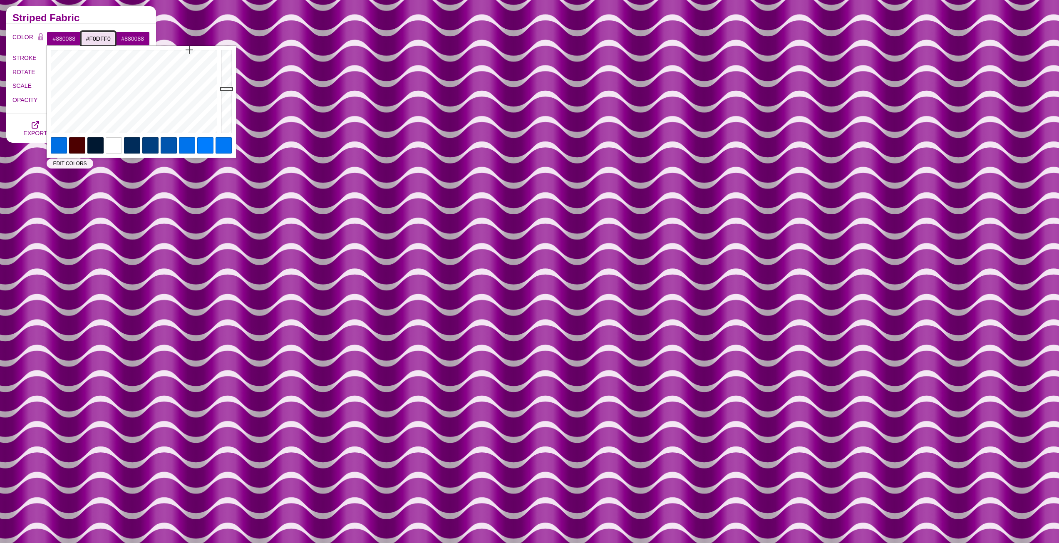
click at [111, 39] on input "#F0DFF0" at bounding box center [98, 39] width 35 height 14
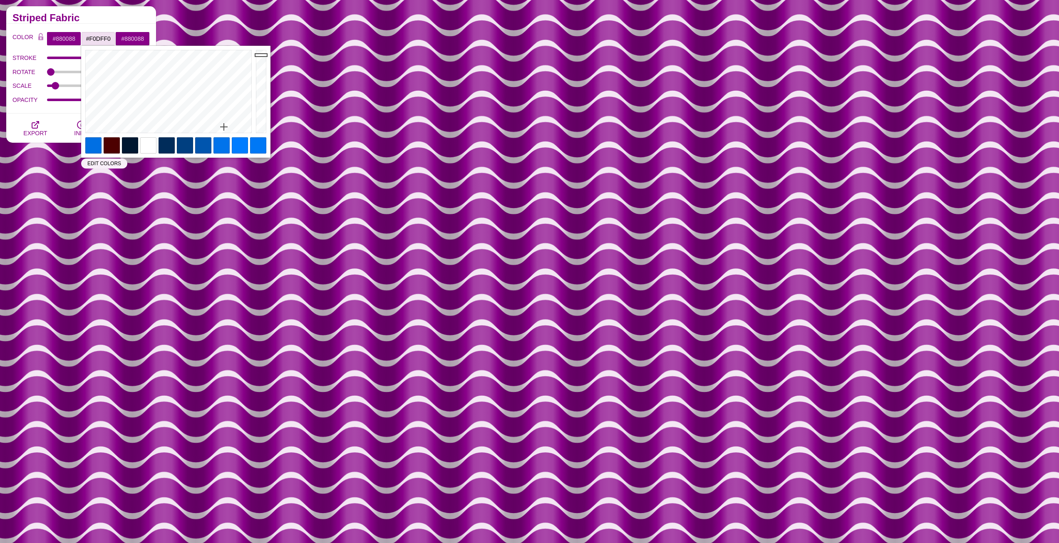
click at [93, 144] on div at bounding box center [93, 145] width 16 height 16
type input "#006FE3"
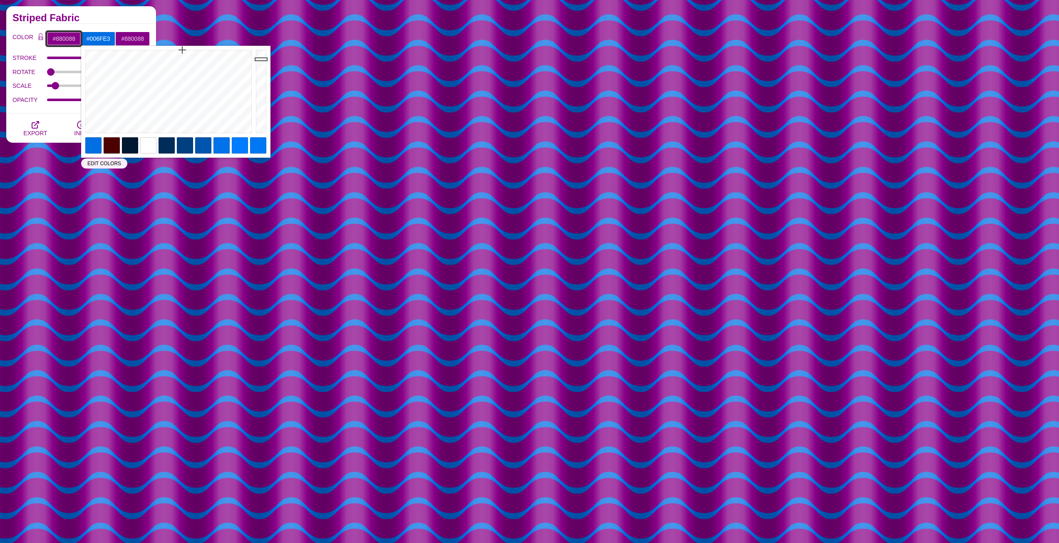
click at [64, 40] on input "#880088" at bounding box center [64, 39] width 35 height 14
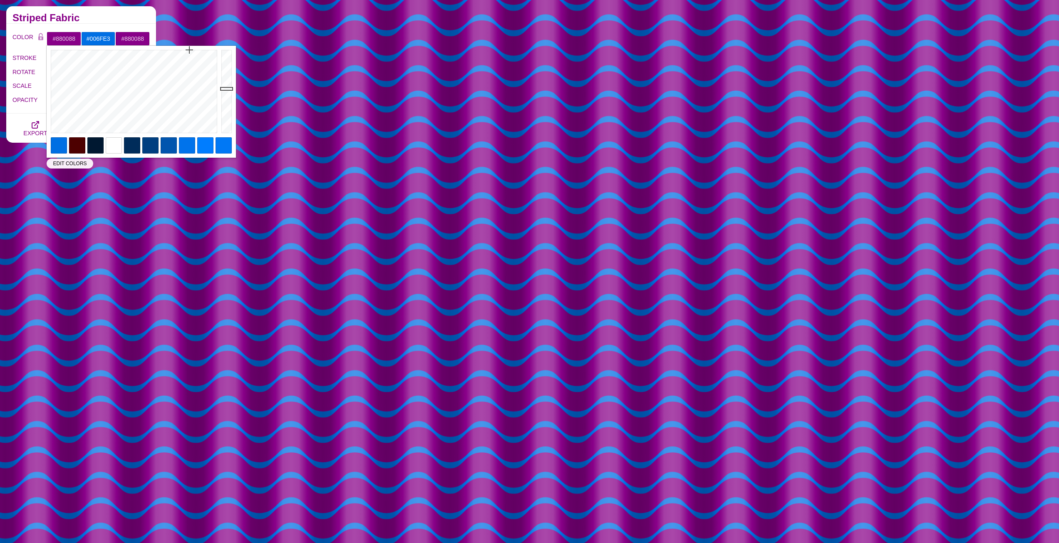
click at [116, 145] on div at bounding box center [114, 145] width 16 height 16
type input "#FFFFFF"
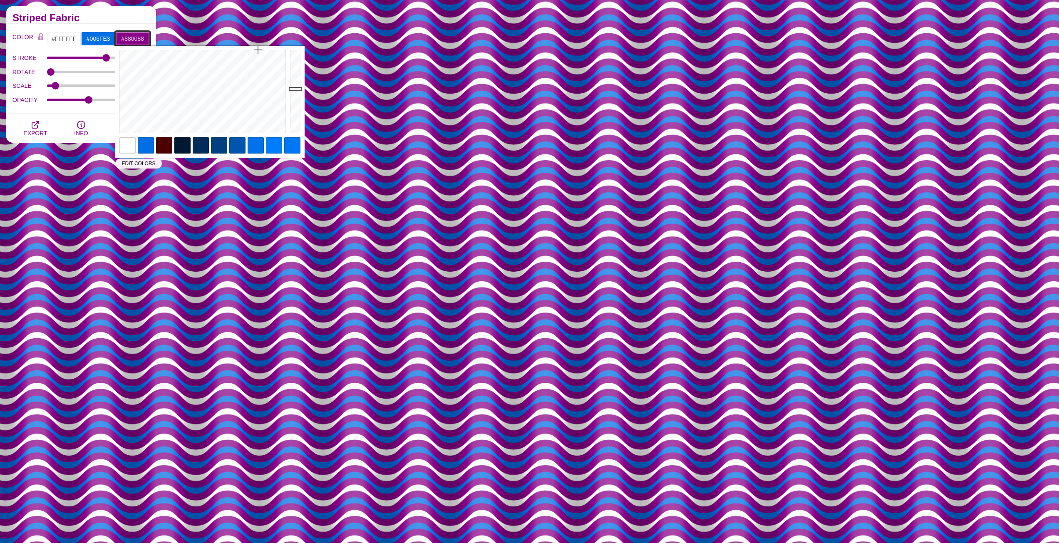
click at [136, 40] on input "#880088" at bounding box center [132, 39] width 35 height 14
click at [128, 147] on div at bounding box center [127, 145] width 16 height 16
type input "#FFFFFF"
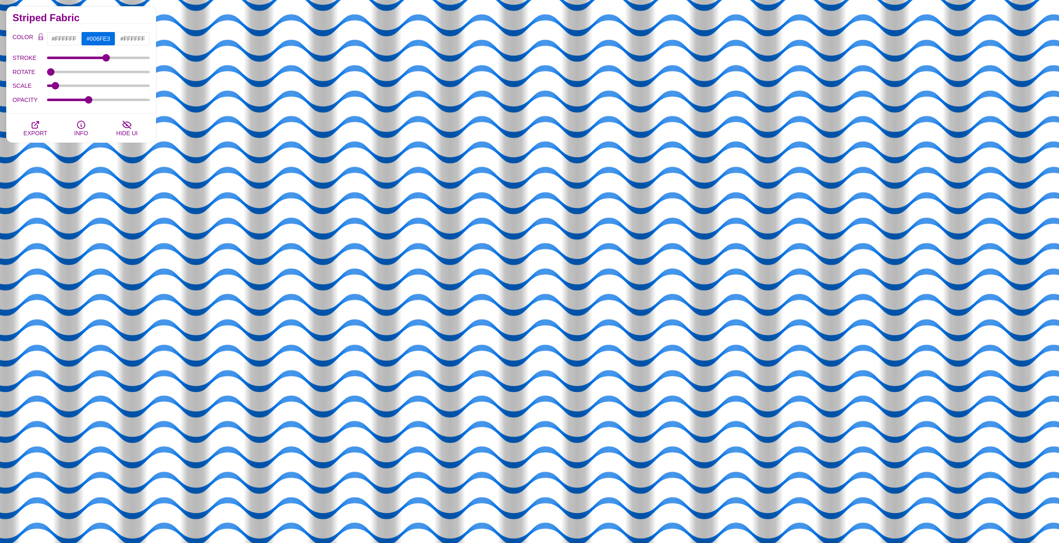
click at [29, 63] on label "STROKE" at bounding box center [29, 57] width 35 height 11
click at [47, 59] on input "STROKE" at bounding box center [98, 57] width 103 height 3
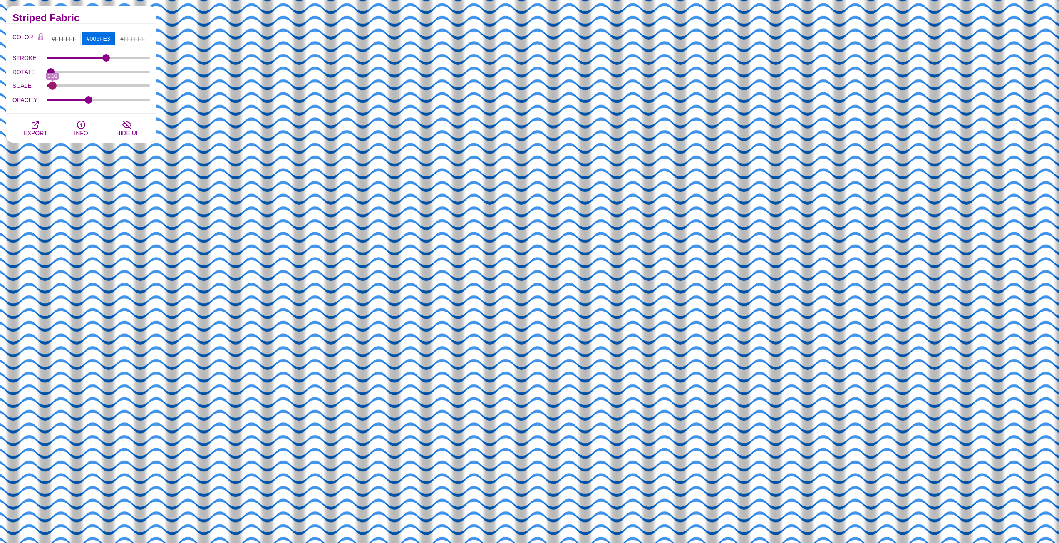
drag, startPoint x: 64, startPoint y: 87, endPoint x: 53, endPoint y: 82, distance: 12.4
type input "0.03"
click at [53, 84] on input "SCALE" at bounding box center [98, 85] width 103 height 3
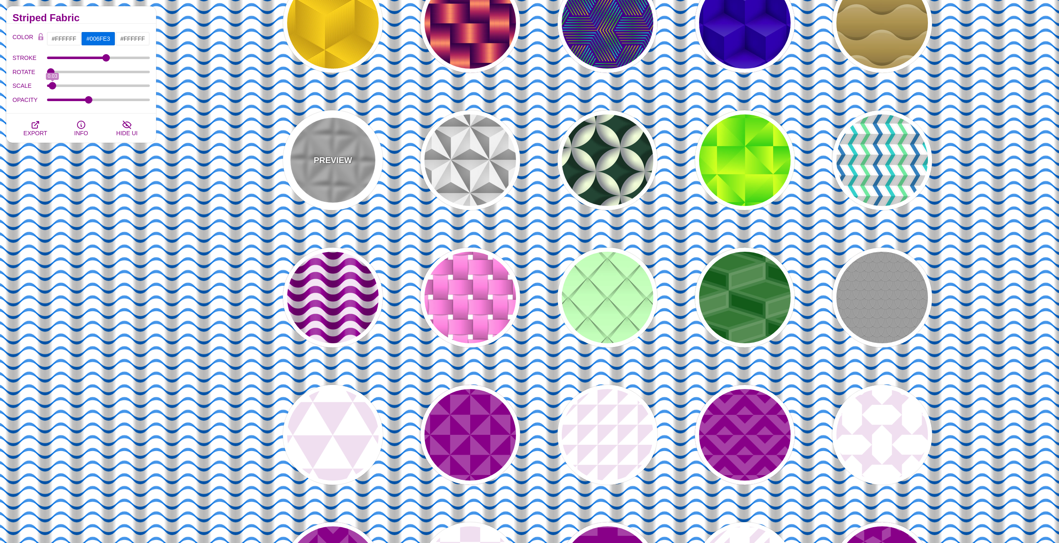
click at [350, 138] on div "PREVIEW" at bounding box center [333, 160] width 100 height 100
type input "#C7C7C7"
type input "0"
type input "0.5"
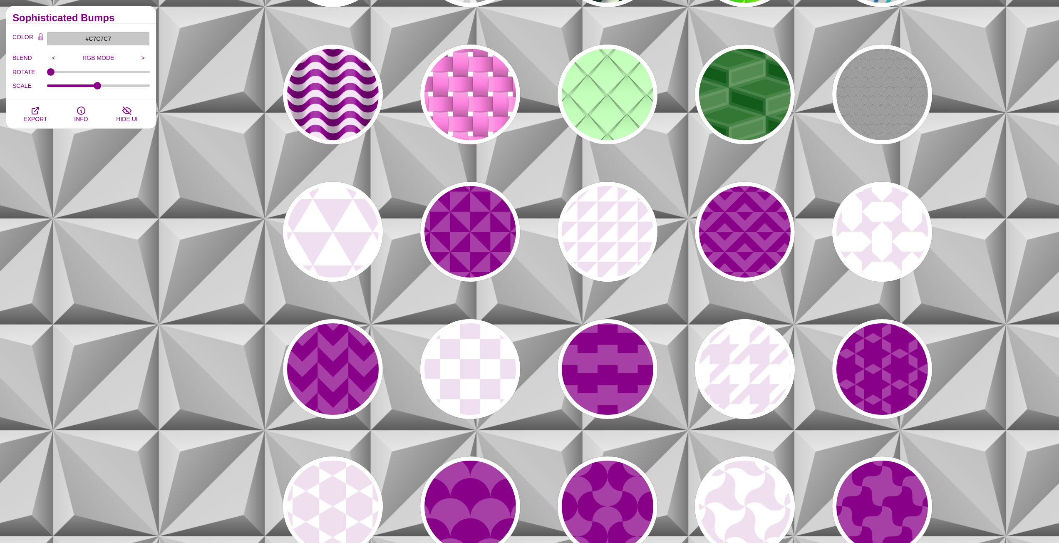
scroll to position [416, 0]
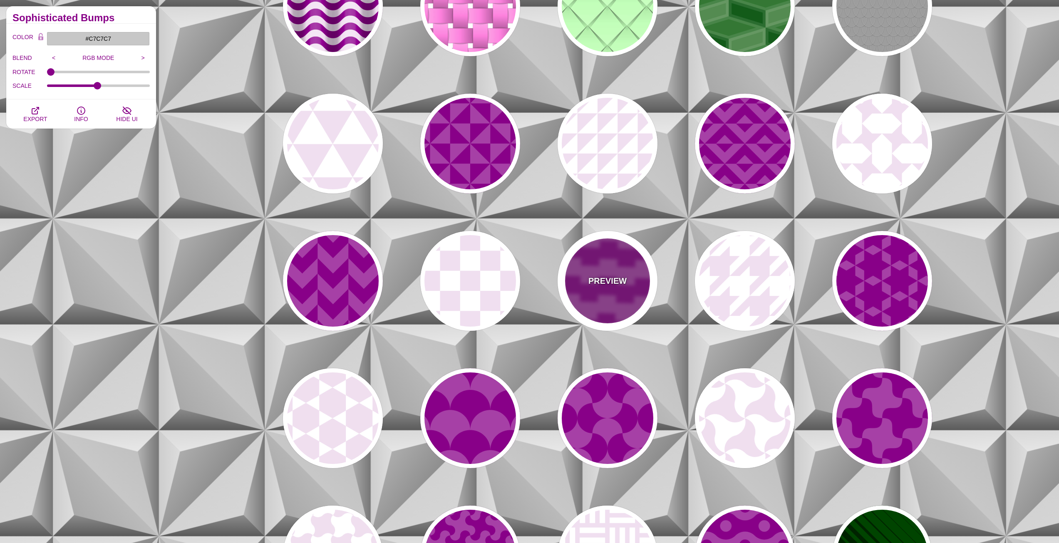
click at [596, 275] on p "PREVIEW" at bounding box center [607, 281] width 38 height 12
type input "#A640A6"
type input "#880088"
type input "0"
type input "0.2"
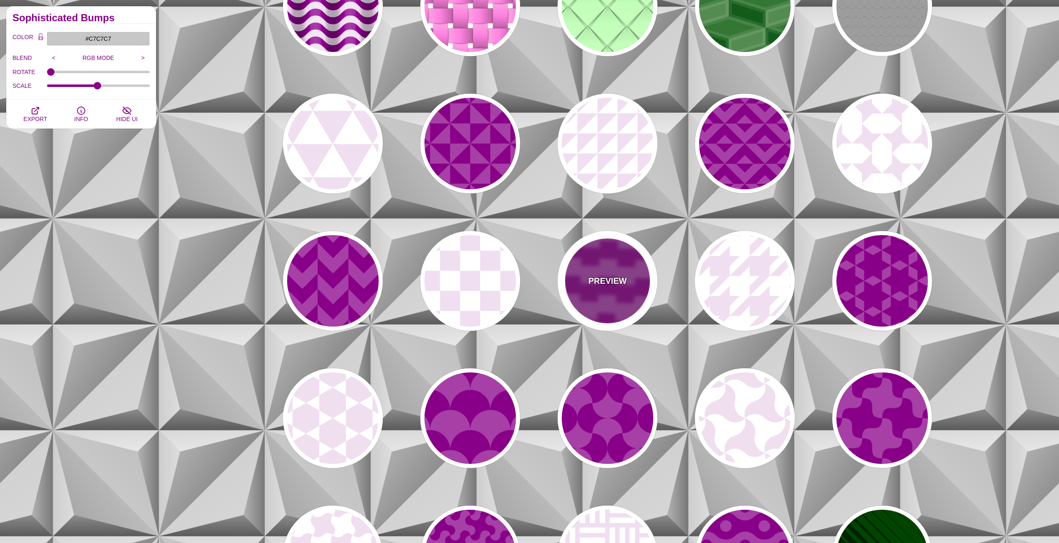
type input "1"
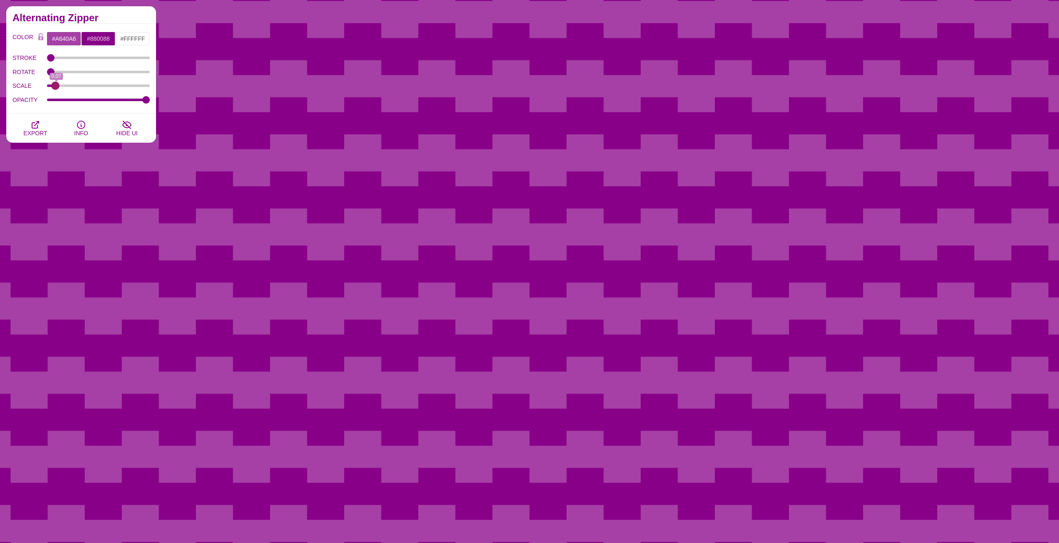
drag, startPoint x: 68, startPoint y: 87, endPoint x: 52, endPoint y: 80, distance: 16.9
type input "0.06"
click at [55, 86] on input "SCALE" at bounding box center [98, 85] width 103 height 3
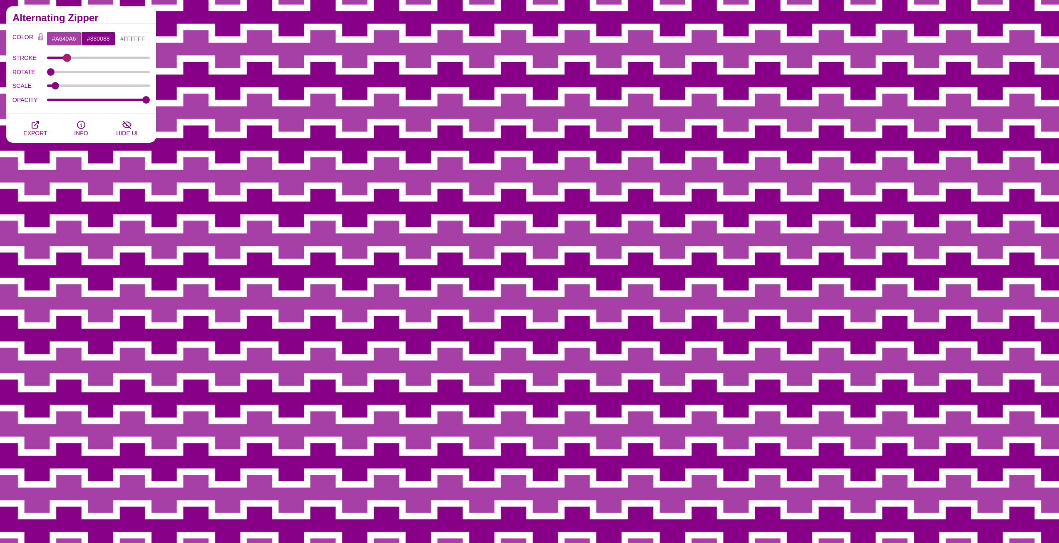
drag, startPoint x: 52, startPoint y: 60, endPoint x: 67, endPoint y: 63, distance: 15.7
type input "10.2"
click at [67, 59] on input "STROKE" at bounding box center [98, 57] width 103 height 3
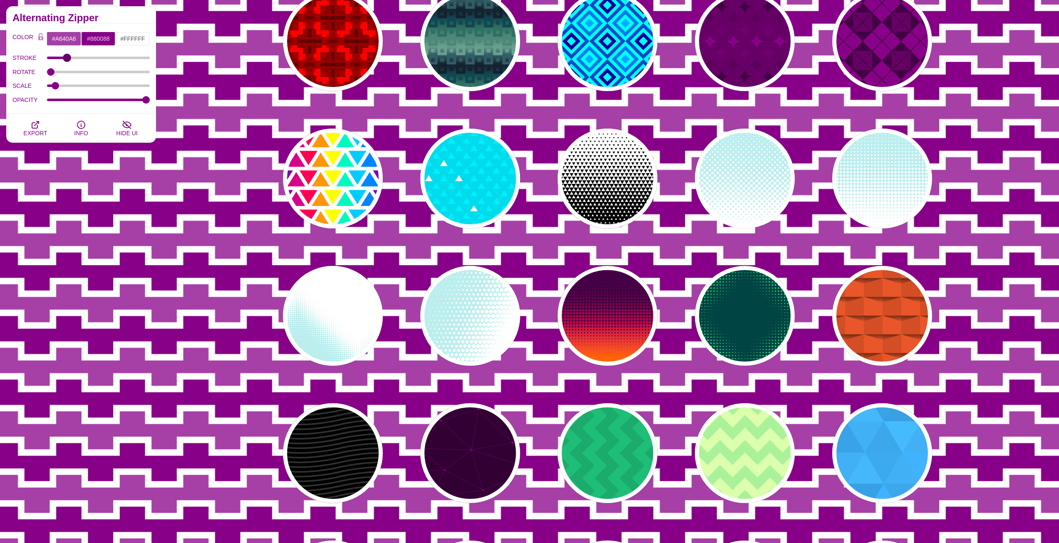
scroll to position [1581, 0]
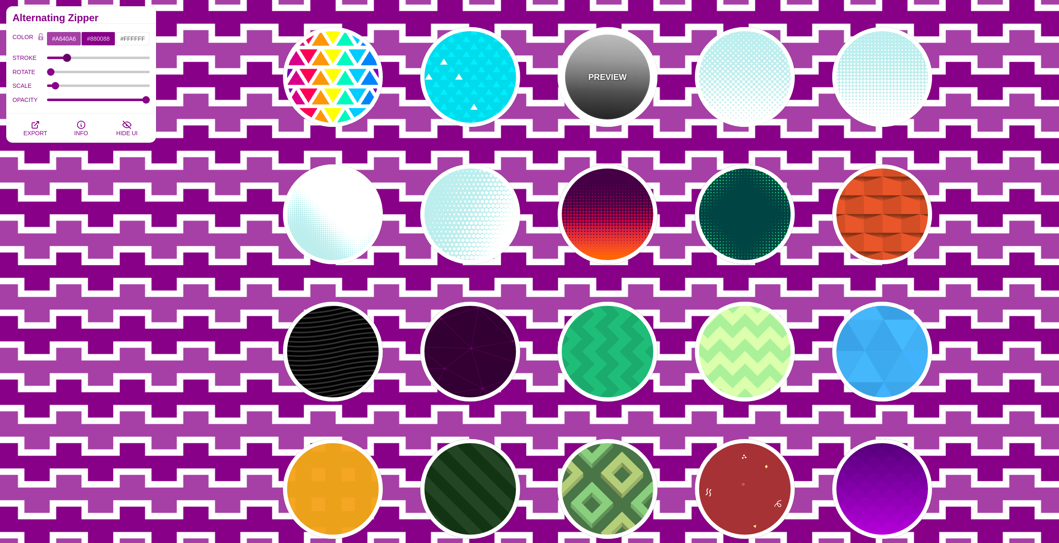
click at [594, 61] on div "PREVIEW" at bounding box center [607, 77] width 100 height 100
type input "#FFFFFF"
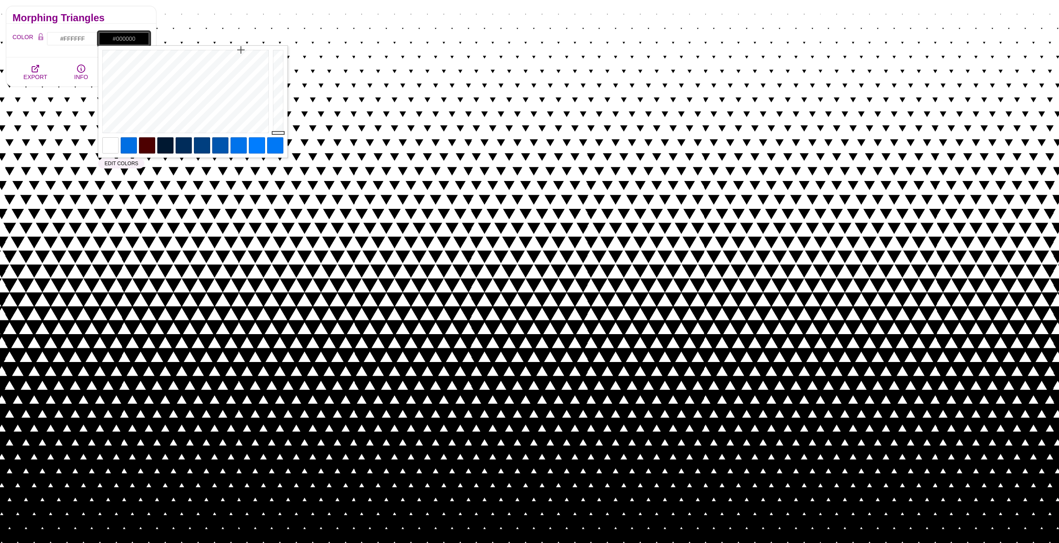
click at [116, 38] on input "#000000" at bounding box center [124, 39] width 52 height 14
click at [140, 149] on div at bounding box center [147, 145] width 16 height 16
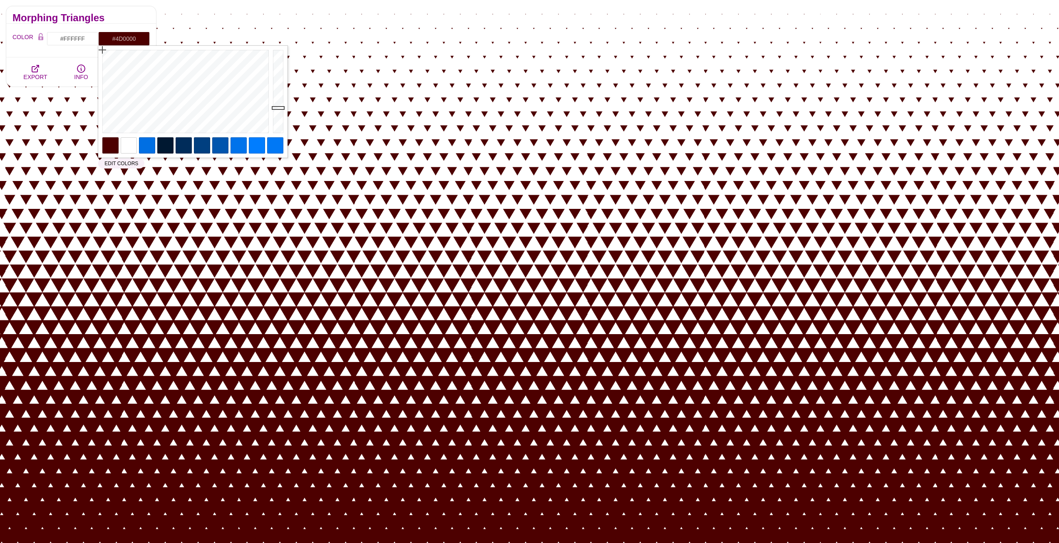
click at [156, 146] on div "Close" at bounding box center [192, 102] width 189 height 112
click at [152, 146] on div at bounding box center [147, 145] width 16 height 16
type input "#006FE3"
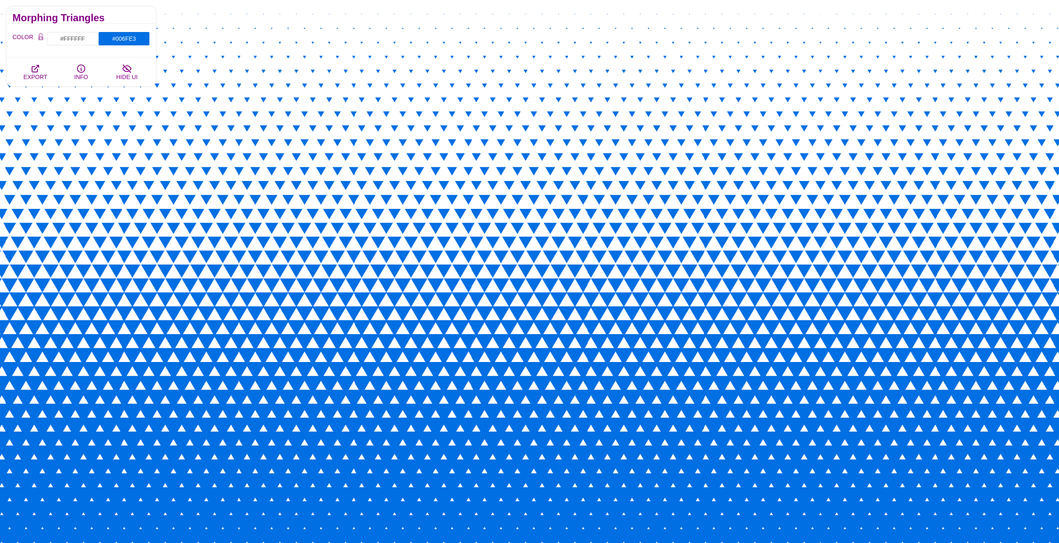
click at [133, 7] on div "Morphing Triangles" at bounding box center [81, 14] width 150 height 17
click at [39, 72] on icon "button" at bounding box center [35, 69] width 10 height 10
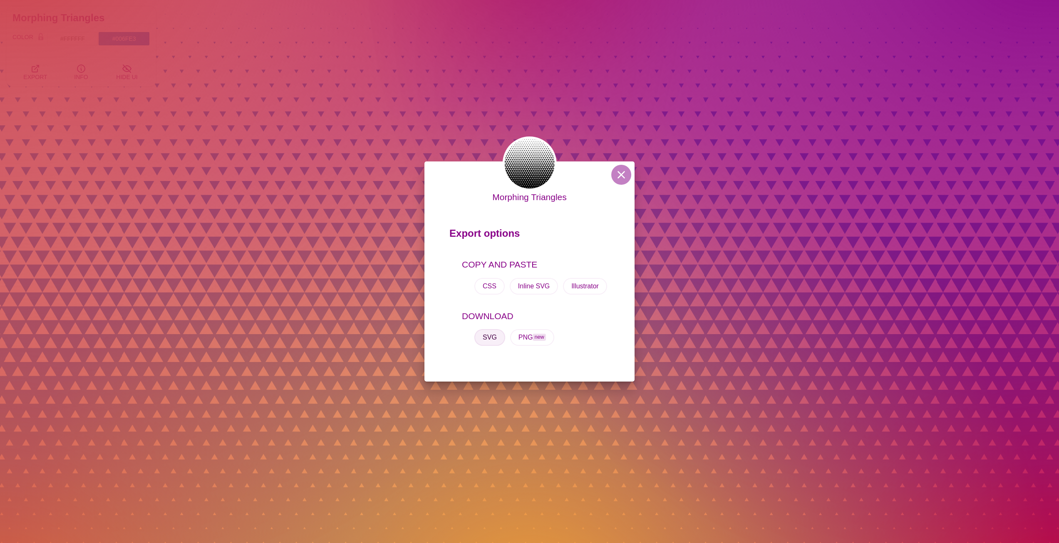
click at [490, 335] on button "SVG" at bounding box center [489, 337] width 31 height 17
click at [617, 178] on button at bounding box center [621, 175] width 20 height 20
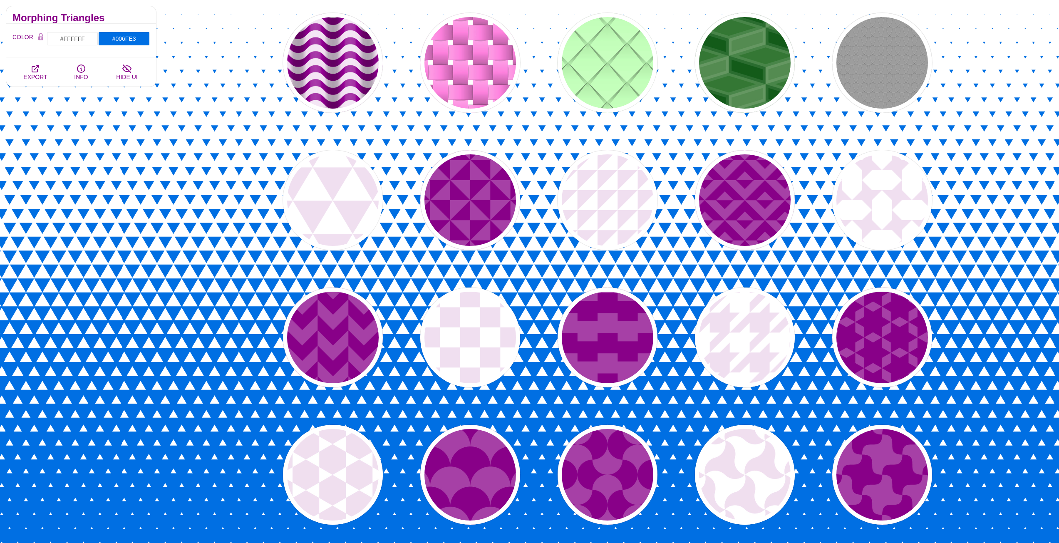
scroll to position [0, 0]
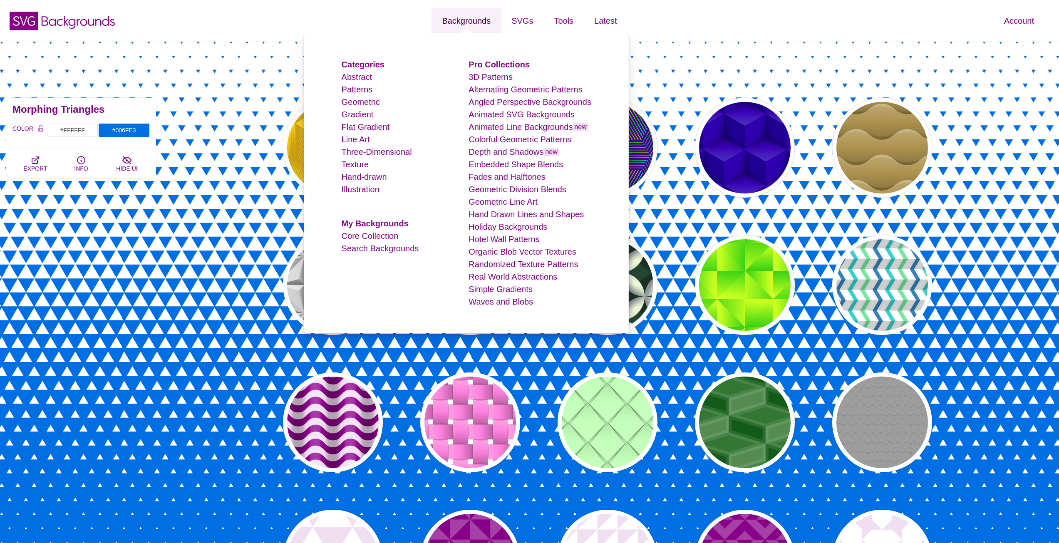
click at [481, 25] on link "Backgrounds" at bounding box center [465, 20] width 69 height 25
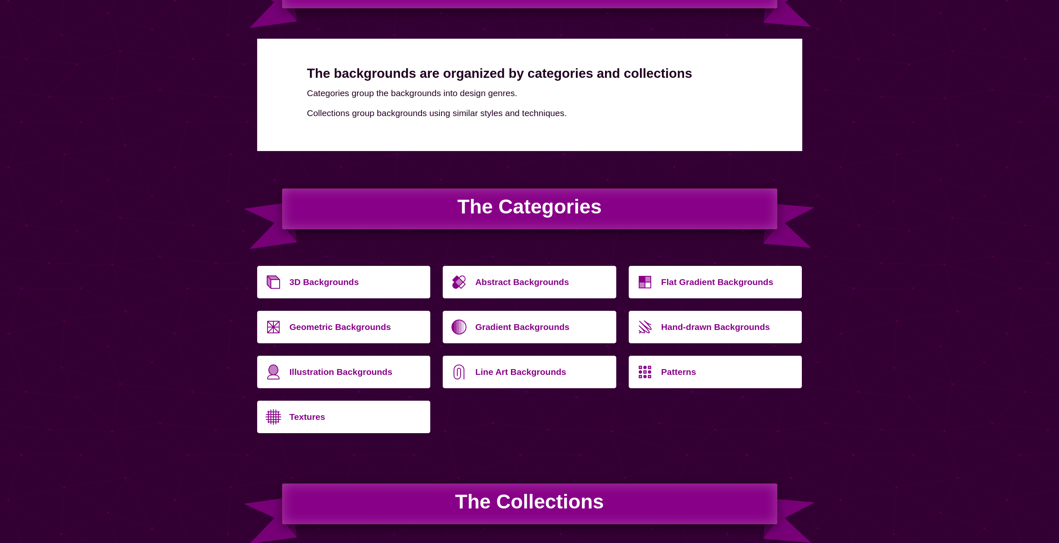
scroll to position [125, 0]
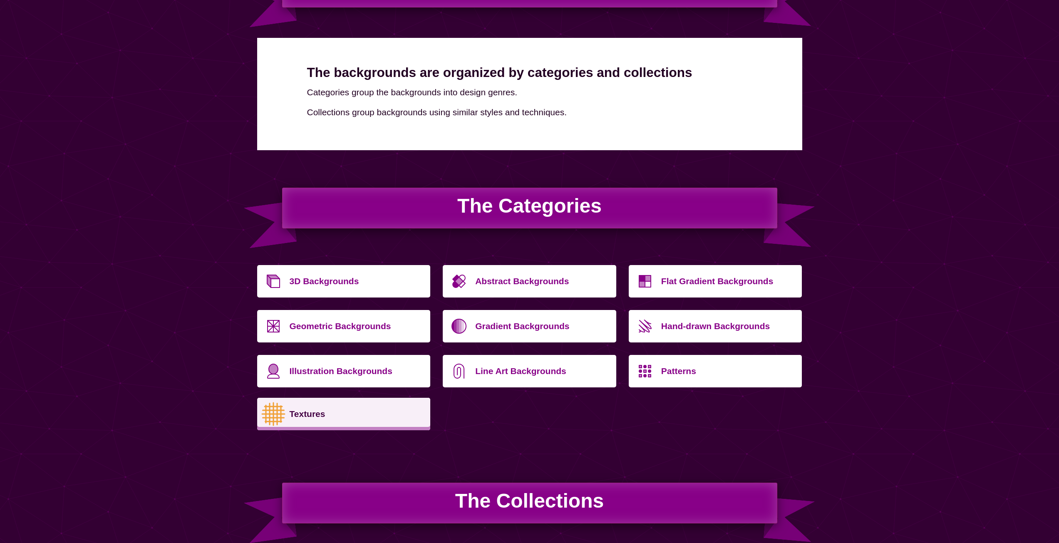
click at [280, 415] on icon at bounding box center [273, 414] width 30 height 30
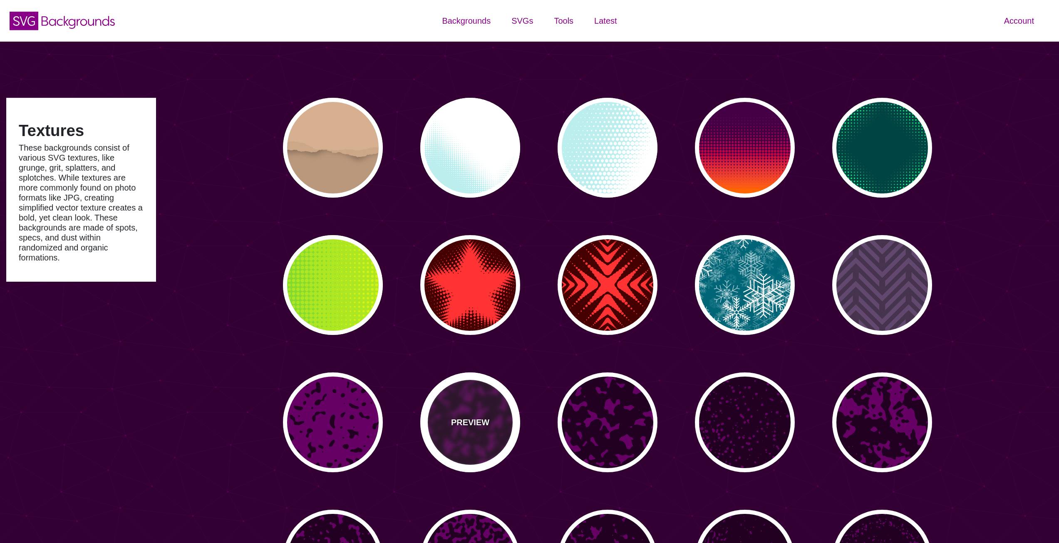
type input "#450057"
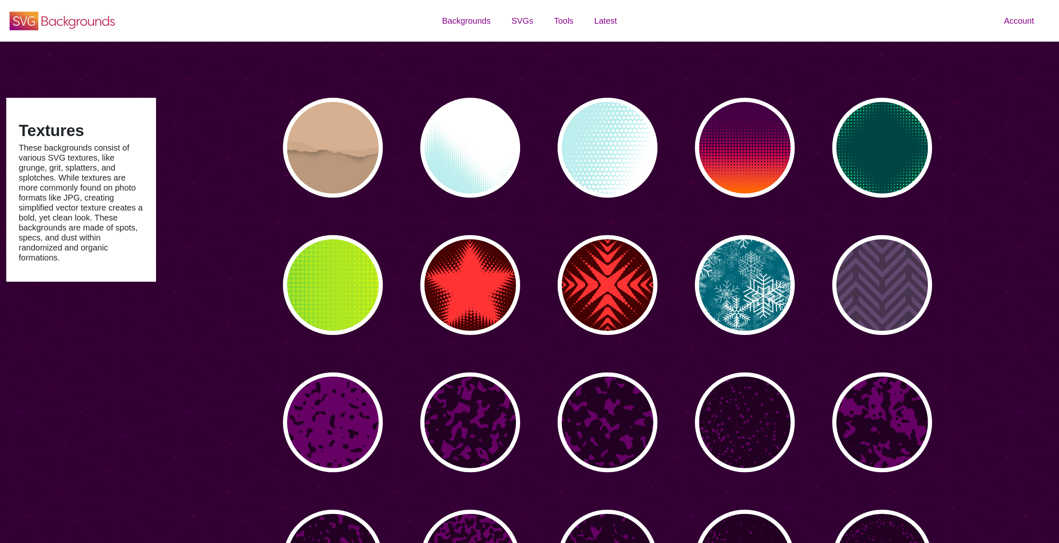
click at [36, 24] on use at bounding box center [24, 21] width 29 height 19
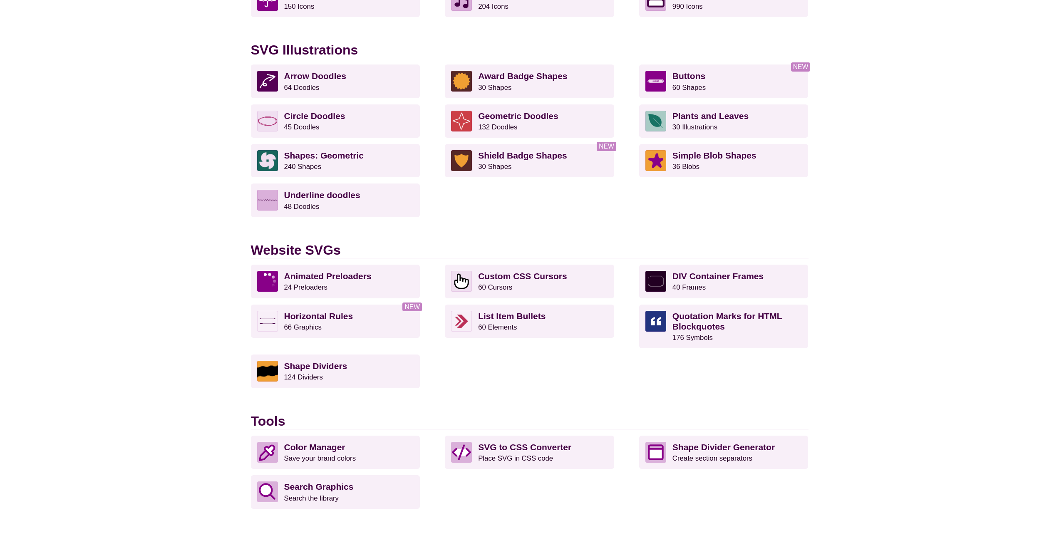
scroll to position [665, 0]
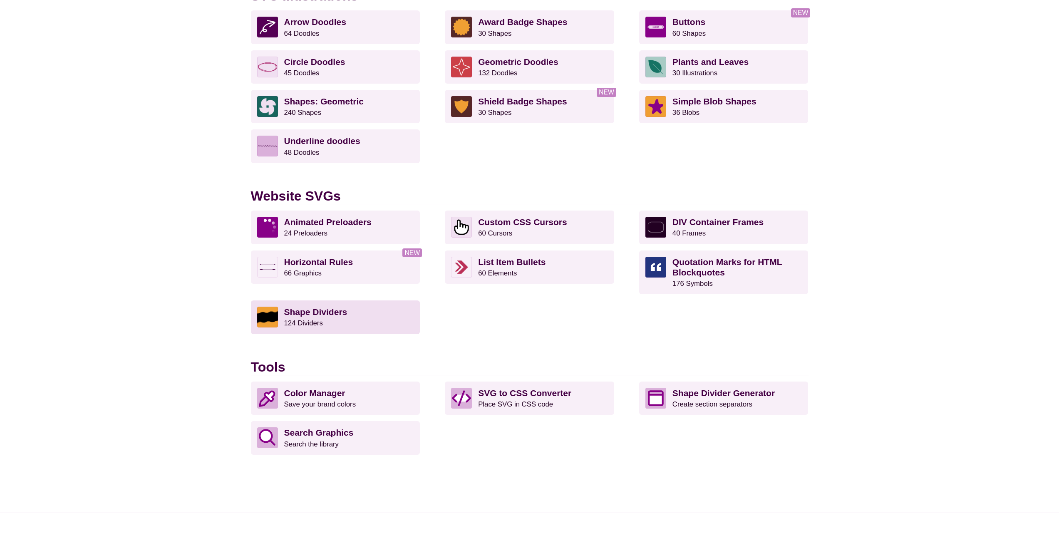
click at [290, 310] on strong "Shape Dividers" at bounding box center [315, 312] width 63 height 10
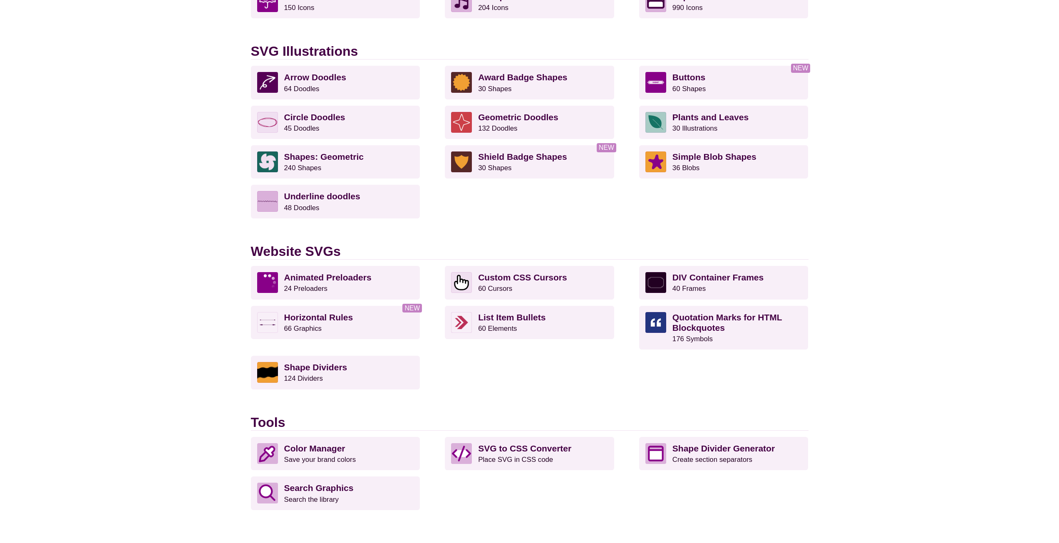
scroll to position [541, 0]
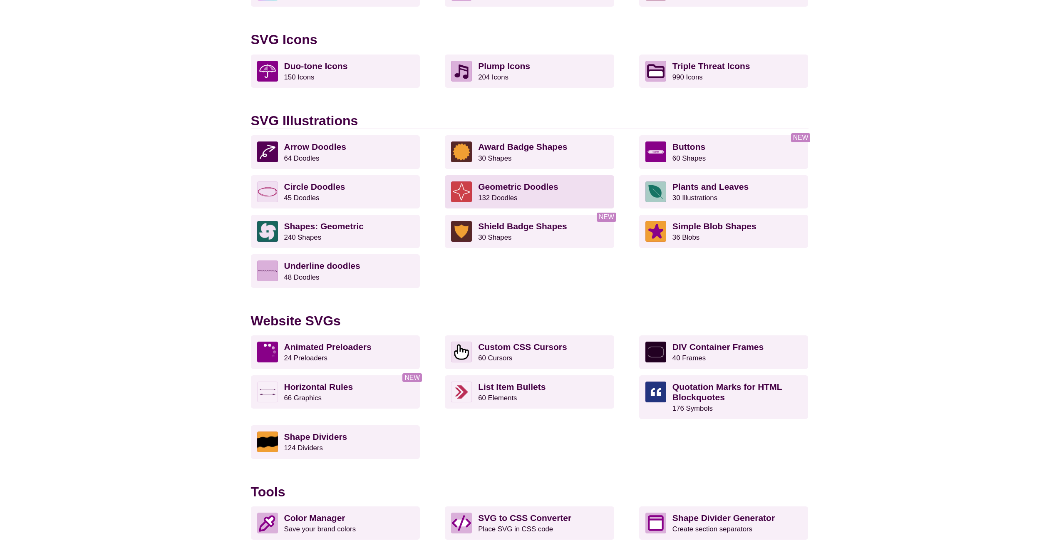
click at [517, 185] on strong "Geometric Doodles" at bounding box center [518, 187] width 80 height 10
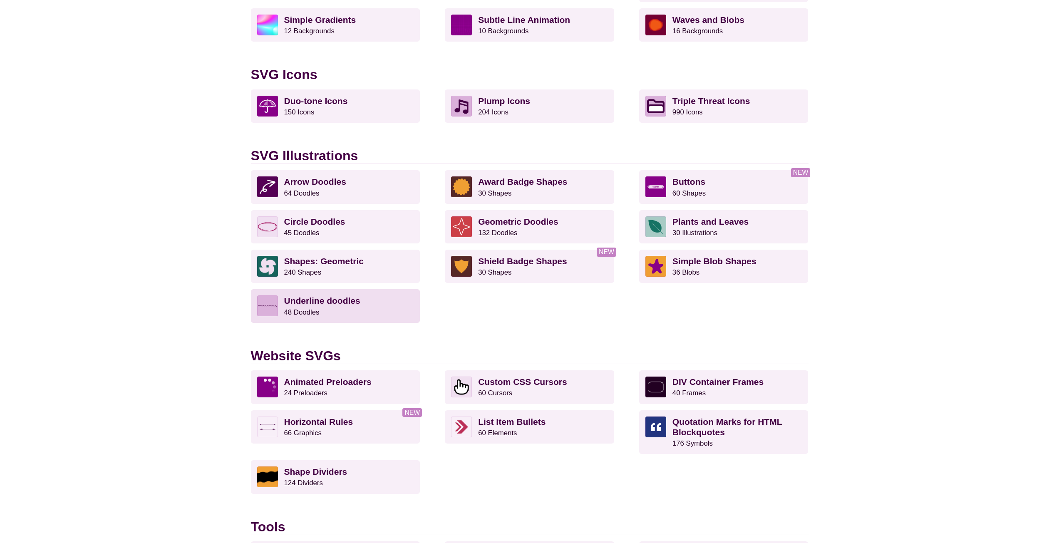
scroll to position [458, 0]
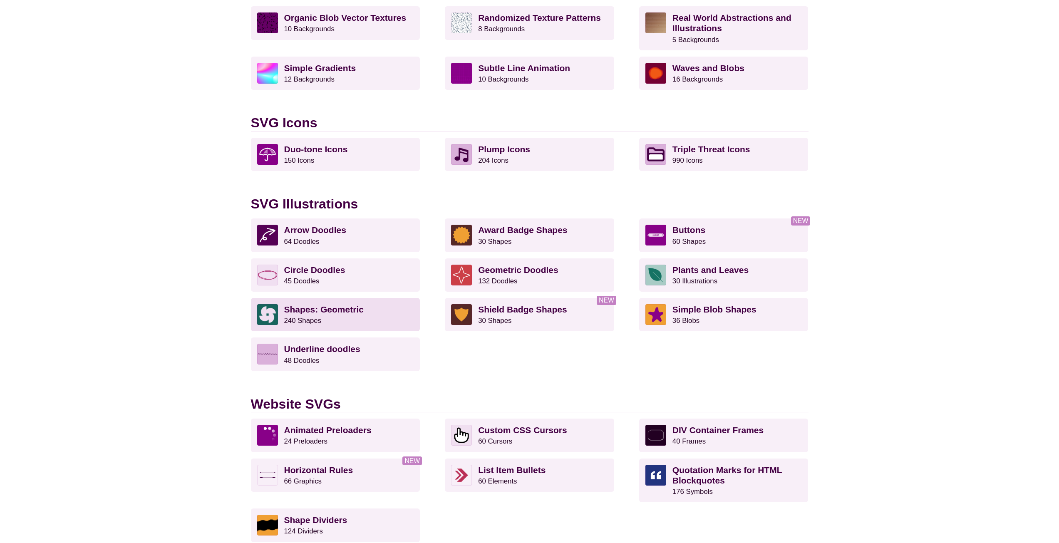
click at [304, 312] on strong "Shapes: Geometric" at bounding box center [323, 309] width 79 height 10
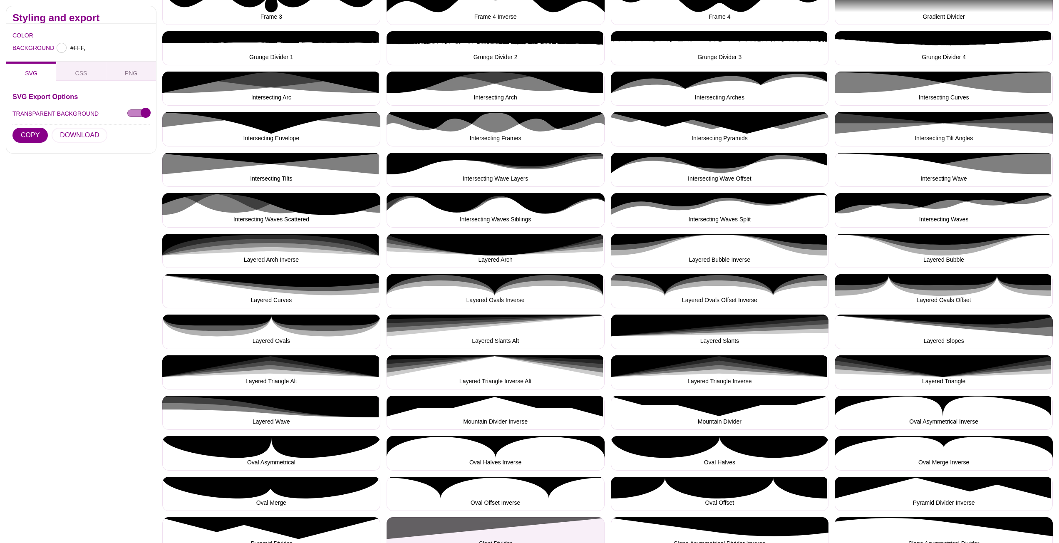
type input "#FFFFFF"
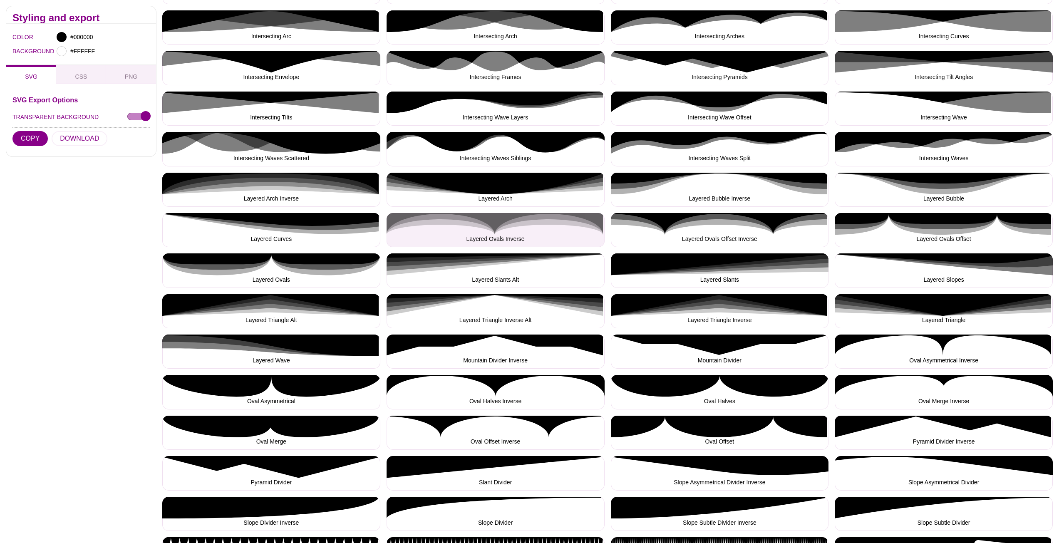
scroll to position [581, 0]
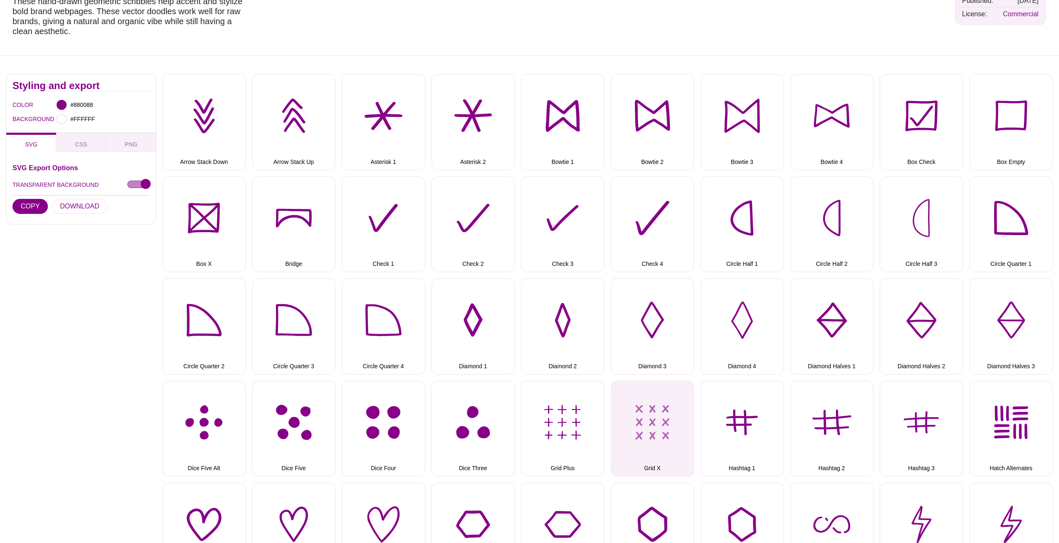
scroll to position [83, 0]
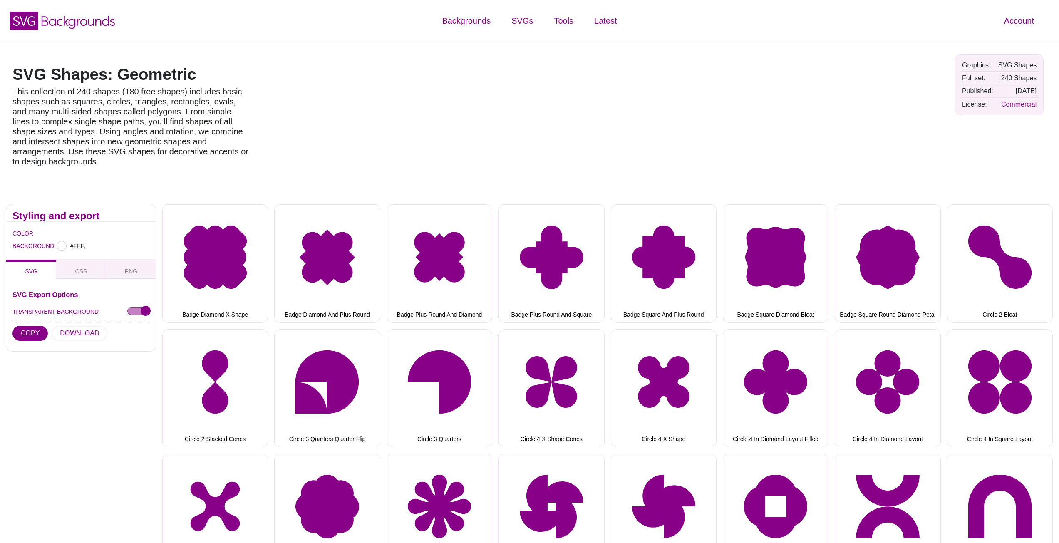
type input "#FFFFFF"
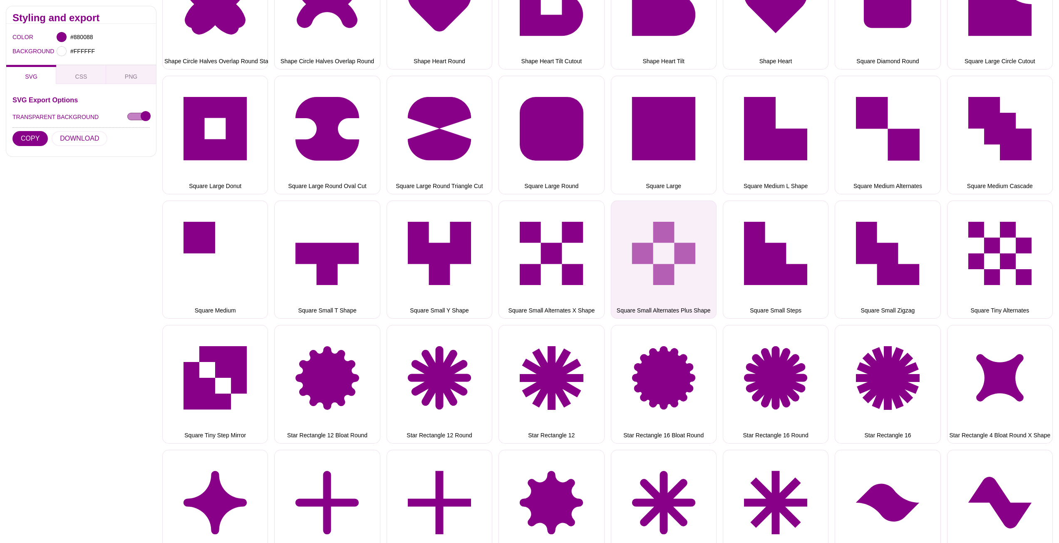
scroll to position [3130, 0]
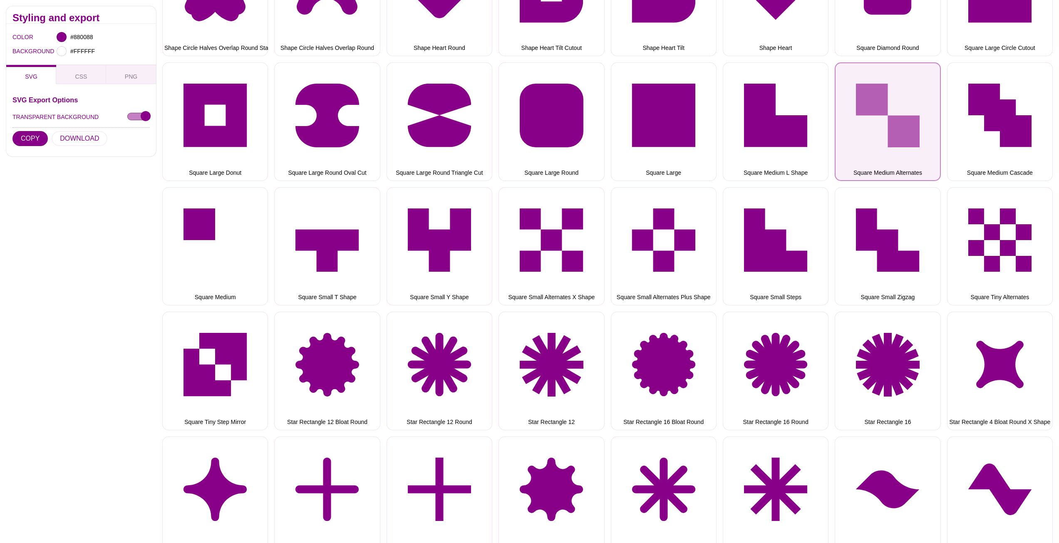
click at [884, 118] on button "Square Medium Alternates" at bounding box center [887, 121] width 106 height 118
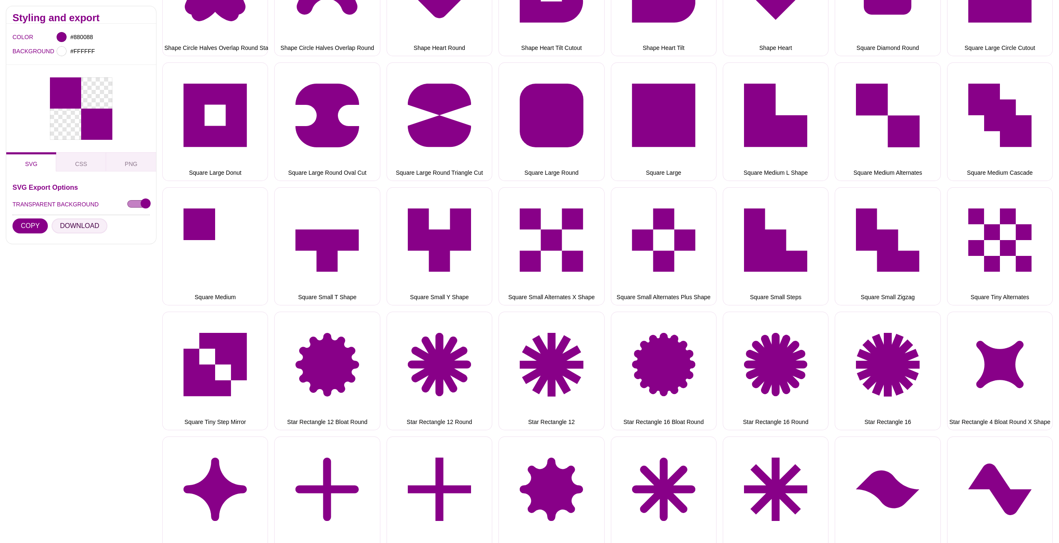
click at [68, 227] on button "DOWNLOAD" at bounding box center [80, 225] width 56 height 15
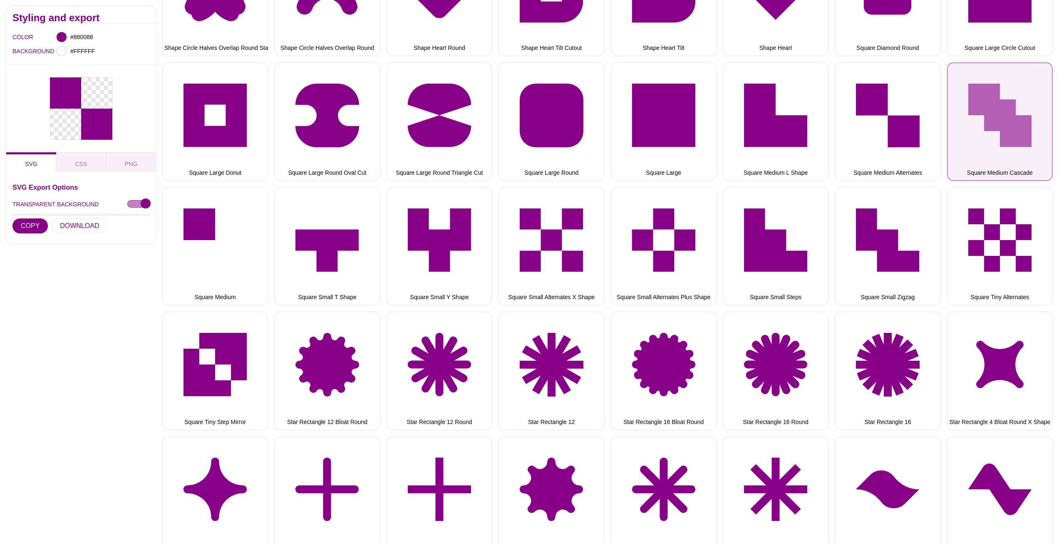
click at [999, 115] on button "Square Medium Cascade" at bounding box center [1000, 121] width 106 height 118
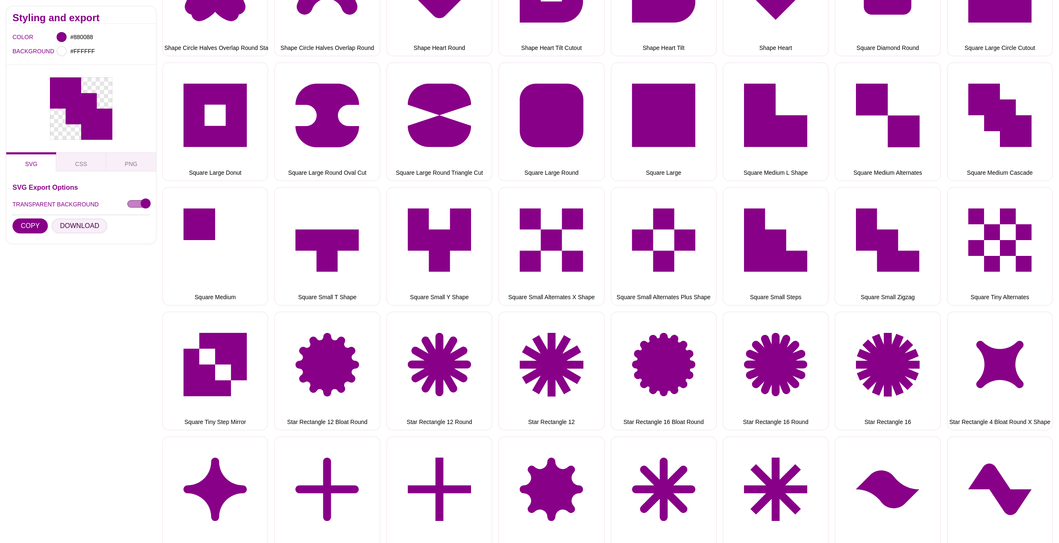
click at [62, 228] on button "DOWNLOAD" at bounding box center [80, 225] width 56 height 15
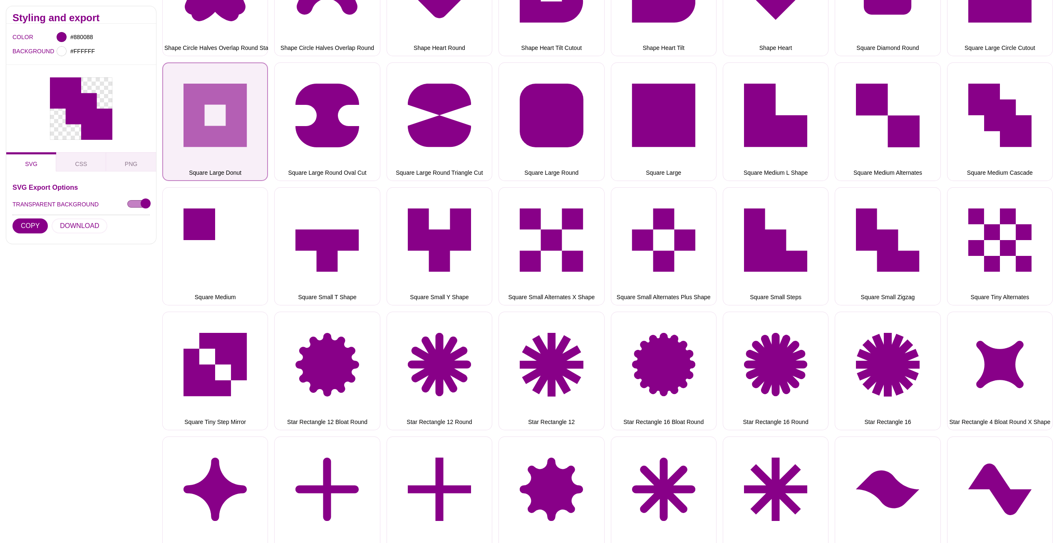
click at [243, 99] on button "Square Large Donut" at bounding box center [215, 121] width 106 height 118
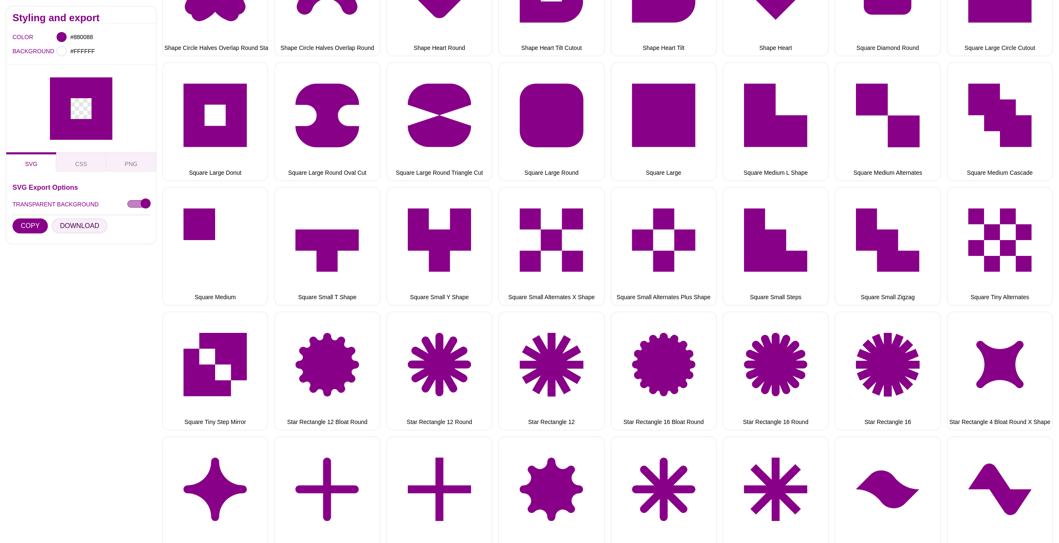
click at [69, 227] on button "DOWNLOAD" at bounding box center [80, 225] width 56 height 15
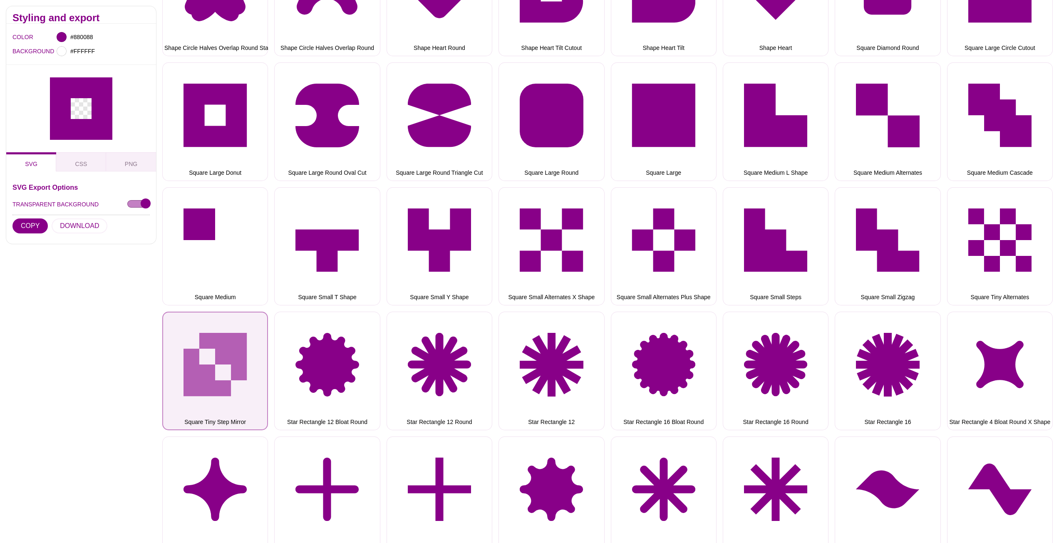
click at [220, 356] on button "Square Tiny Step Mirror" at bounding box center [215, 371] width 106 height 118
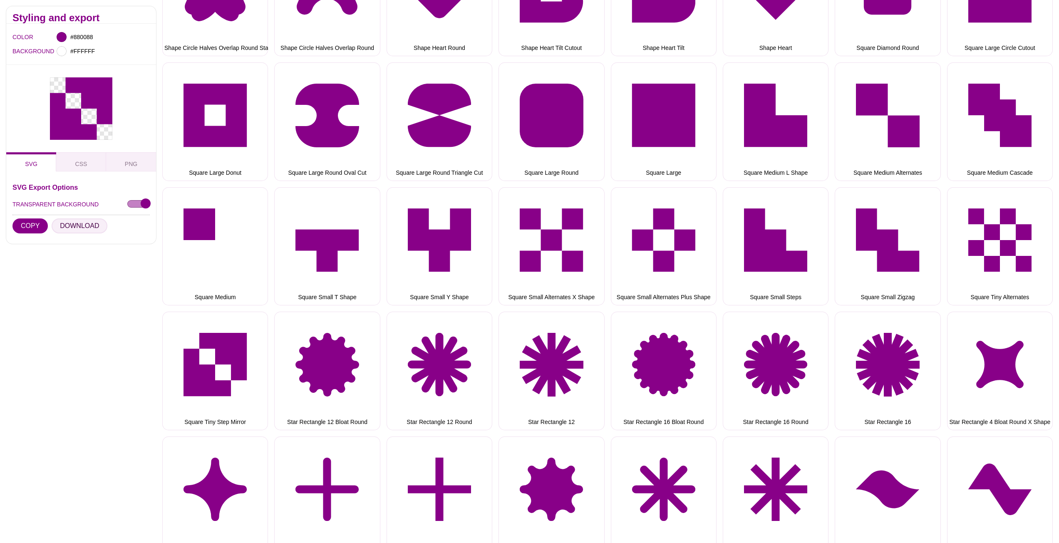
click at [82, 227] on button "DOWNLOAD" at bounding box center [80, 225] width 56 height 15
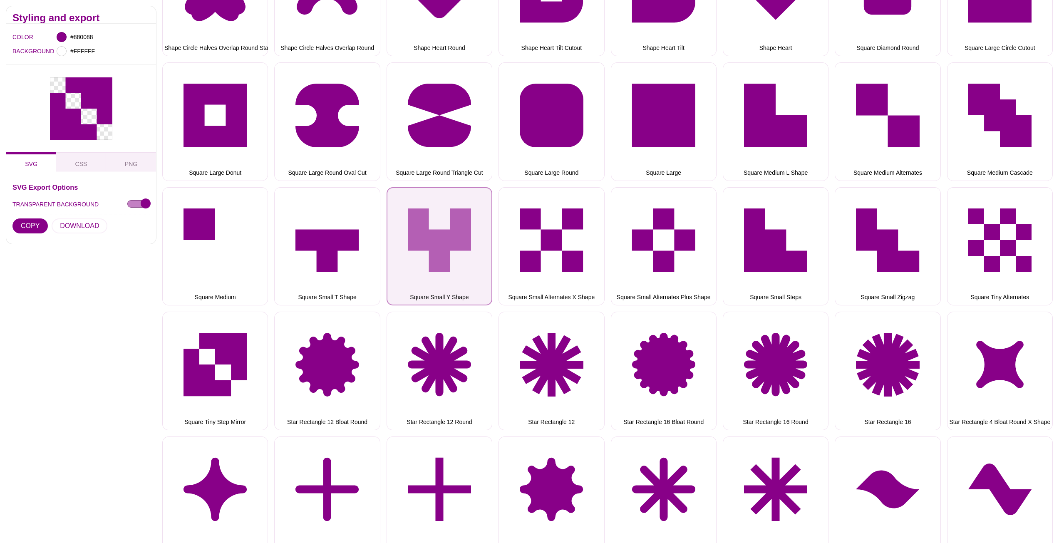
click at [469, 242] on button "Square Small Y Shape" at bounding box center [439, 246] width 106 height 118
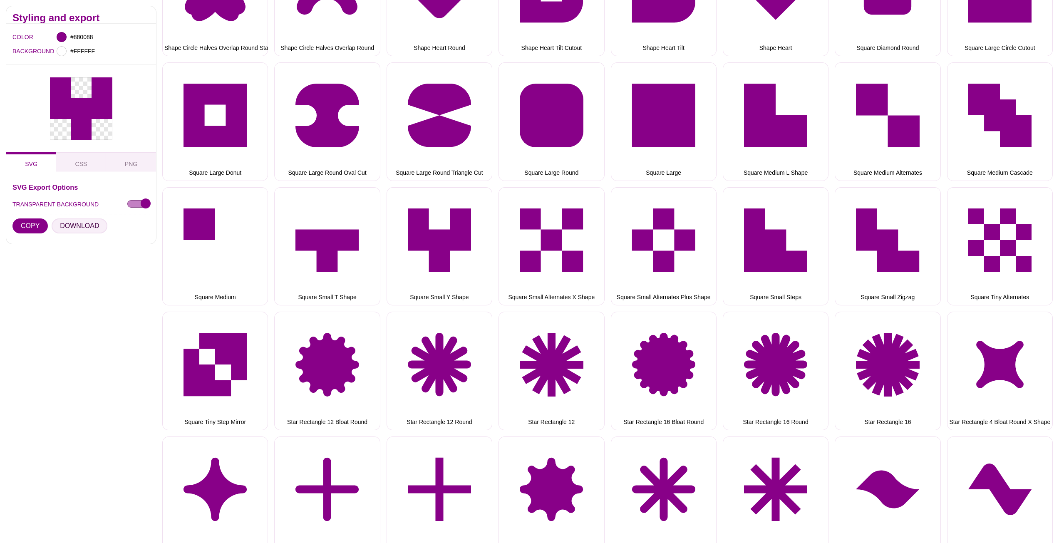
drag, startPoint x: 67, startPoint y: 225, endPoint x: 88, endPoint y: 228, distance: 20.9
click at [67, 226] on button "DOWNLOAD" at bounding box center [80, 225] width 56 height 15
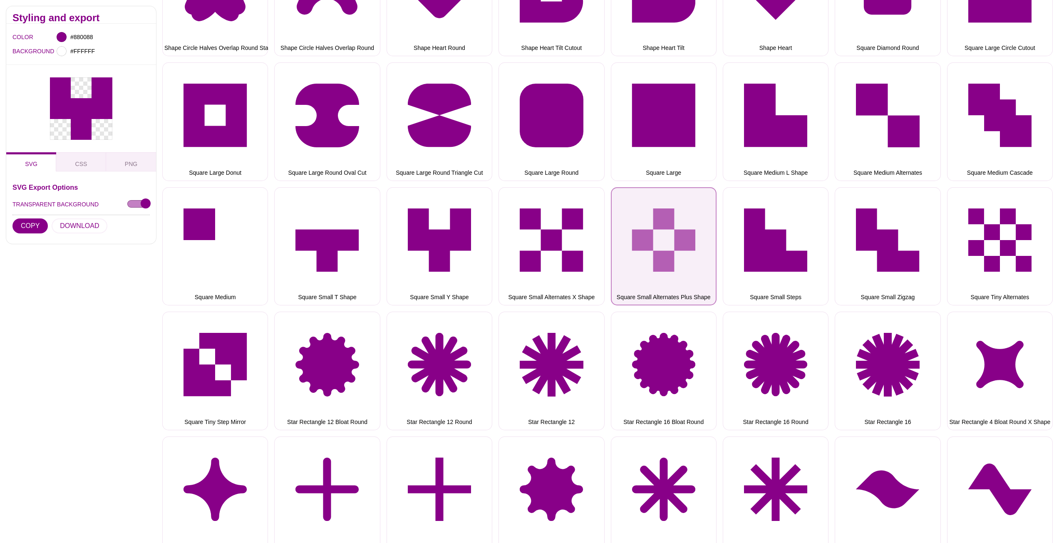
click at [684, 218] on button "Square Small Alternates Plus Shape" at bounding box center [664, 246] width 106 height 118
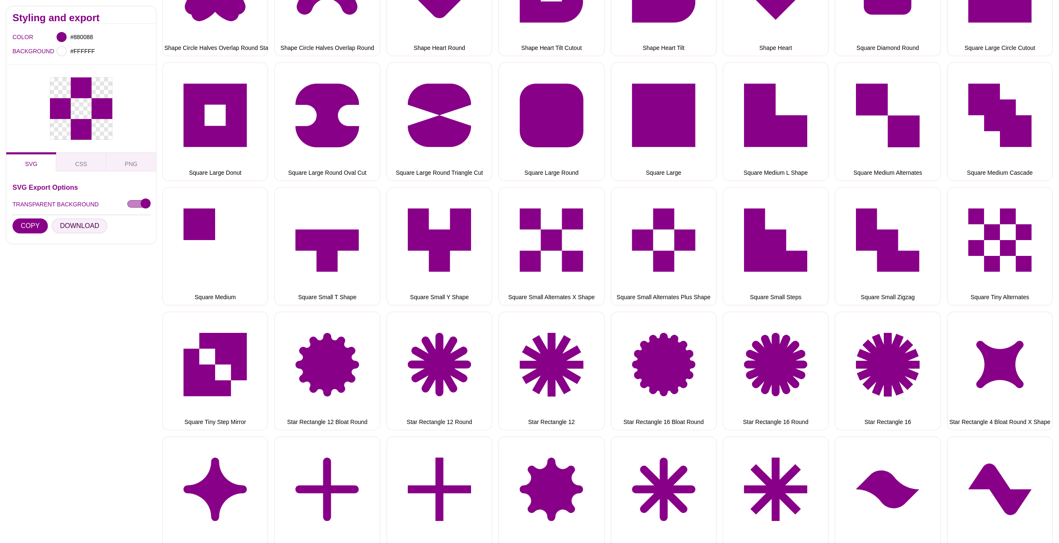
click at [85, 230] on button "DOWNLOAD" at bounding box center [80, 225] width 56 height 15
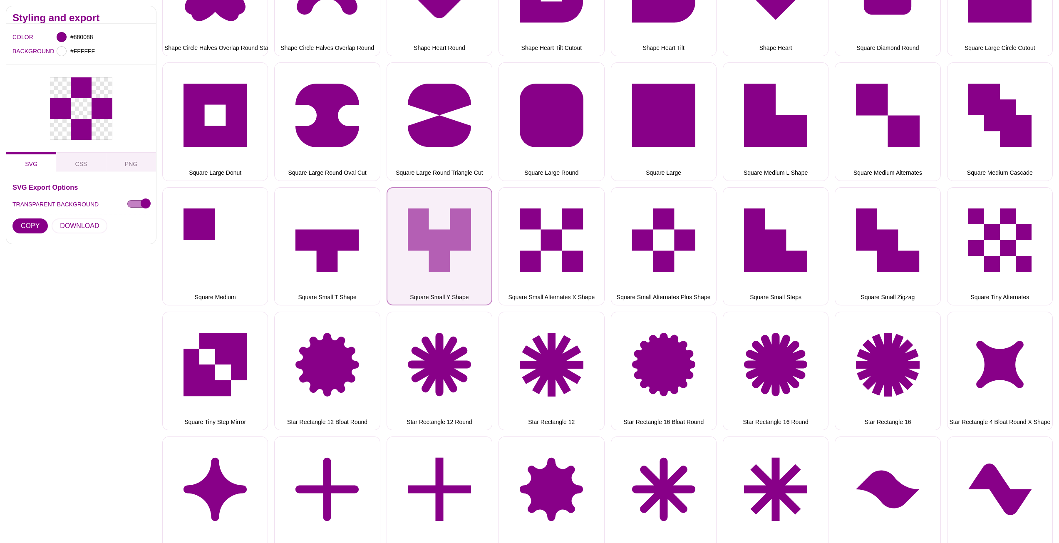
click at [471, 234] on button "Square Small Y Shape" at bounding box center [439, 246] width 106 height 118
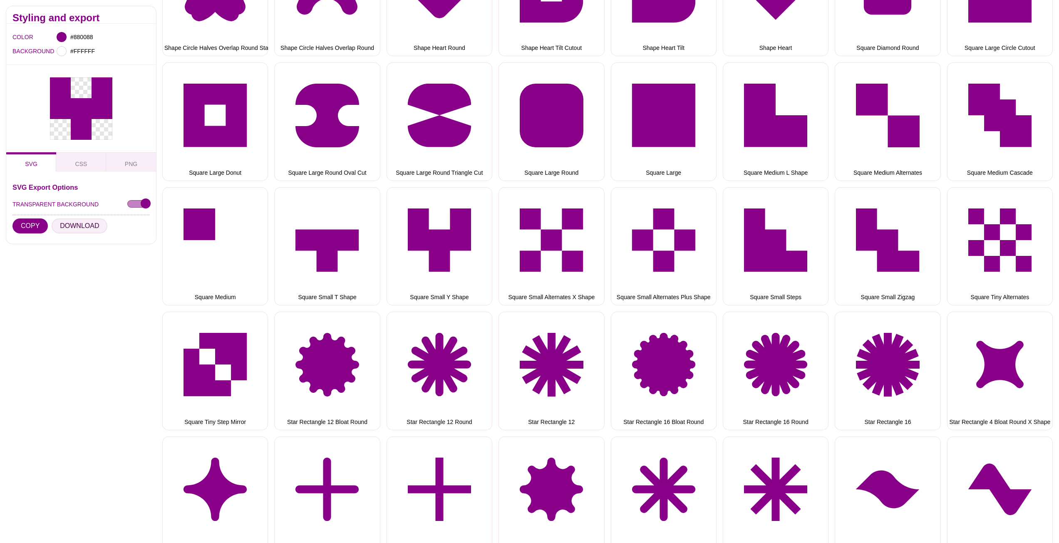
click at [79, 229] on button "DOWNLOAD" at bounding box center [80, 225] width 56 height 15
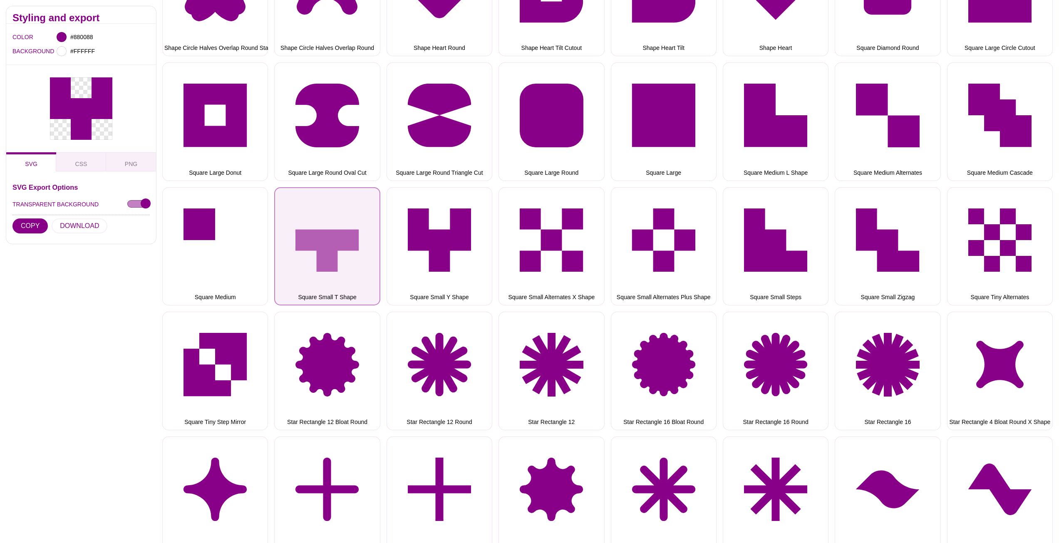
click at [330, 234] on button "Square Small T Shape" at bounding box center [327, 246] width 106 height 118
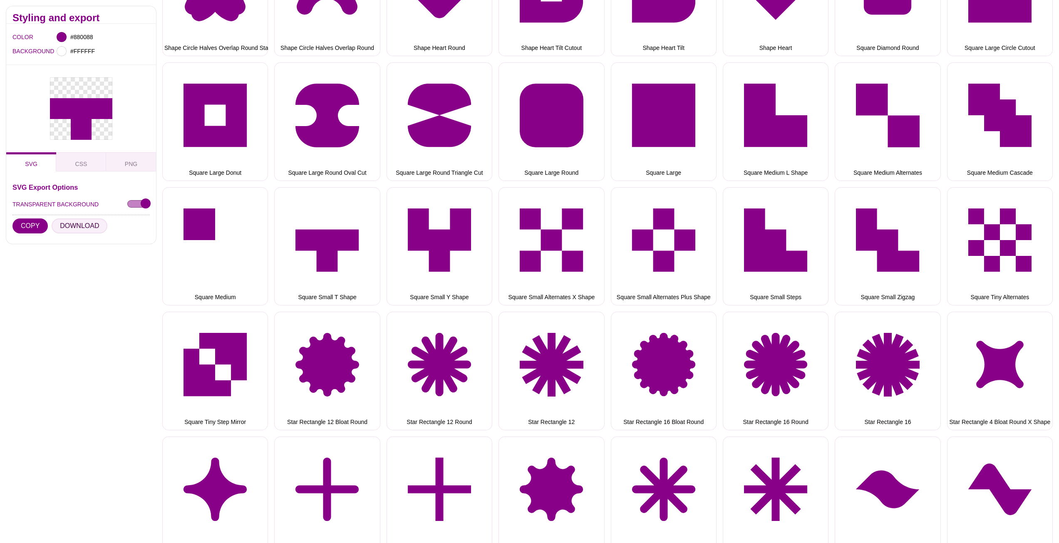
click at [79, 231] on button "DOWNLOAD" at bounding box center [80, 225] width 56 height 15
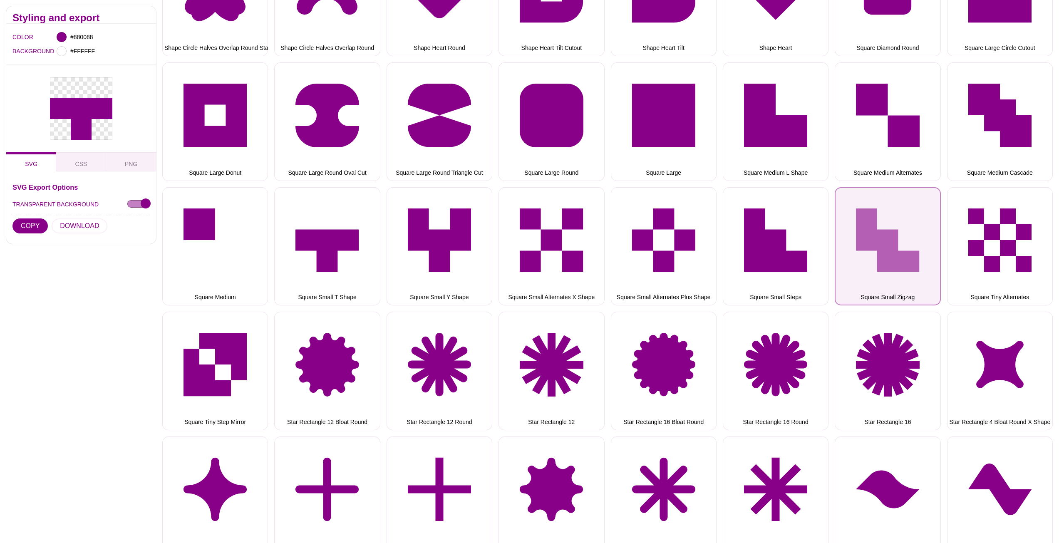
click at [920, 243] on button "Square Small Zigzag" at bounding box center [887, 246] width 106 height 118
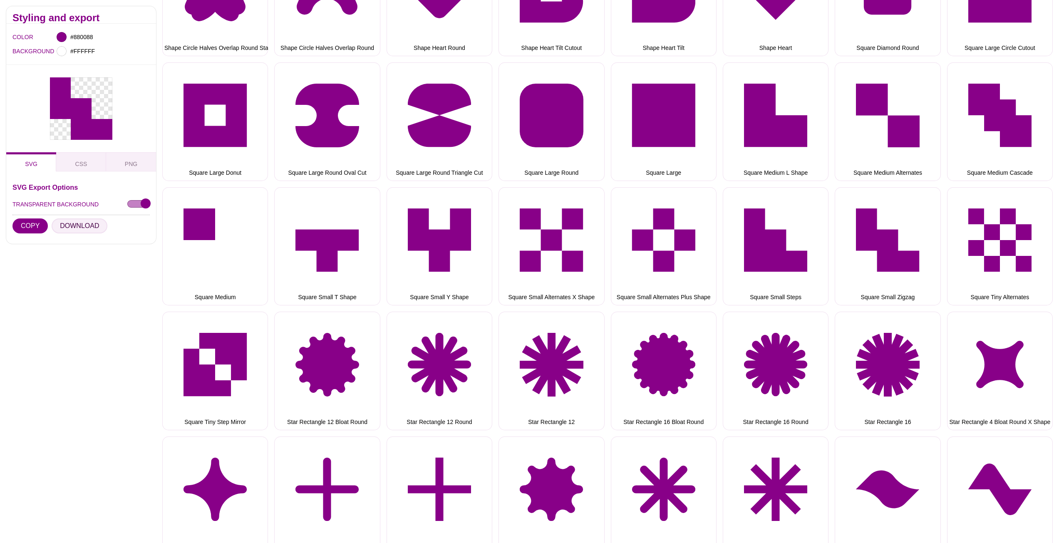
drag, startPoint x: 73, startPoint y: 224, endPoint x: 166, endPoint y: 239, distance: 94.8
click at [73, 224] on button "DOWNLOAD" at bounding box center [80, 225] width 56 height 15
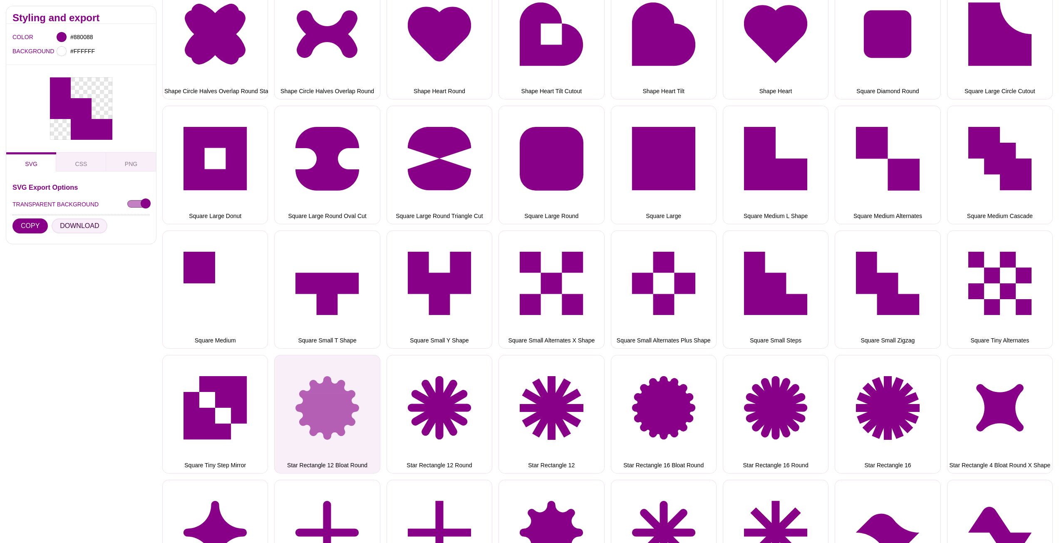
scroll to position [3089, 0]
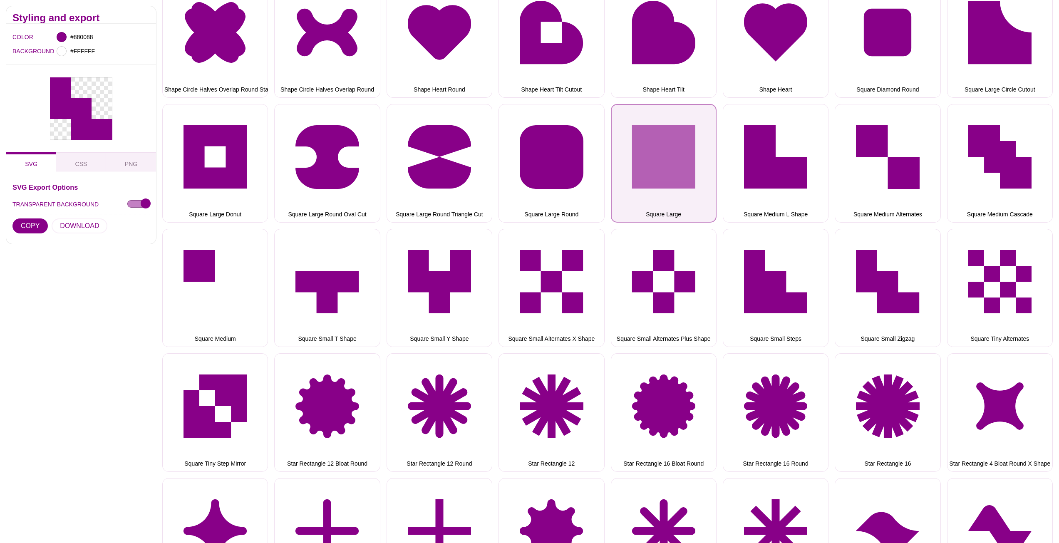
click at [680, 131] on button "Square Large" at bounding box center [664, 163] width 106 height 118
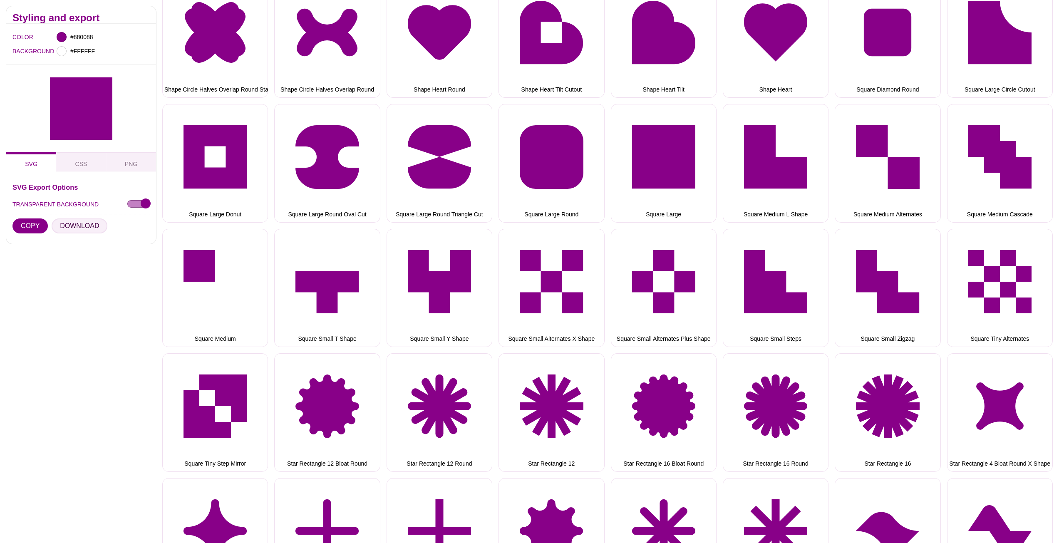
click at [80, 226] on button "DOWNLOAD" at bounding box center [80, 225] width 56 height 15
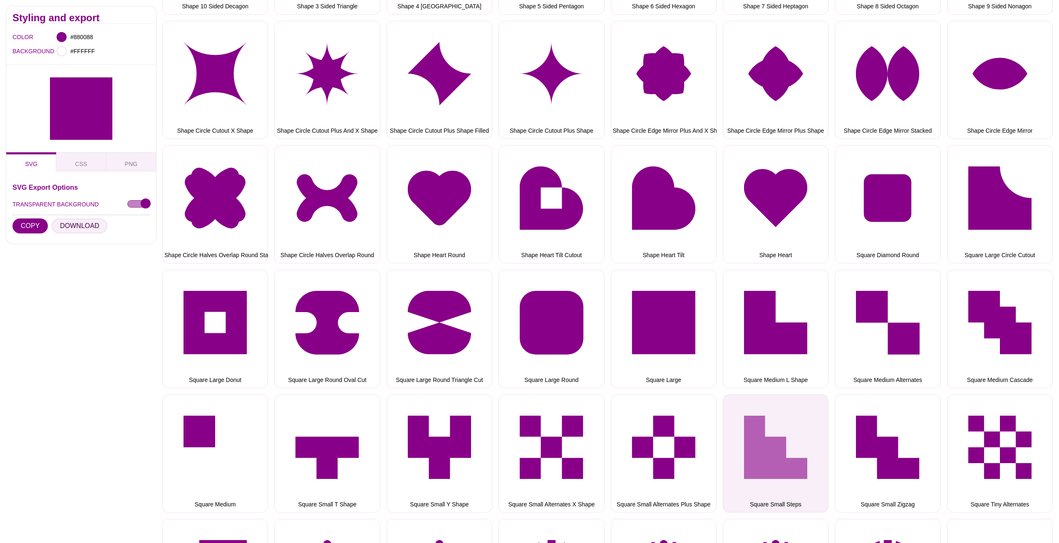
scroll to position [2922, 0]
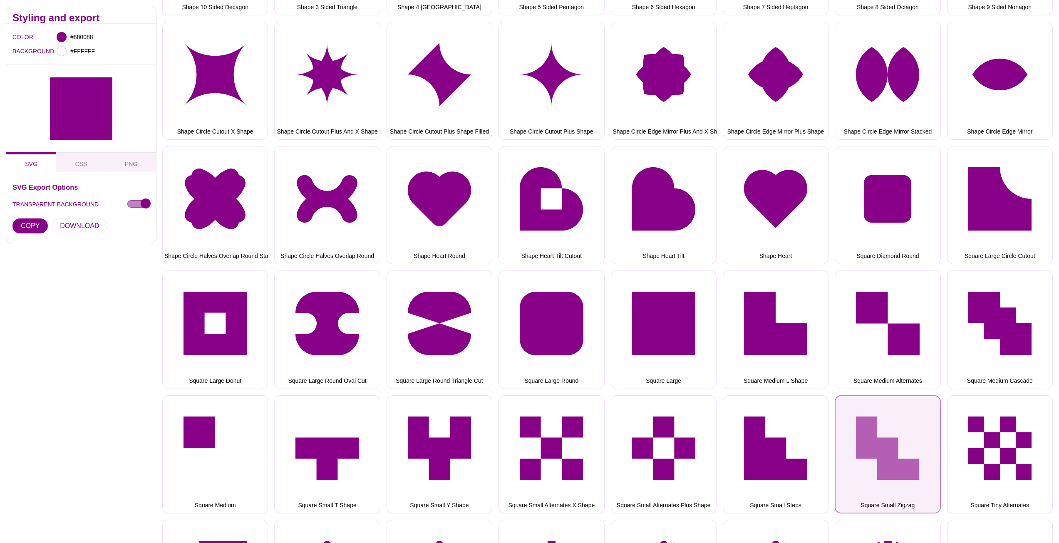
click at [879, 440] on button "Square Small Zigzag" at bounding box center [887, 454] width 106 height 118
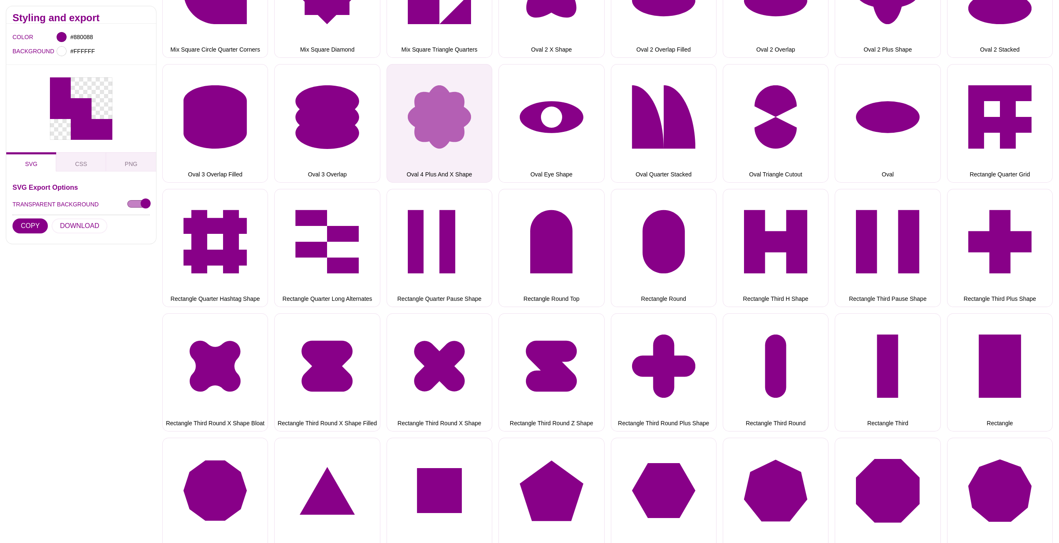
scroll to position [2298, 0]
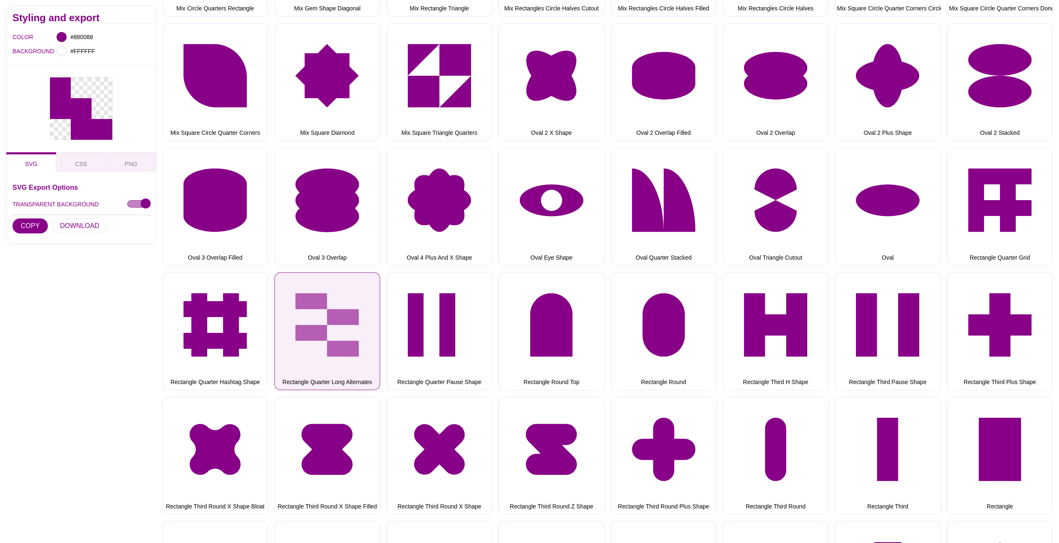
click at [328, 312] on button "Rectangle Quarter Long Alternates" at bounding box center [327, 331] width 106 height 118
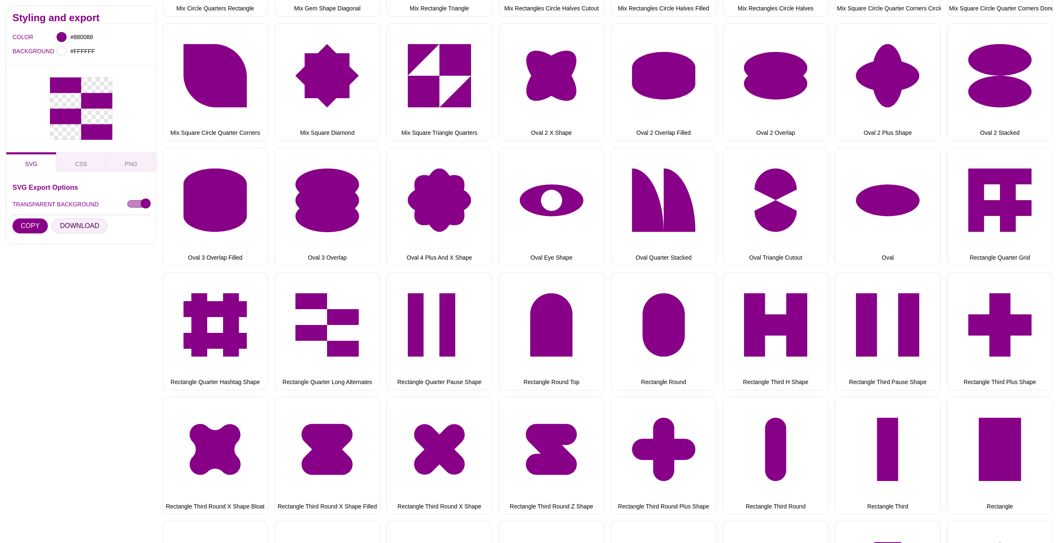
click at [85, 222] on button "DOWNLOAD" at bounding box center [80, 225] width 56 height 15
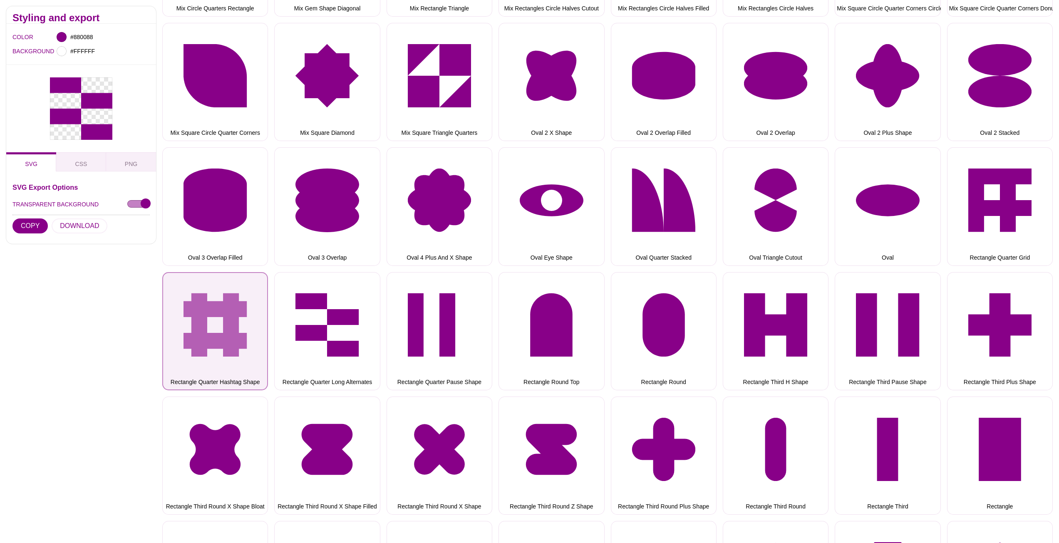
click at [230, 308] on button "Rectangle Quarter Hashtag Shape" at bounding box center [215, 331] width 106 height 118
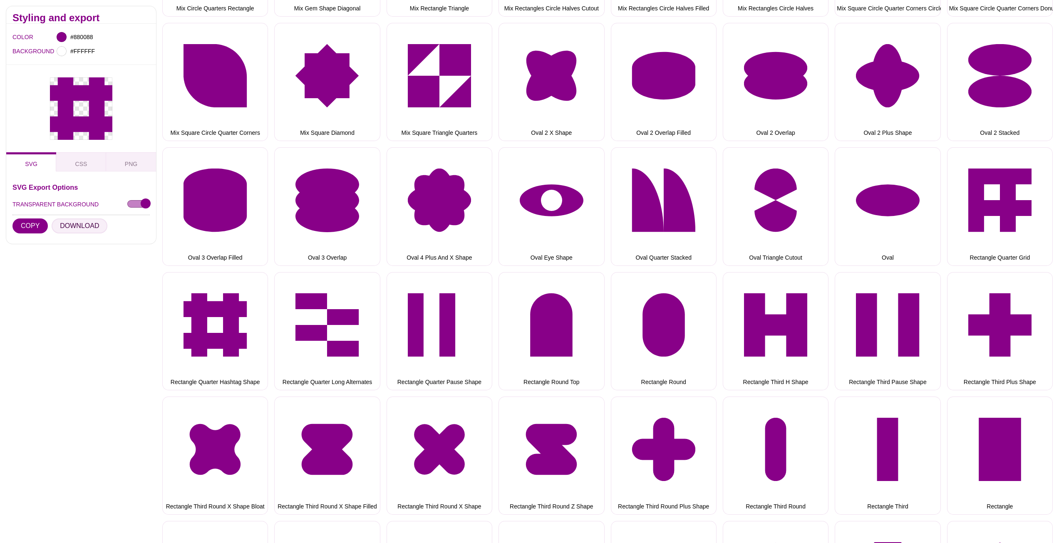
click at [73, 226] on button "DOWNLOAD" at bounding box center [80, 225] width 56 height 15
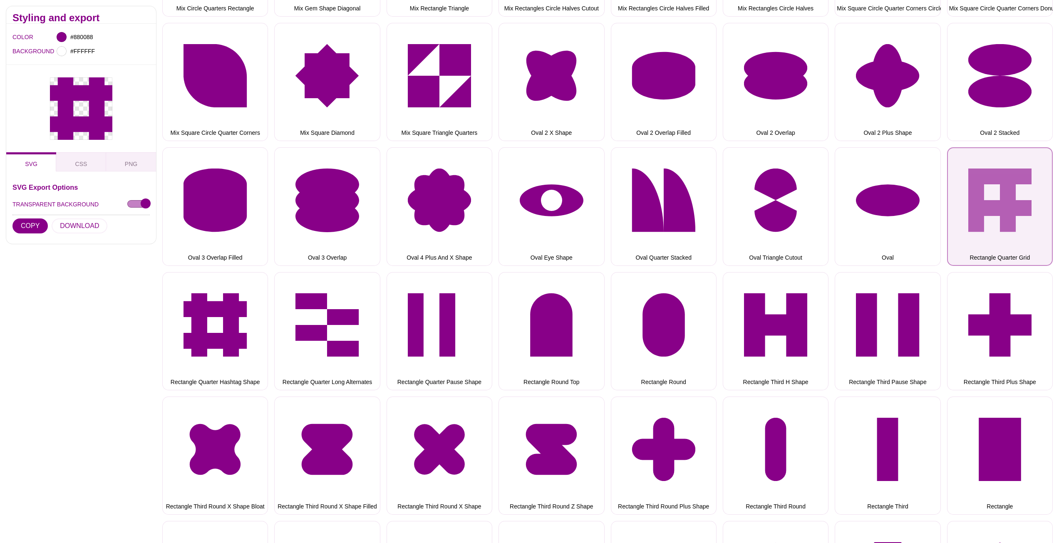
click at [1002, 183] on button "Rectangle Quarter Grid" at bounding box center [1000, 206] width 106 height 118
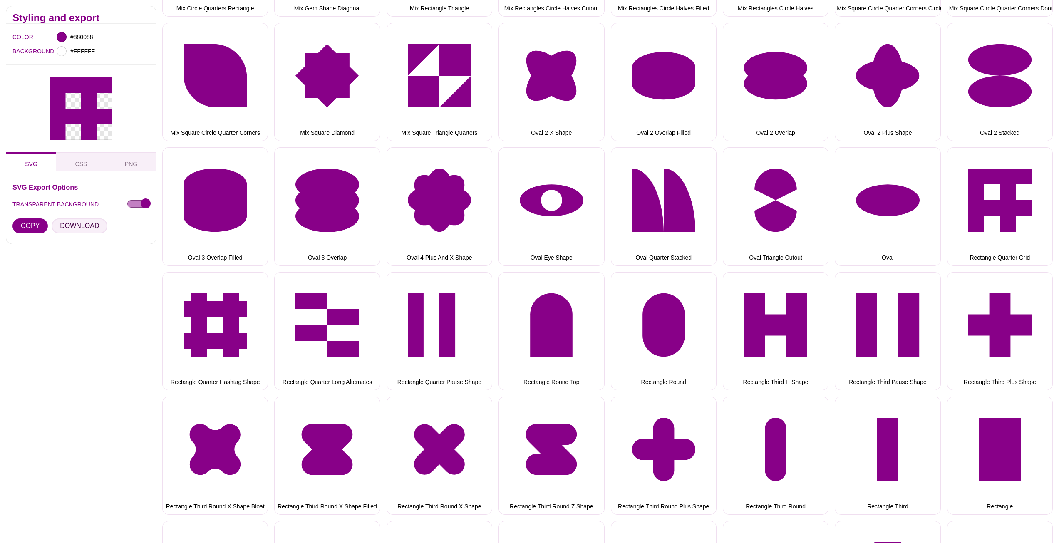
click at [83, 227] on button "DOWNLOAD" at bounding box center [80, 225] width 56 height 15
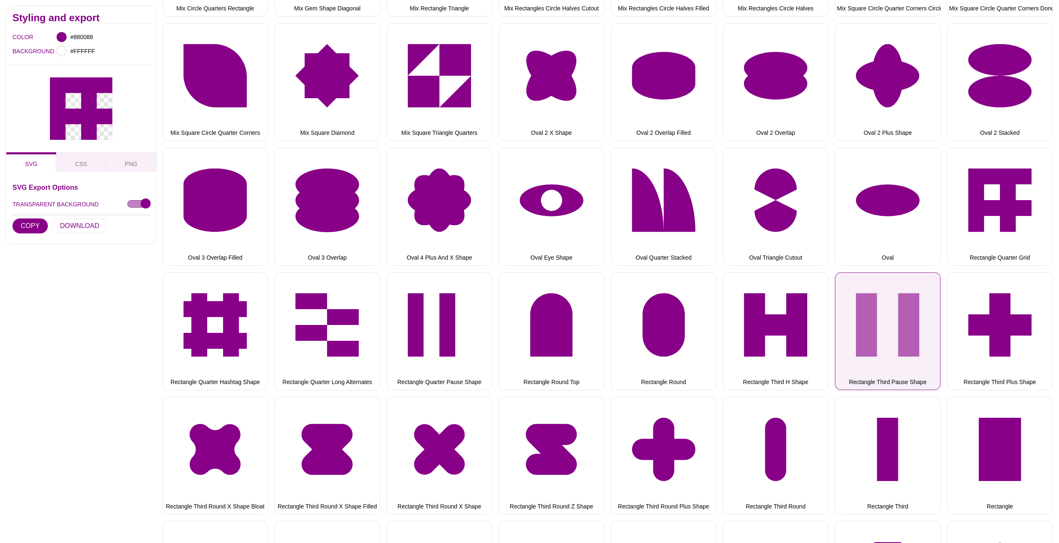
click at [916, 332] on button "Rectangle Third Pause Shape" at bounding box center [887, 331] width 106 height 118
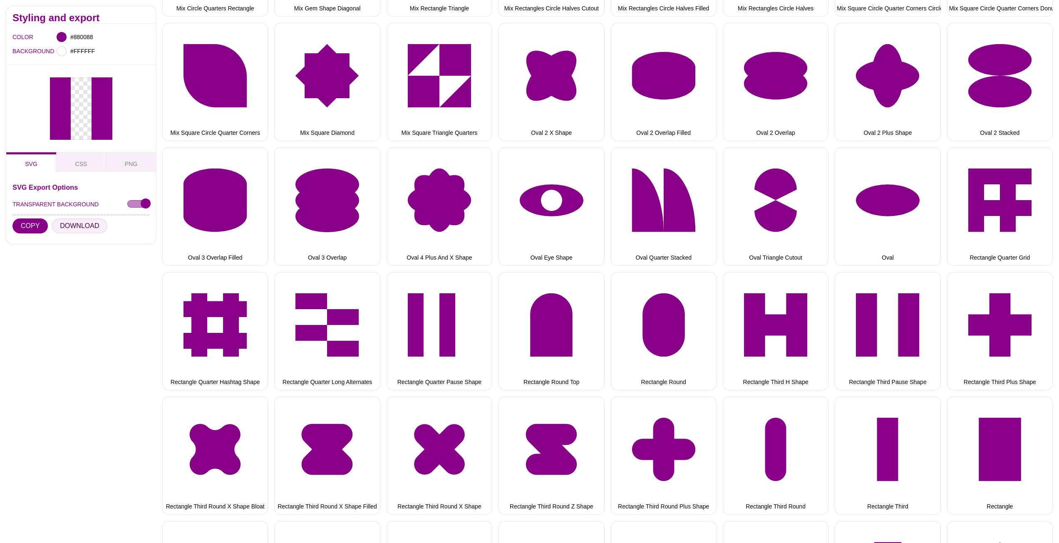
click at [62, 226] on button "DOWNLOAD" at bounding box center [80, 225] width 56 height 15
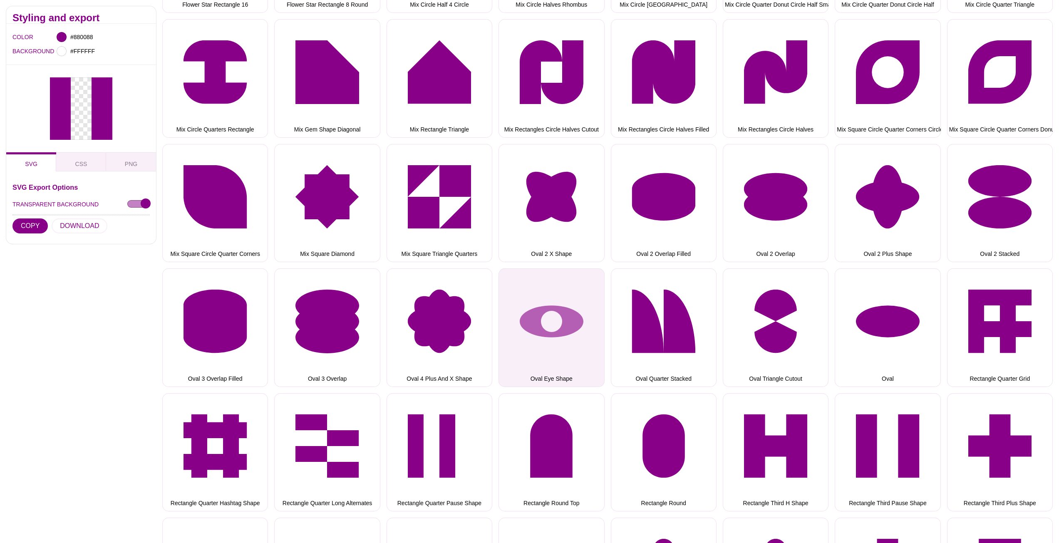
scroll to position [2174, 0]
